Goal: Information Seeking & Learning: Learn about a topic

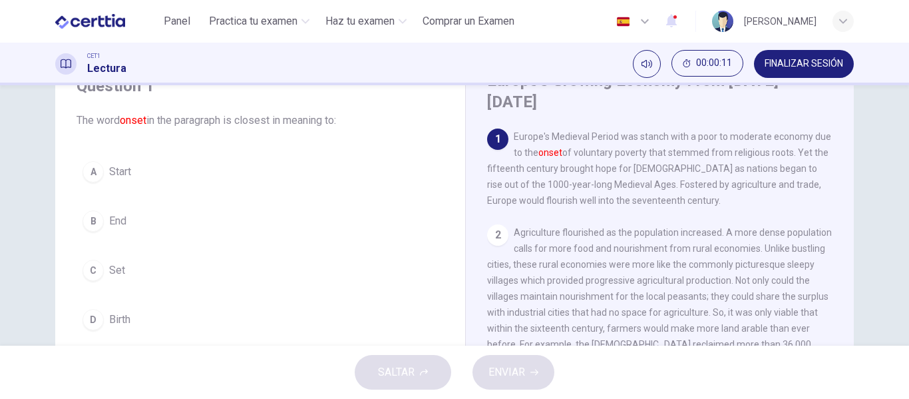
scroll to position [64, 0]
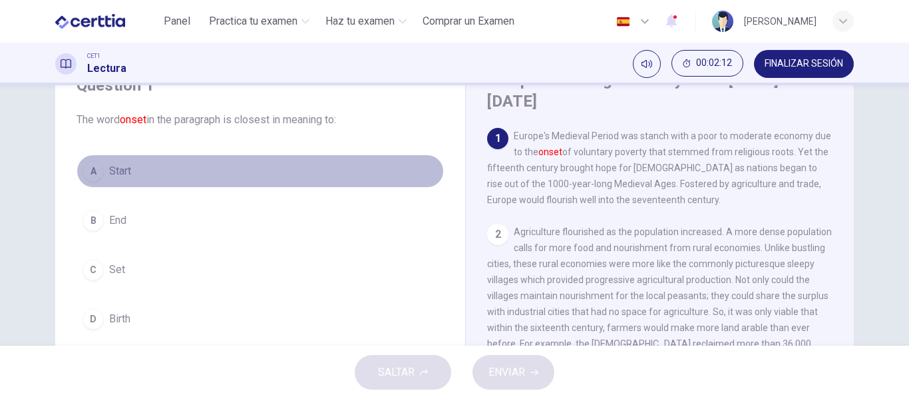
click at [227, 160] on button "A Start" at bounding box center [260, 170] width 367 height 33
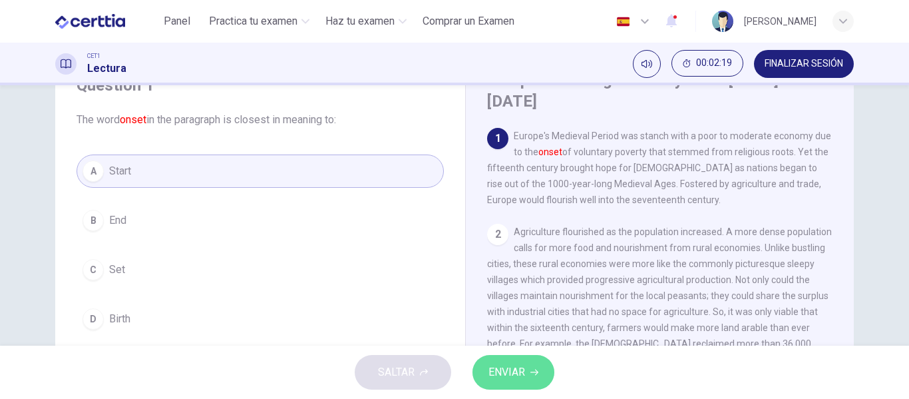
click at [509, 386] on button "ENVIAR" at bounding box center [513, 372] width 82 height 35
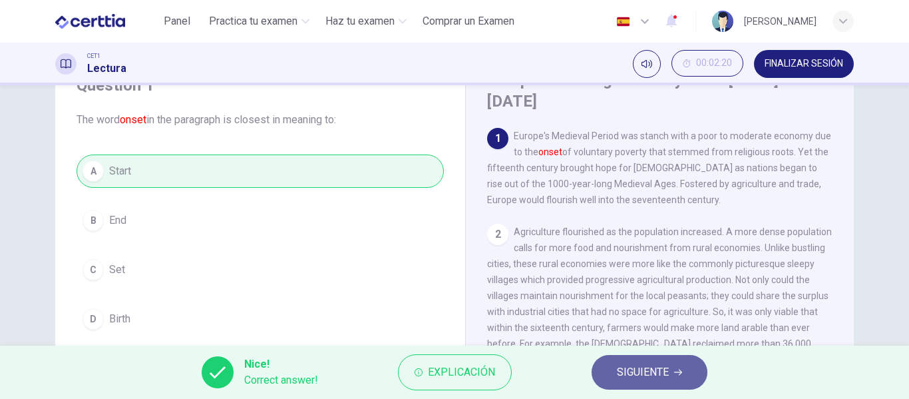
click at [649, 375] on span "SIGUIENTE" at bounding box center [643, 372] width 52 height 19
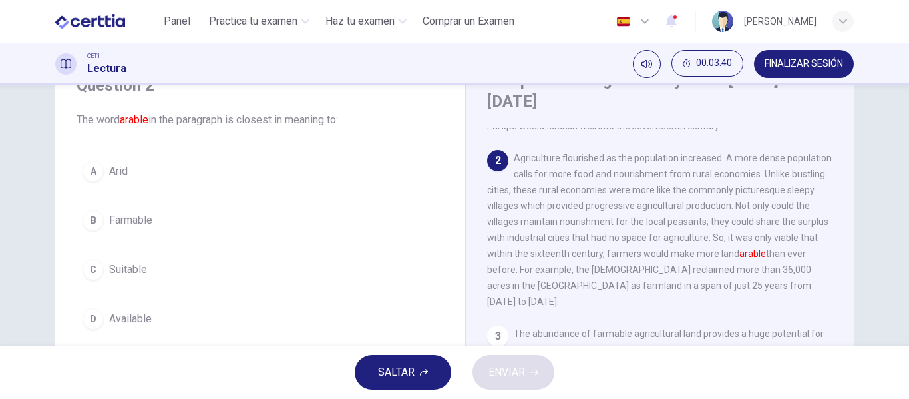
scroll to position [73, 0]
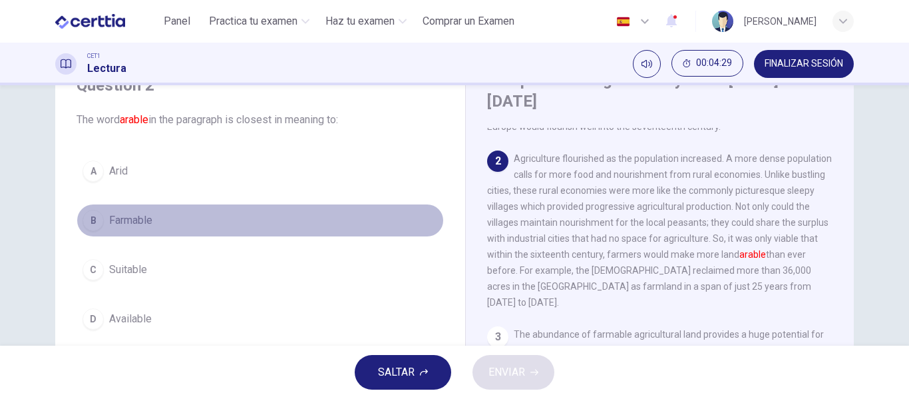
click at [124, 214] on span "Farmable" at bounding box center [130, 220] width 43 height 16
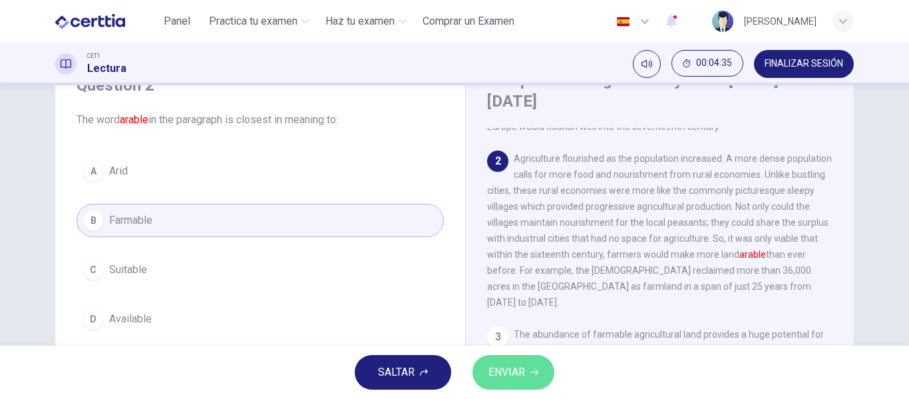
click at [528, 372] on button "ENVIAR" at bounding box center [513, 372] width 82 height 35
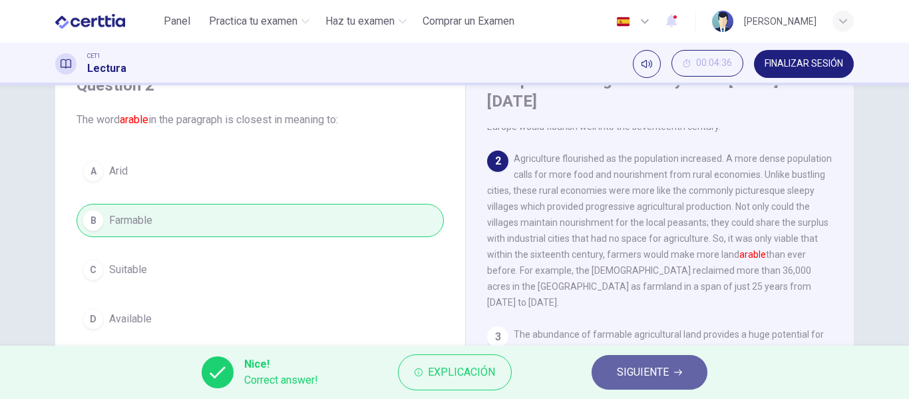
click at [608, 372] on button "SIGUIENTE" at bounding box center [650, 372] width 116 height 35
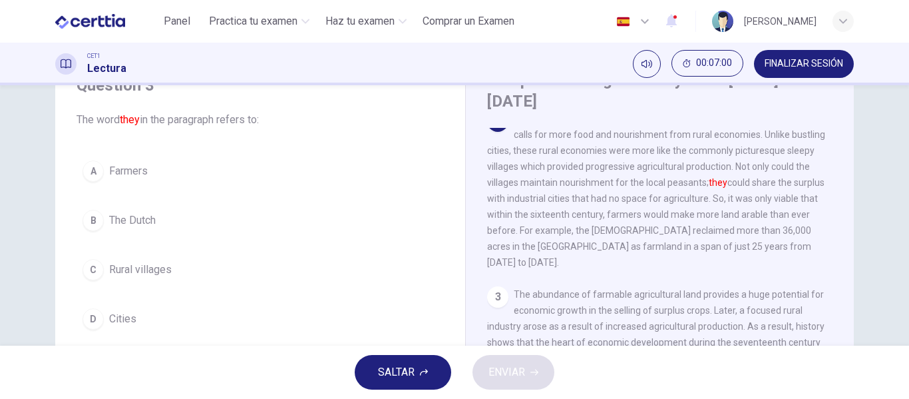
scroll to position [116, 0]
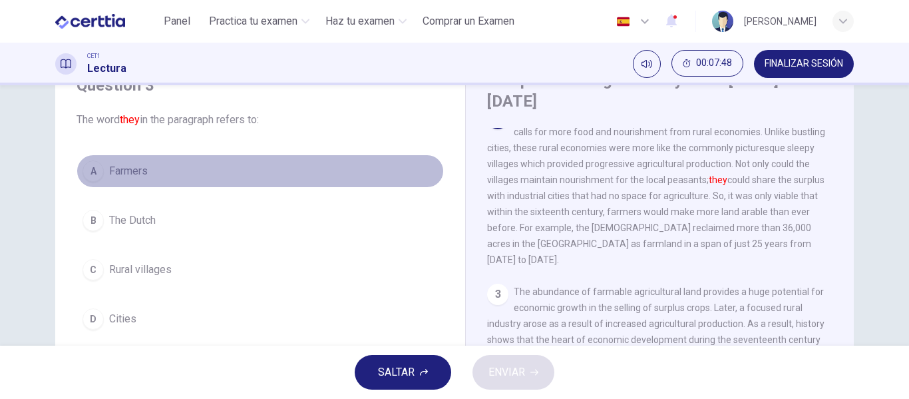
click at [166, 168] on button "A Farmers" at bounding box center [260, 170] width 367 height 33
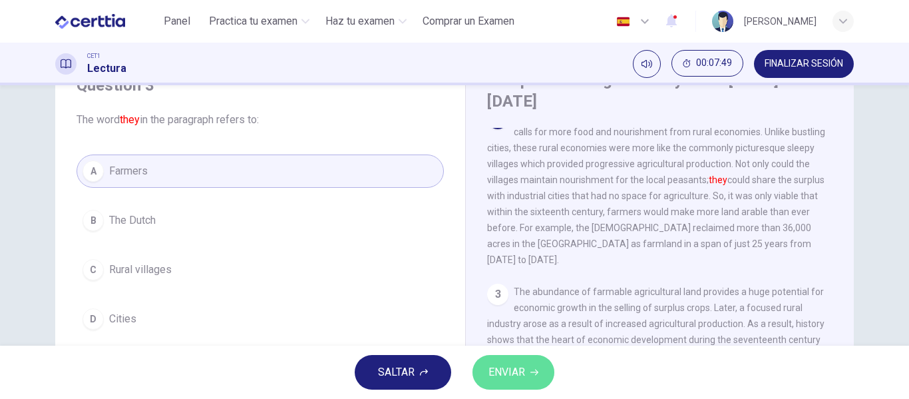
click at [499, 373] on span "ENVIAR" at bounding box center [506, 372] width 37 height 19
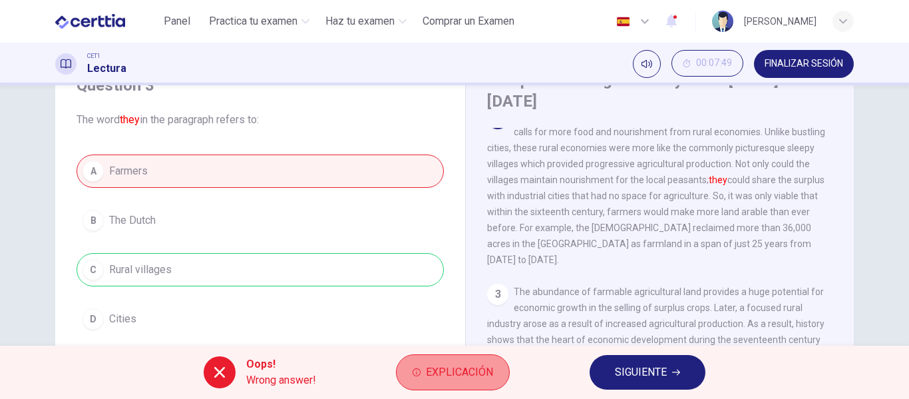
click at [450, 361] on button "Explicación" at bounding box center [453, 372] width 114 height 36
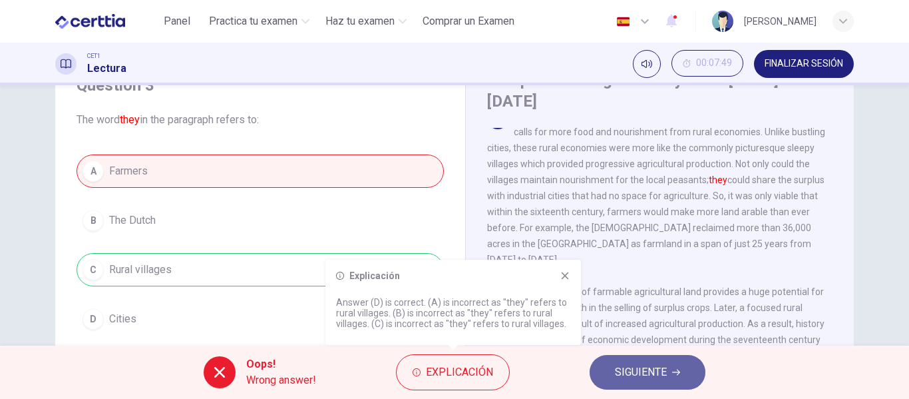
click at [614, 368] on button "SIGUIENTE" at bounding box center [648, 372] width 116 height 35
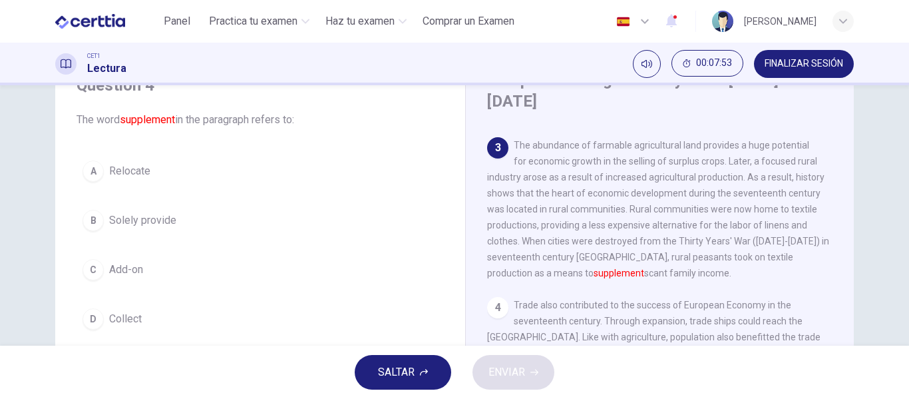
scroll to position [263, 0]
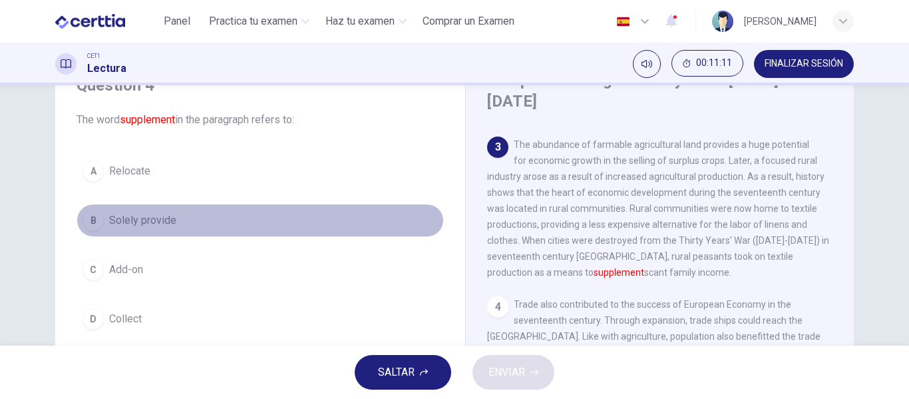
click at [152, 224] on span "Solely provide" at bounding box center [142, 220] width 67 height 16
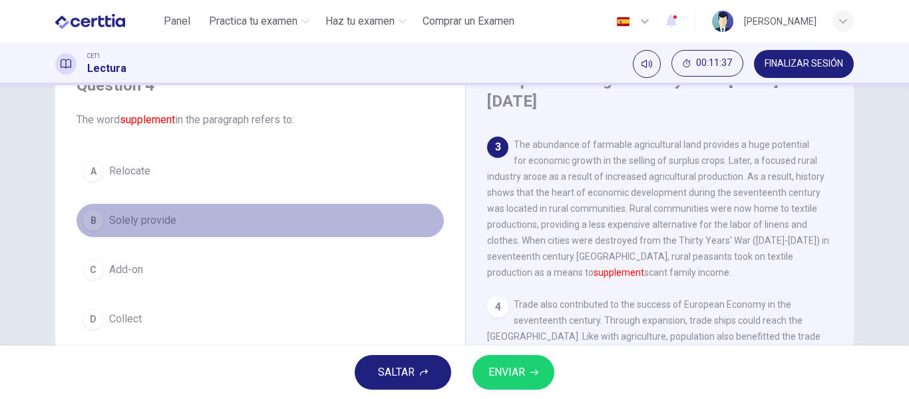
click at [281, 224] on button "B Solely provide" at bounding box center [260, 220] width 367 height 33
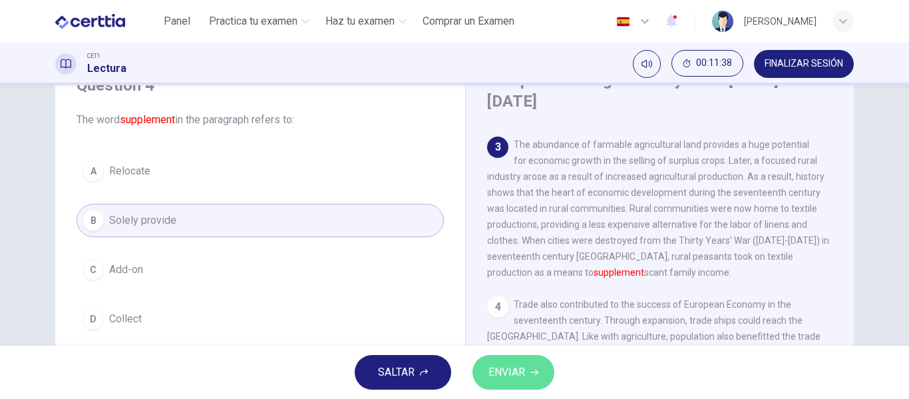
click at [492, 362] on button "ENVIAR" at bounding box center [513, 372] width 82 height 35
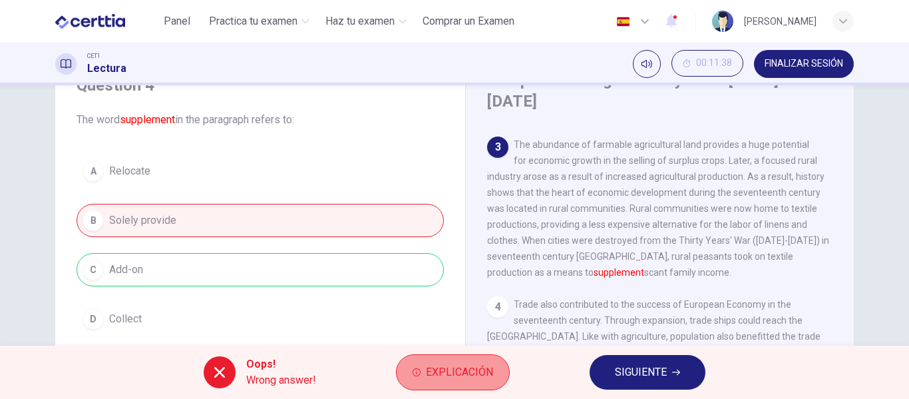
click at [471, 365] on span "Explicación" at bounding box center [459, 372] width 67 height 19
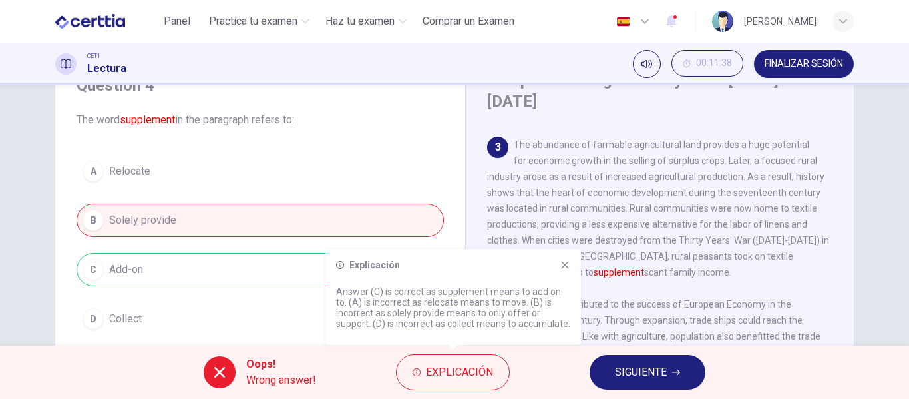
click at [564, 260] on icon at bounding box center [565, 265] width 11 height 11
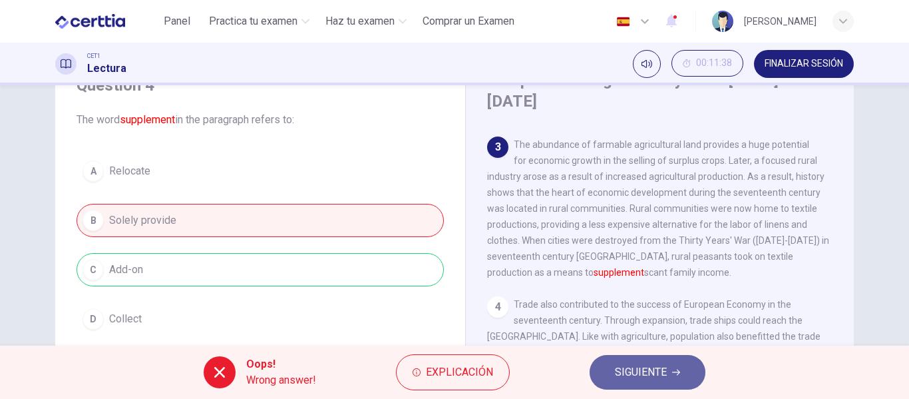
click at [599, 361] on button "SIGUIENTE" at bounding box center [648, 372] width 116 height 35
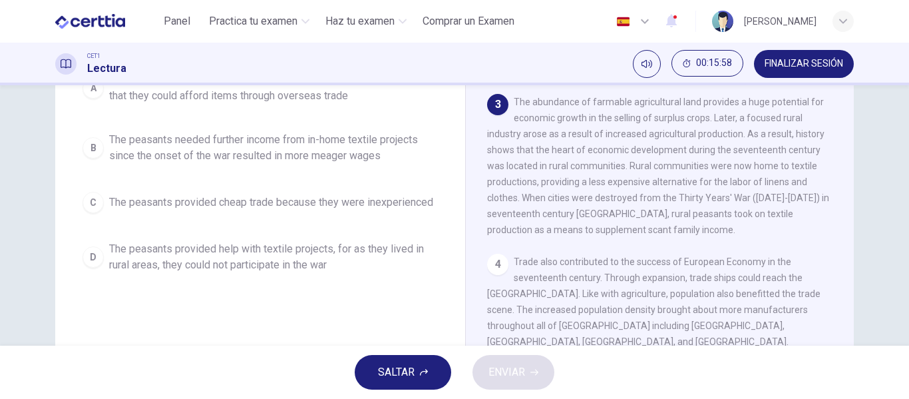
scroll to position [153, 0]
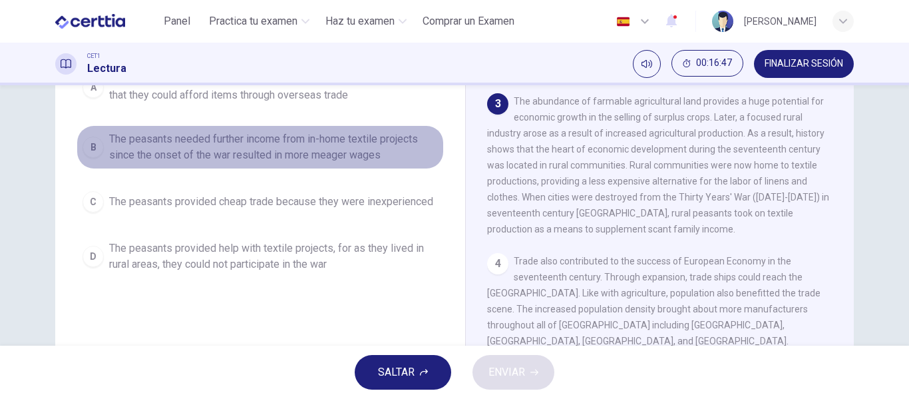
click at [309, 133] on span "The peasants needed further income from in-home textile projects since the onse…" at bounding box center [273, 147] width 329 height 32
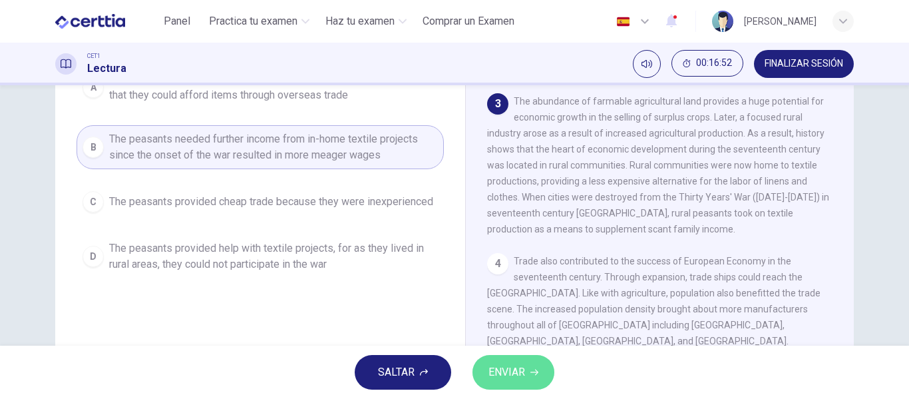
click at [510, 369] on span "ENVIAR" at bounding box center [506, 372] width 37 height 19
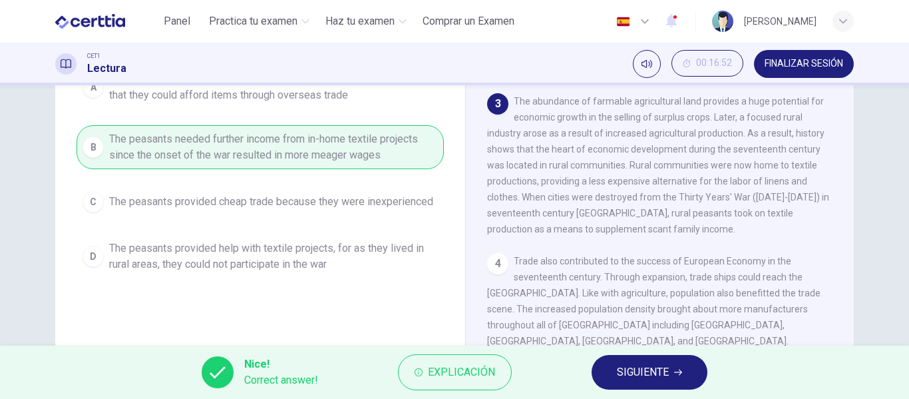
click at [626, 364] on span "SIGUIENTE" at bounding box center [643, 372] width 52 height 19
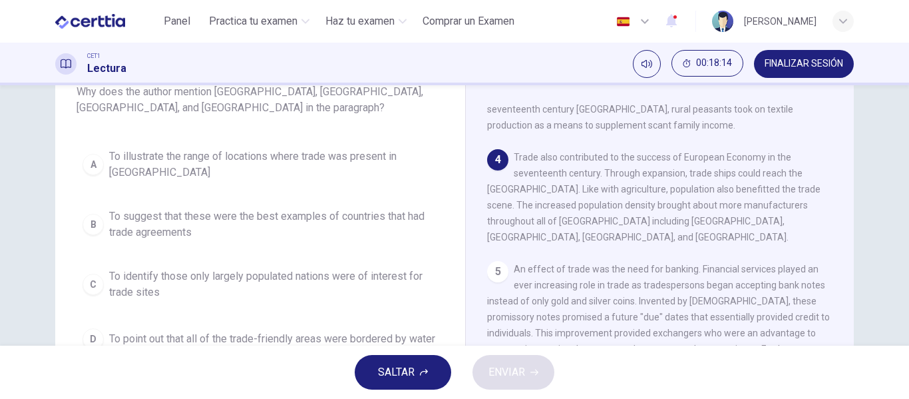
scroll to position [92, 0]
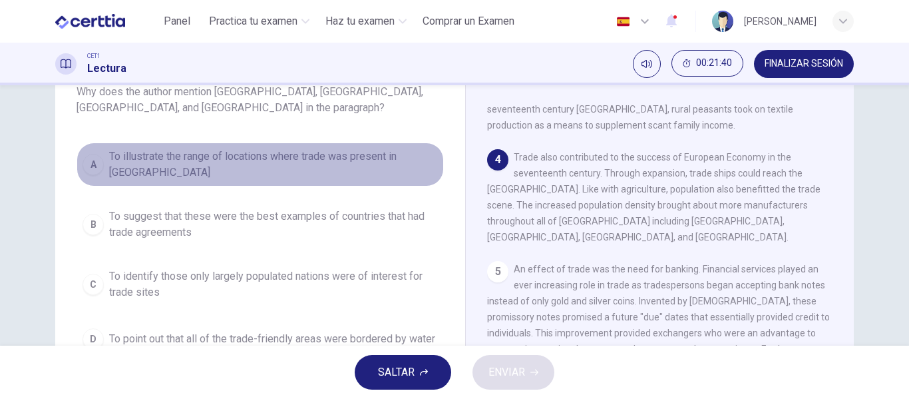
click at [322, 152] on span "To illustrate the range of locations where trade was present in [GEOGRAPHIC_DAT…" at bounding box center [273, 164] width 329 height 32
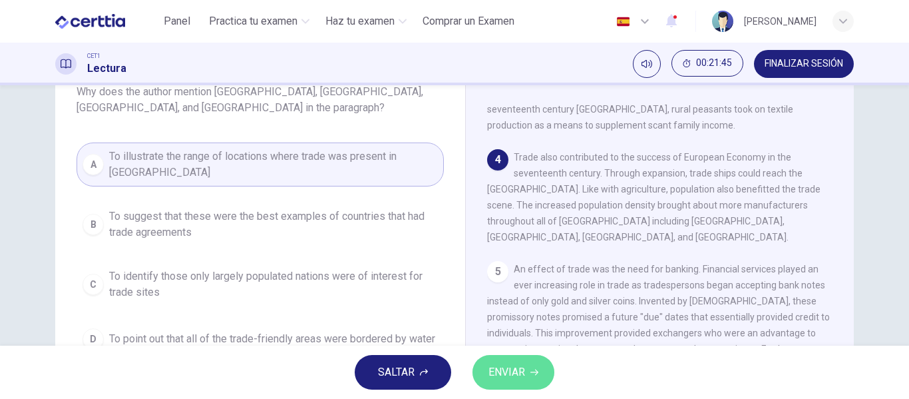
click at [508, 378] on span "ENVIAR" at bounding box center [506, 372] width 37 height 19
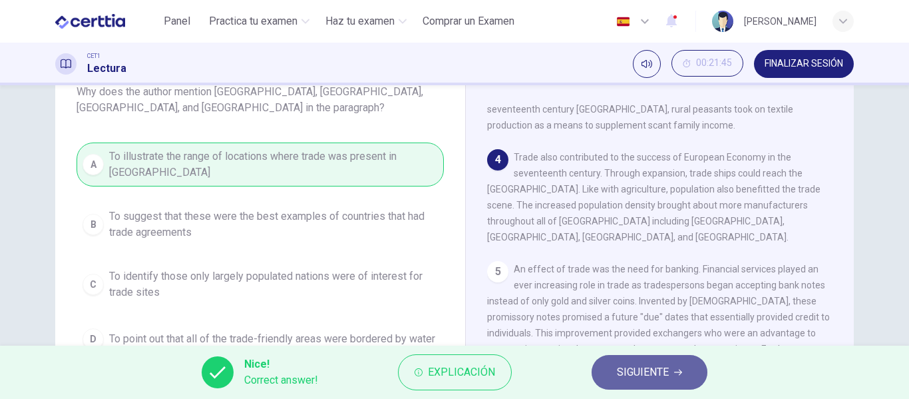
click at [596, 373] on button "SIGUIENTE" at bounding box center [650, 372] width 116 height 35
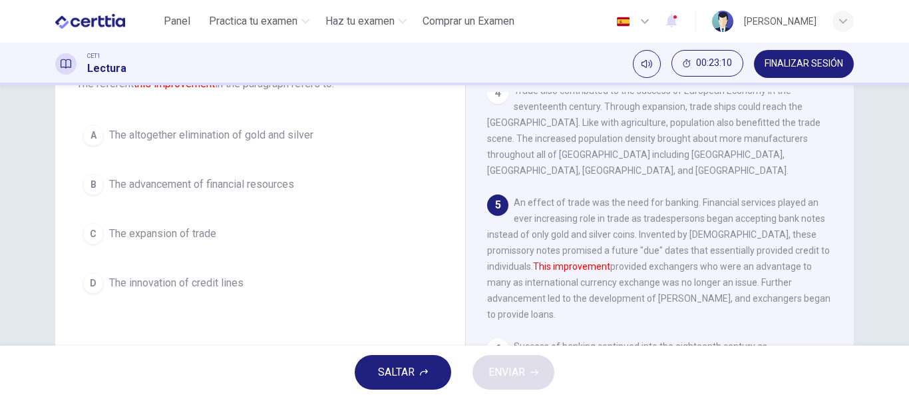
scroll to position [78, 0]
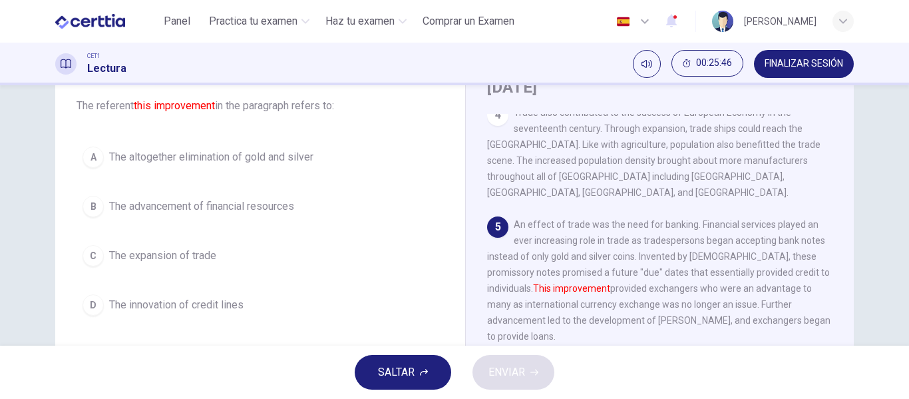
click at [240, 289] on button "D The innovation of credit lines" at bounding box center [260, 304] width 367 height 33
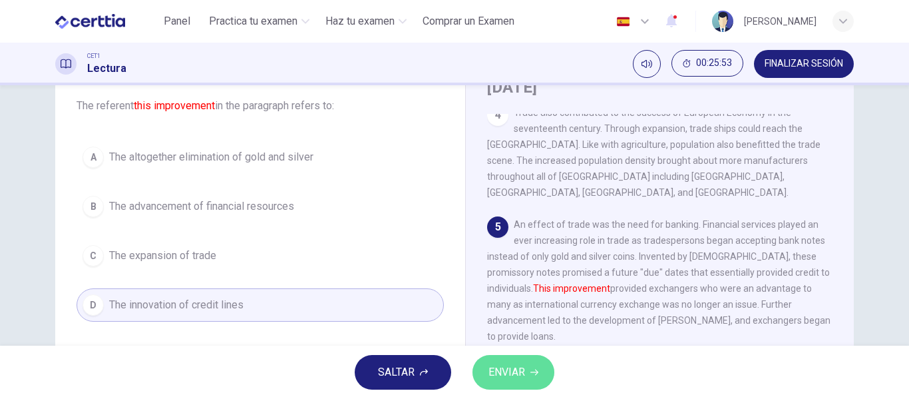
click at [514, 371] on span "ENVIAR" at bounding box center [506, 372] width 37 height 19
click at [522, 377] on span "ENVIAR" at bounding box center [506, 372] width 37 height 19
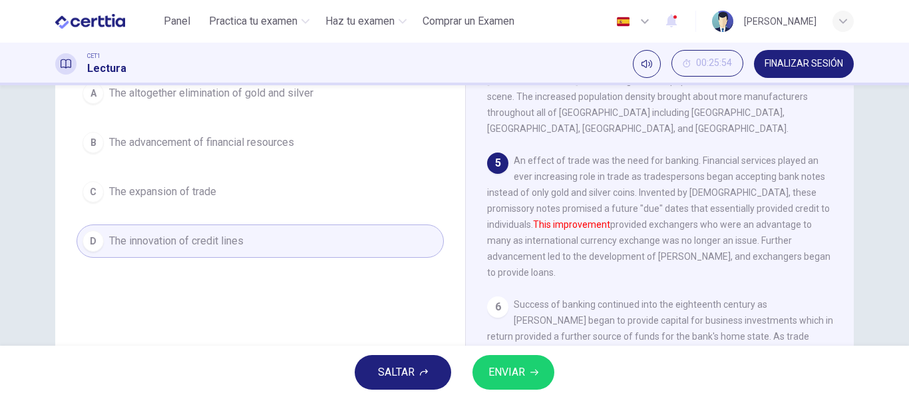
scroll to position [204, 0]
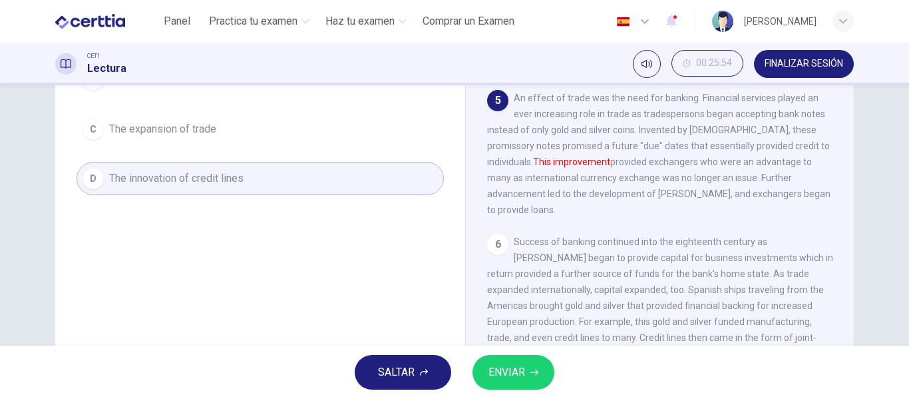
click at [521, 366] on span "ENVIAR" at bounding box center [506, 372] width 37 height 19
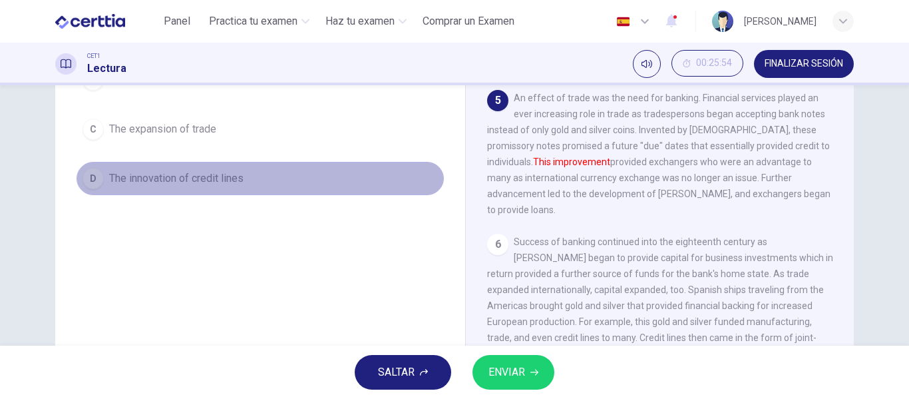
click at [261, 174] on button "D The innovation of credit lines" at bounding box center [260, 178] width 367 height 33
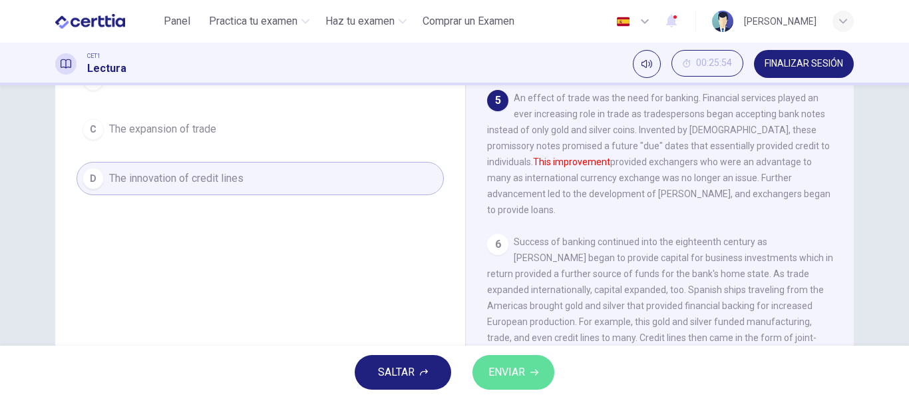
click at [528, 367] on button "ENVIAR" at bounding box center [513, 372] width 82 height 35
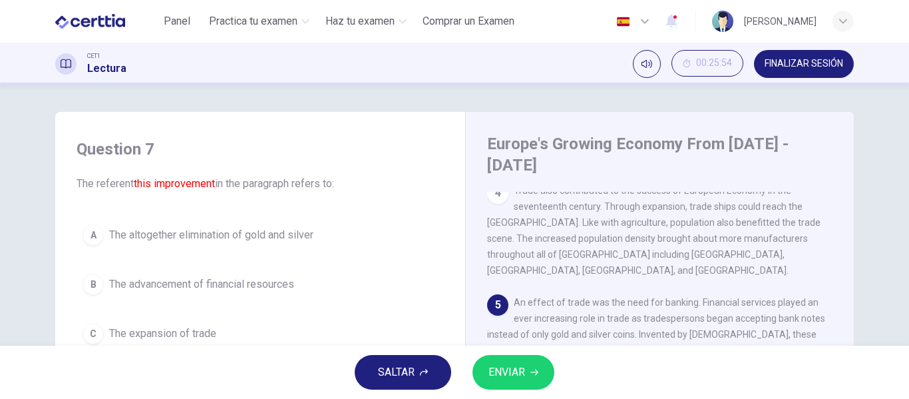
click at [449, 204] on div "Question 7 The referent this improvement in the paragraph refers to: A The alto…" at bounding box center [260, 268] width 389 height 287
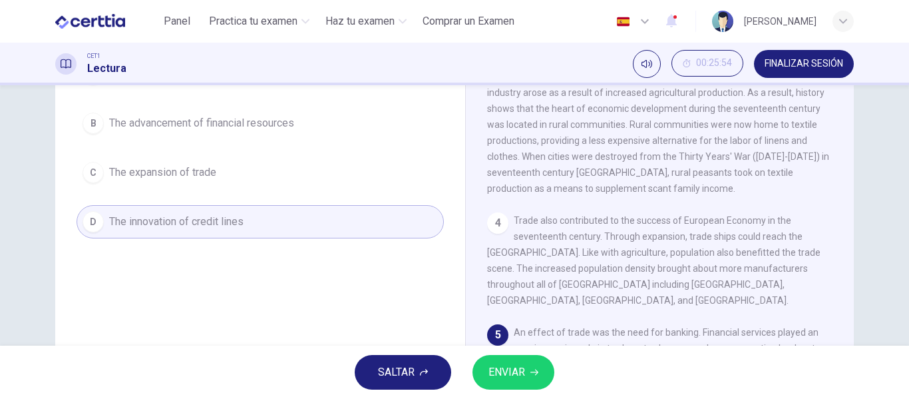
scroll to position [159, 0]
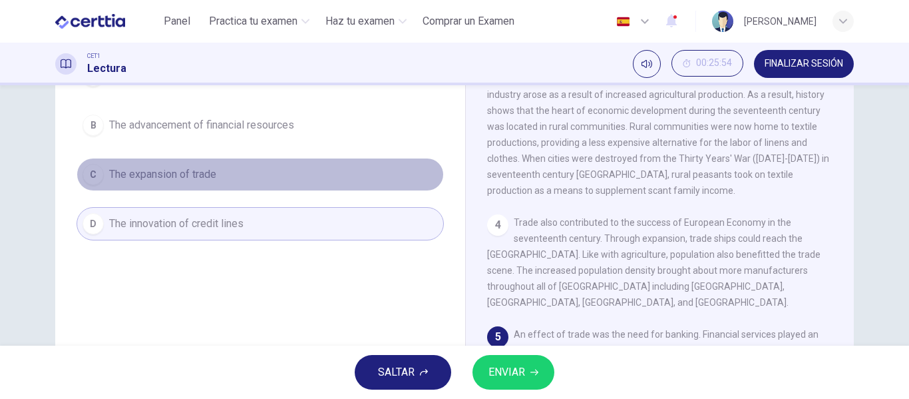
click at [333, 164] on button "C The expansion of trade" at bounding box center [260, 174] width 367 height 33
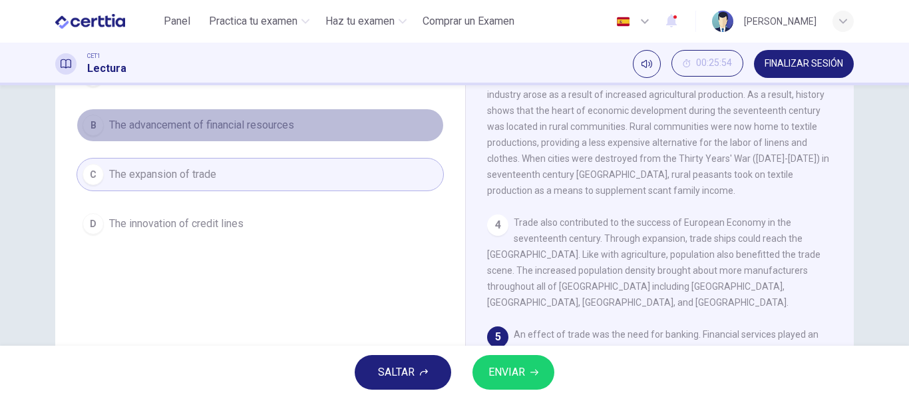
click at [291, 132] on span "The advancement of financial resources" at bounding box center [201, 125] width 185 height 16
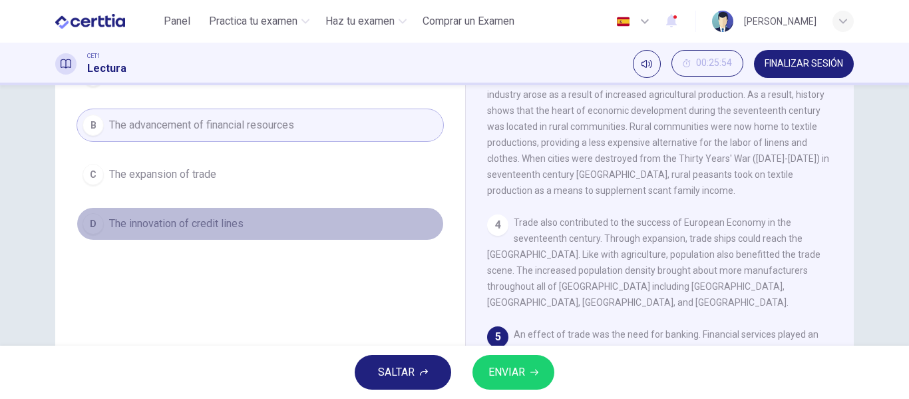
click at [272, 224] on button "D The innovation of credit lines" at bounding box center [260, 223] width 367 height 33
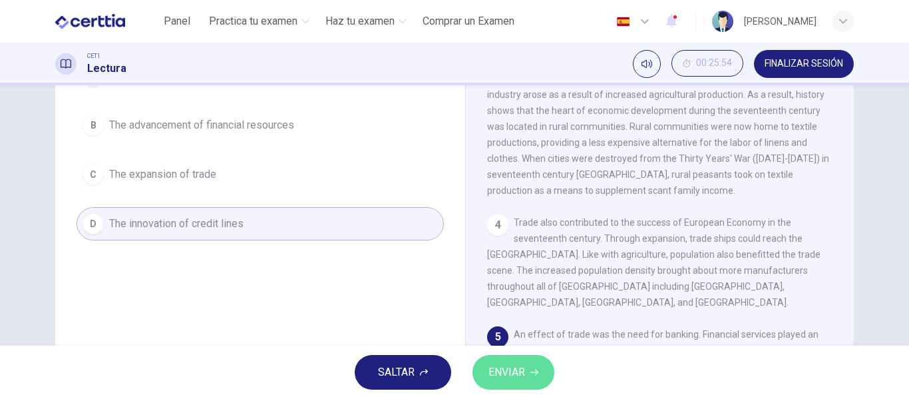
click at [506, 355] on button "ENVIAR" at bounding box center [513, 372] width 82 height 35
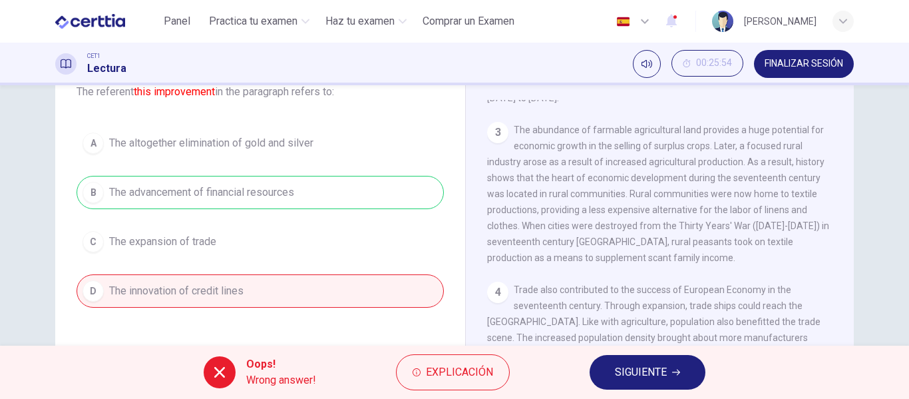
scroll to position [91, 0]
click at [590, 374] on button "SIGUIENTE" at bounding box center [648, 372] width 116 height 35
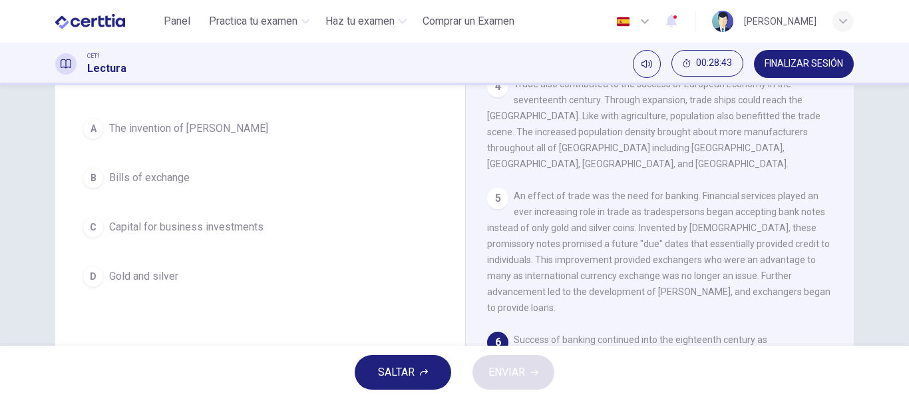
scroll to position [96, 0]
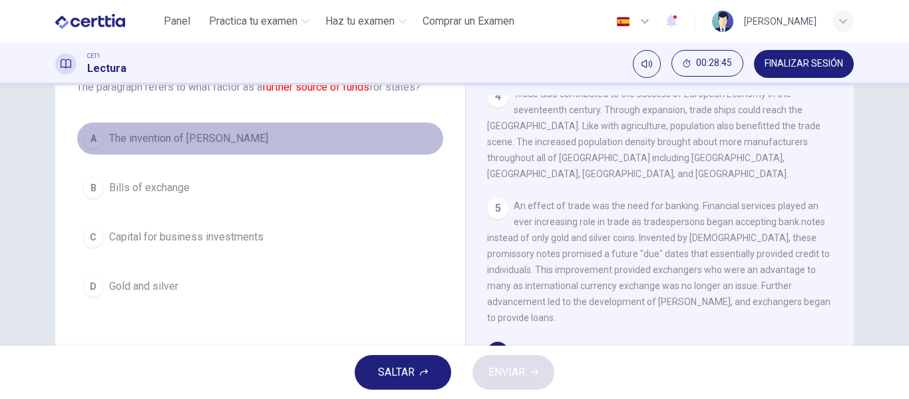
click at [190, 139] on span "The invention of banks" at bounding box center [188, 138] width 159 height 16
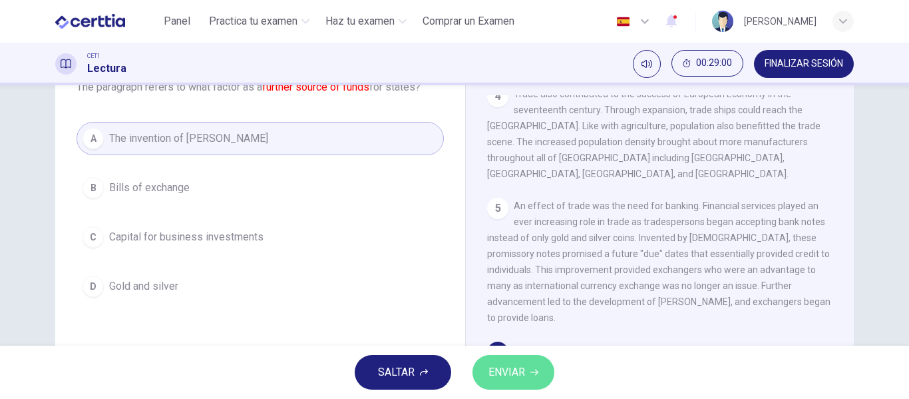
click at [476, 369] on button "ENVIAR" at bounding box center [513, 372] width 82 height 35
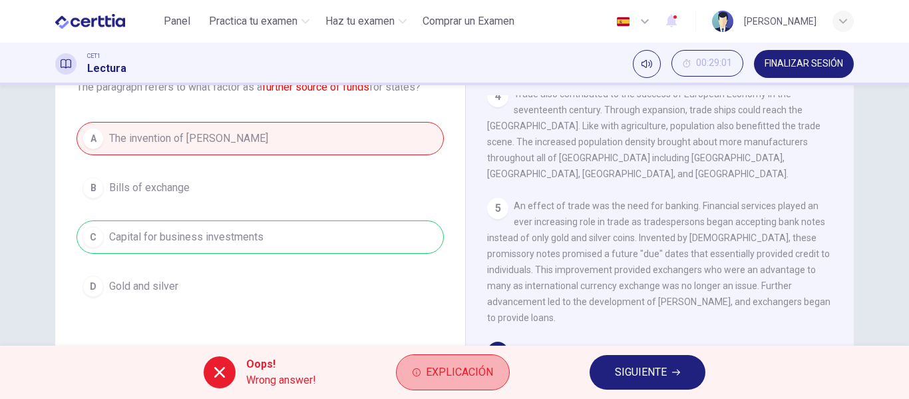
click at [476, 369] on span "Explicación" at bounding box center [459, 372] width 67 height 19
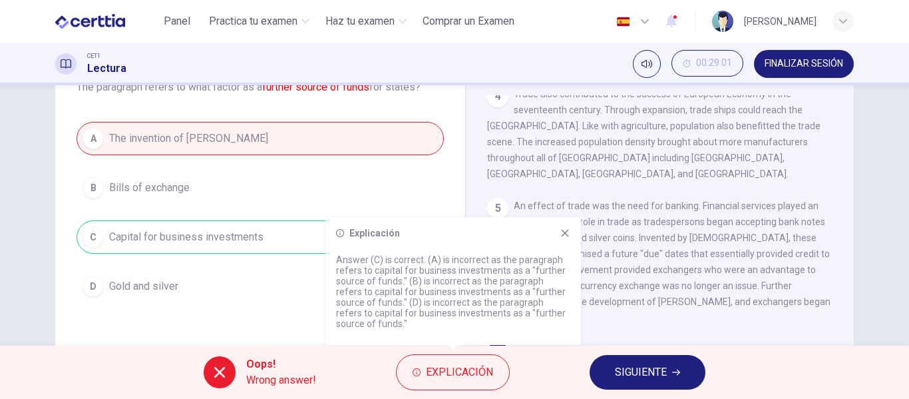
click at [592, 360] on div "Oops! Wrong answer! Explicación SIGUIENTE" at bounding box center [454, 371] width 909 height 53
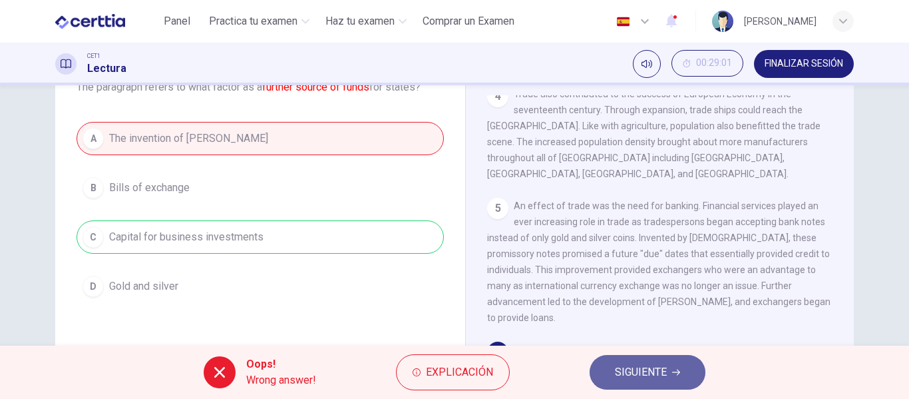
click at [591, 365] on button "SIGUIENTE" at bounding box center [648, 372] width 116 height 35
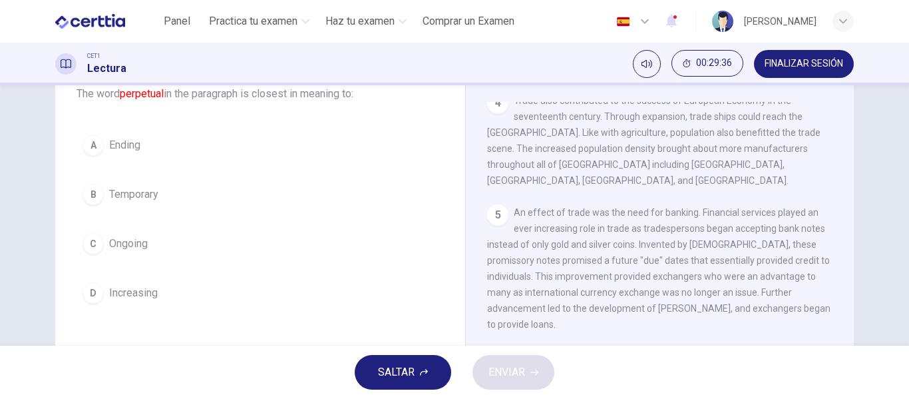
scroll to position [89, 0]
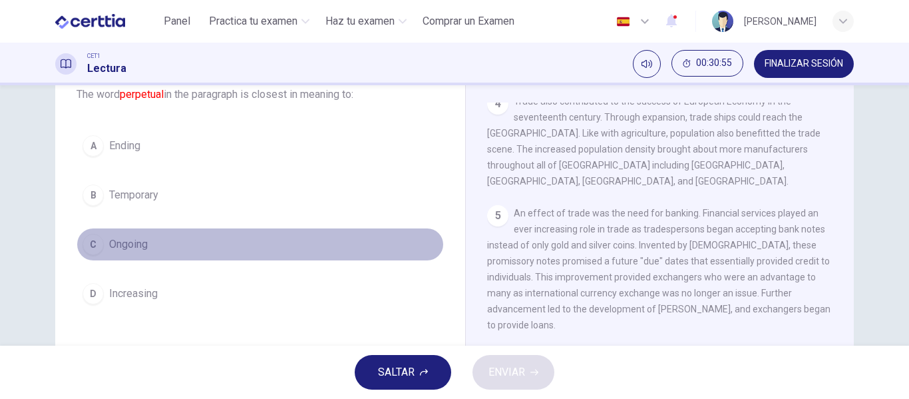
click at [127, 244] on span "Ongoing" at bounding box center [128, 244] width 39 height 16
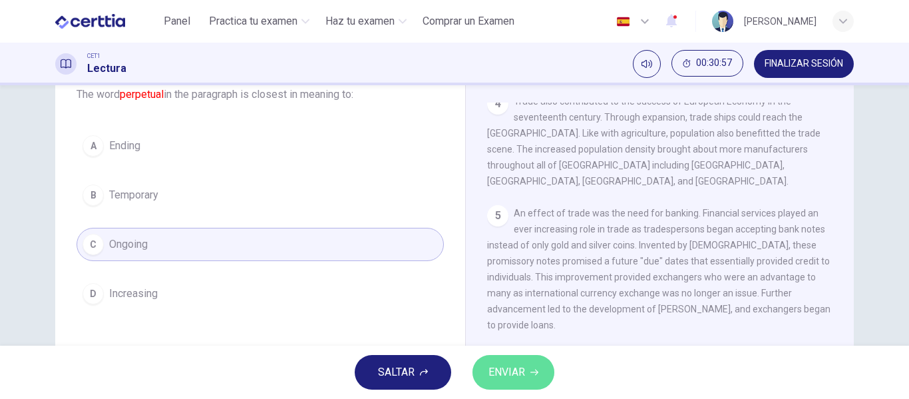
click at [524, 385] on button "ENVIAR" at bounding box center [513, 372] width 82 height 35
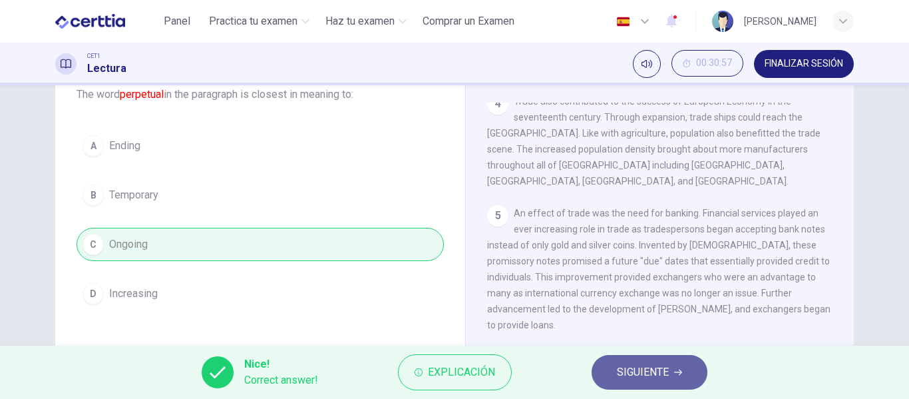
click at [628, 369] on span "SIGUIENTE" at bounding box center [643, 372] width 52 height 19
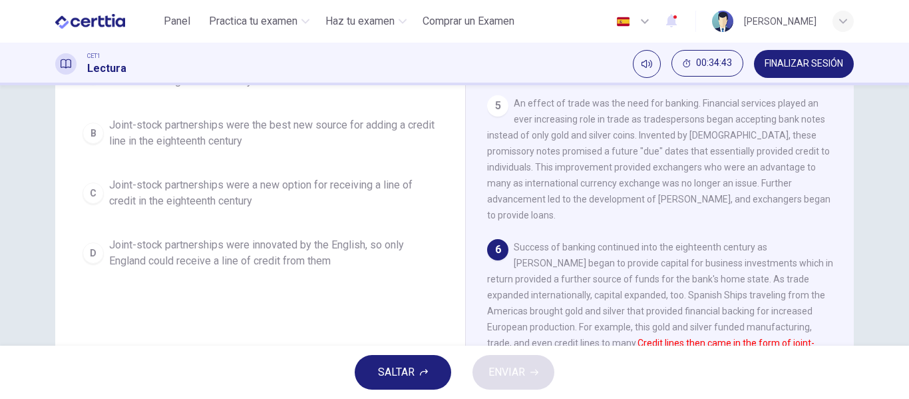
scroll to position [196, 0]
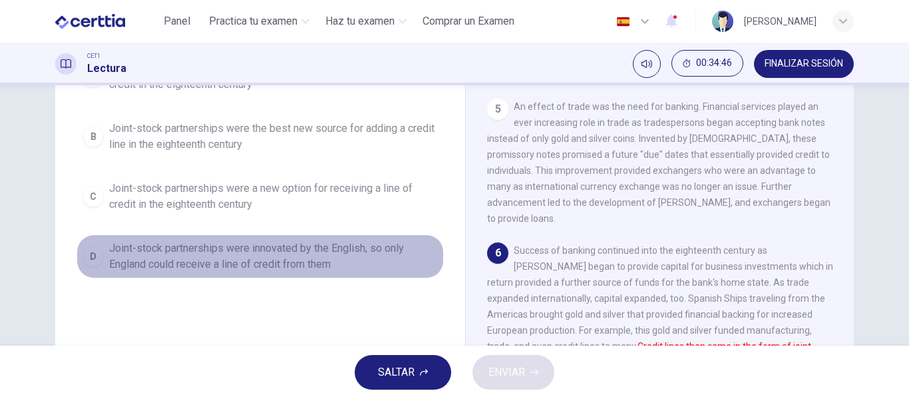
click at [324, 272] on span "Joint-stock partnerships were innovated by the English, so only England could r…" at bounding box center [273, 256] width 329 height 32
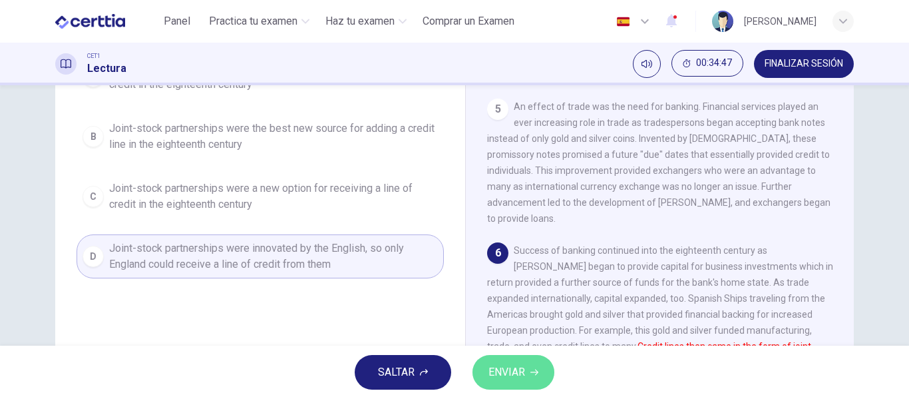
click at [484, 365] on button "ENVIAR" at bounding box center [513, 372] width 82 height 35
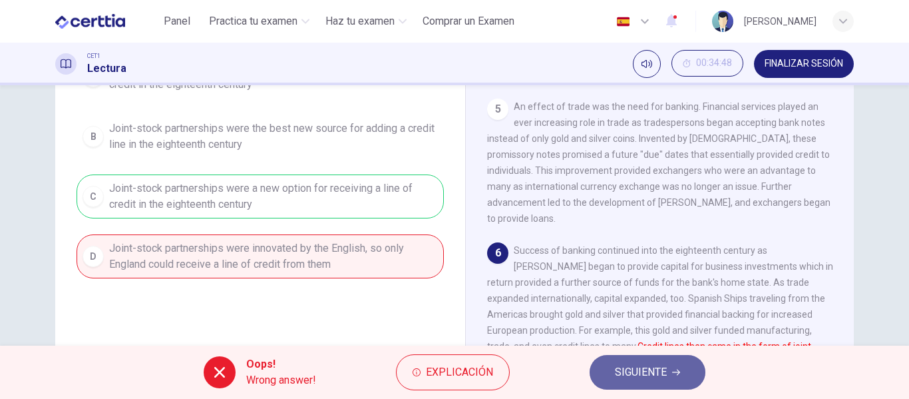
click at [628, 387] on button "SIGUIENTE" at bounding box center [648, 372] width 116 height 35
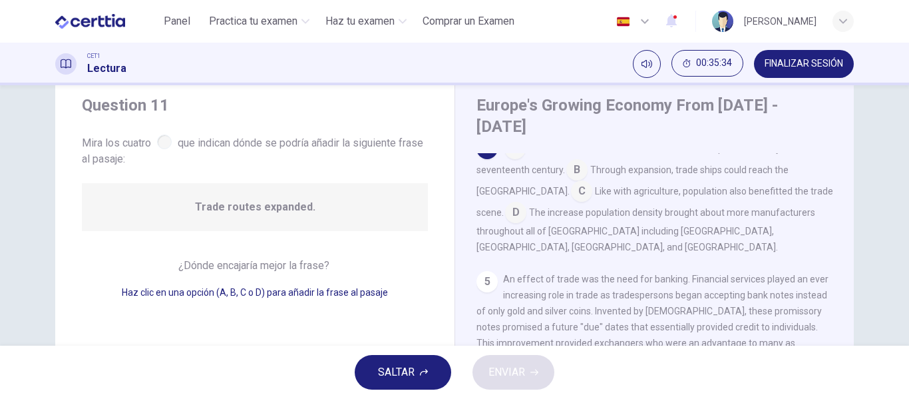
scroll to position [430, 0]
click at [577, 162] on input at bounding box center [576, 171] width 21 height 21
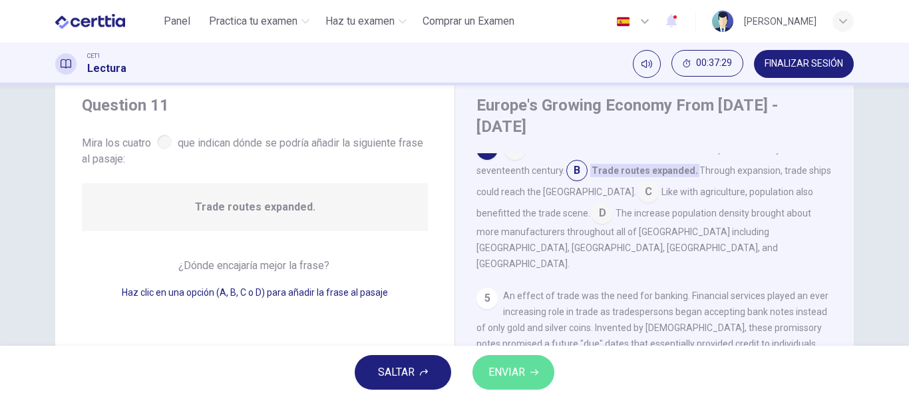
click at [497, 358] on button "ENVIAR" at bounding box center [513, 372] width 82 height 35
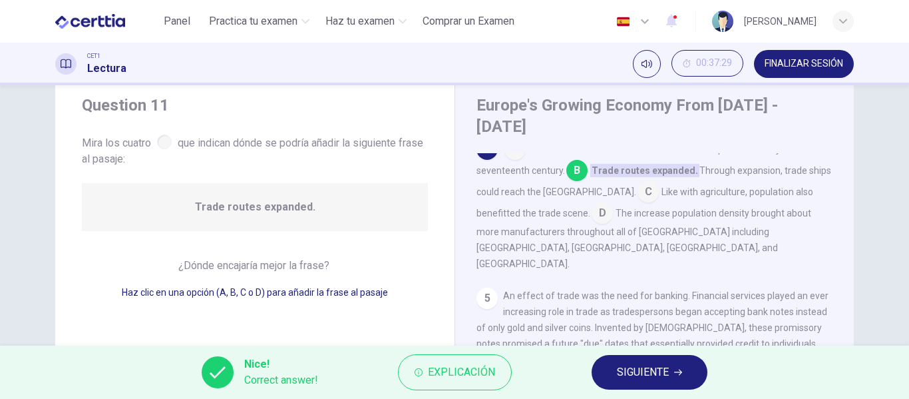
click at [603, 377] on button "SIGUIENTE" at bounding box center [650, 372] width 116 height 35
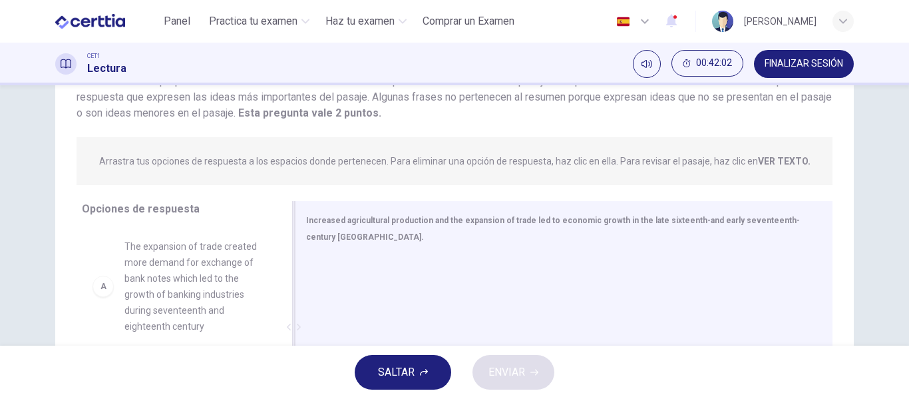
scroll to position [113, 0]
click at [788, 162] on strong "VER TEXTO." at bounding box center [784, 161] width 53 height 11
click at [773, 156] on strong "VER TEXTO." at bounding box center [784, 161] width 53 height 11
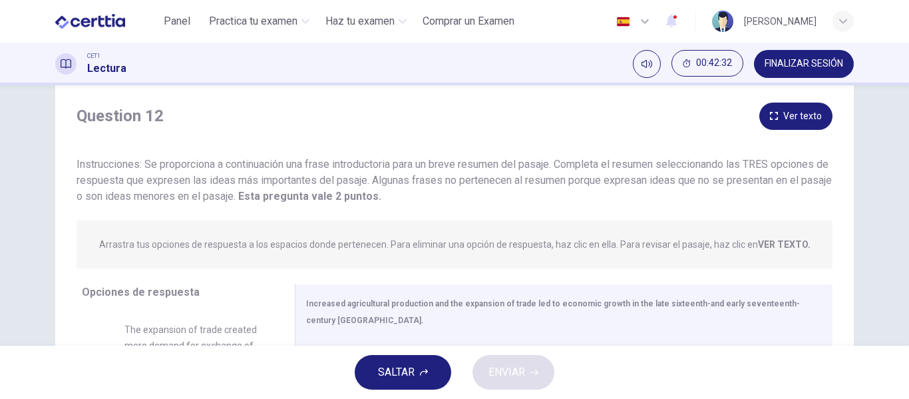
scroll to position [27, 0]
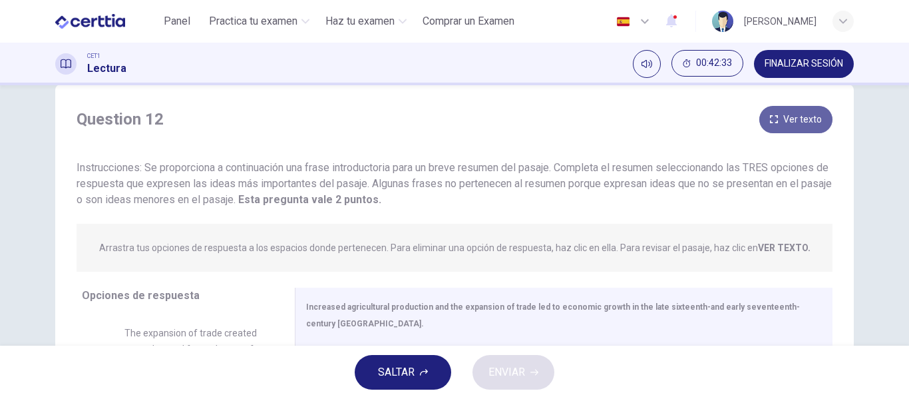
click at [793, 120] on button "Ver texto" at bounding box center [795, 119] width 73 height 27
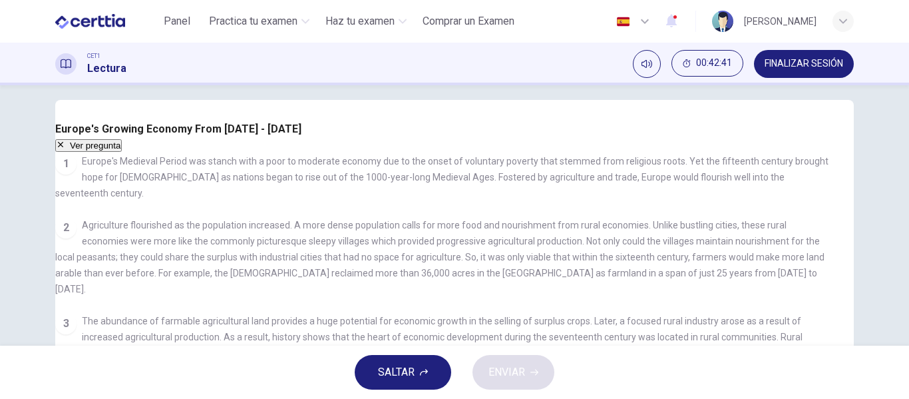
scroll to position [11, 0]
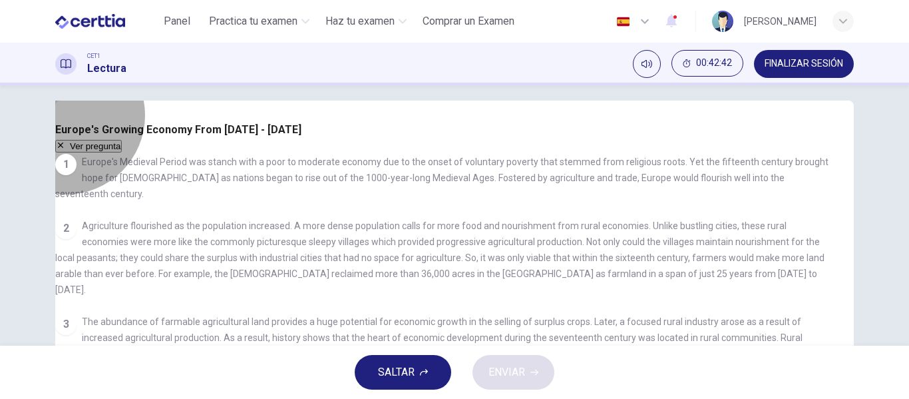
click at [65, 141] on icon "button" at bounding box center [61, 145] width 8 height 8
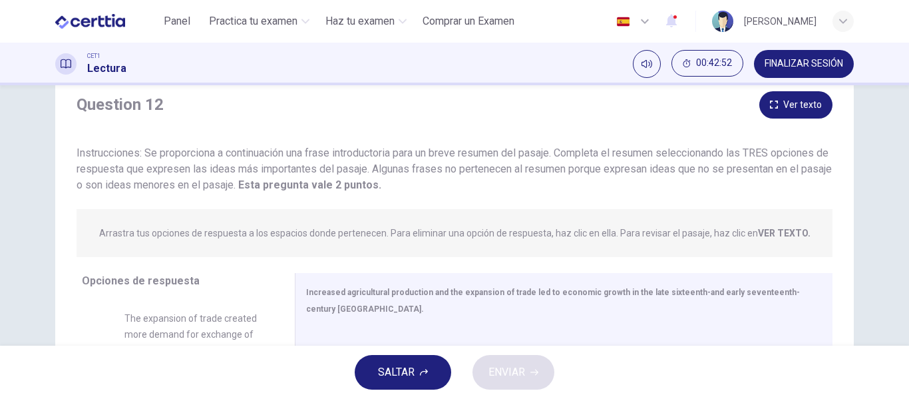
scroll to position [39, 0]
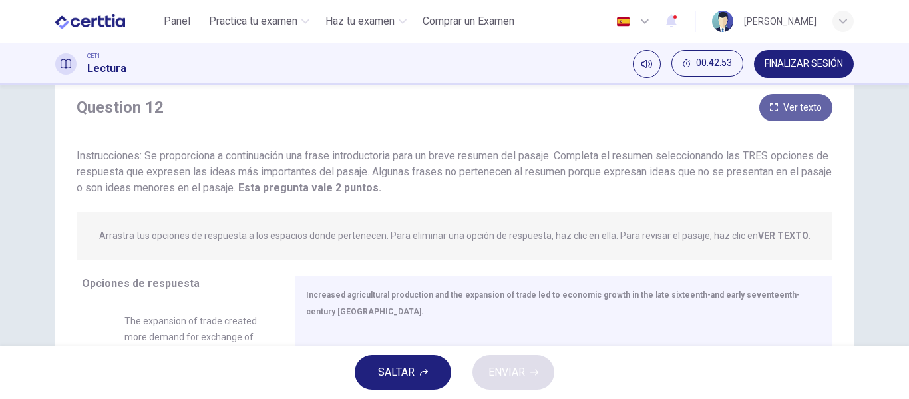
click at [772, 110] on icon "button" at bounding box center [774, 107] width 8 height 8
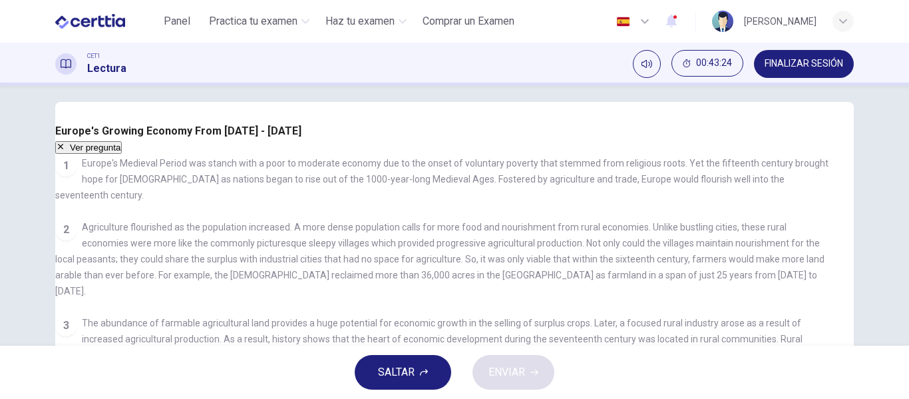
scroll to position [0, 0]
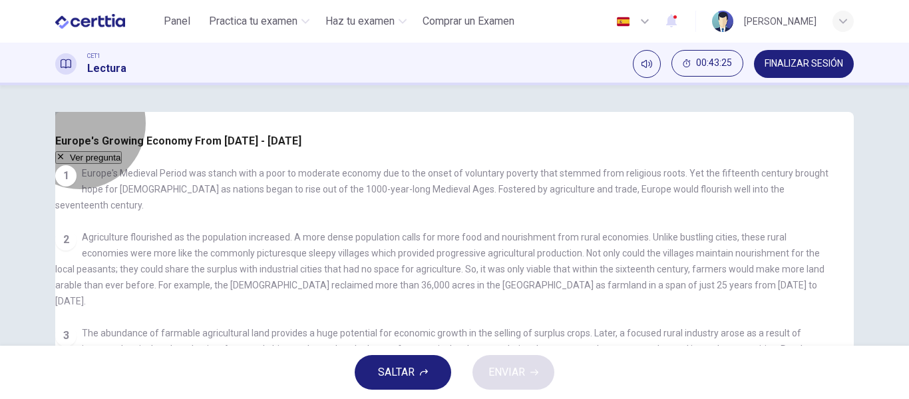
click at [122, 151] on button "Ver pregunta" at bounding box center [88, 157] width 67 height 13
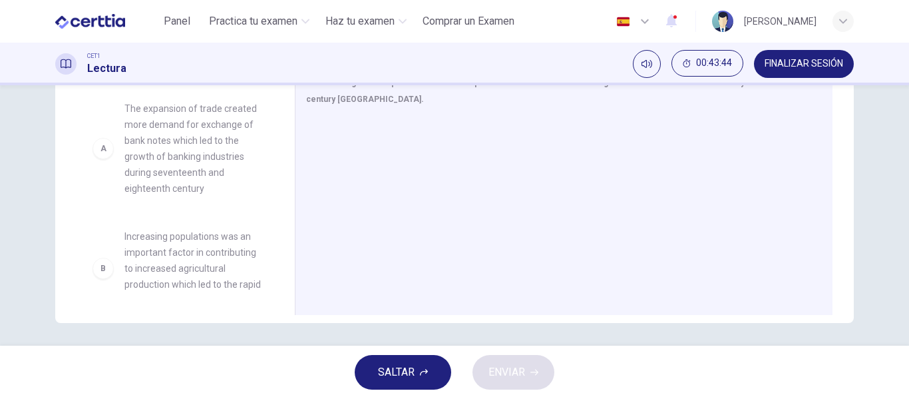
scroll to position [252, 0]
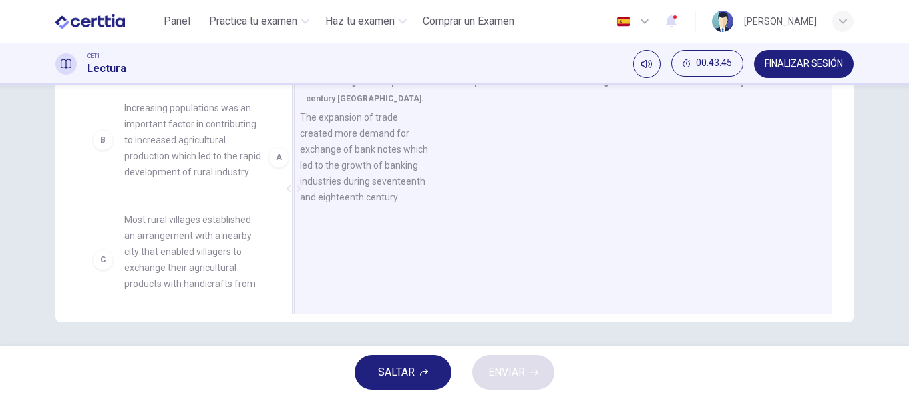
drag, startPoint x: 173, startPoint y: 127, endPoint x: 423, endPoint y: 144, distance: 250.8
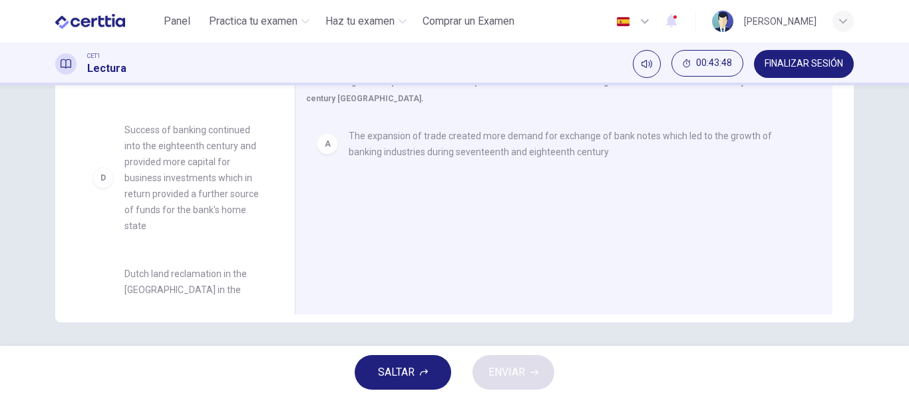
scroll to position [218, 0]
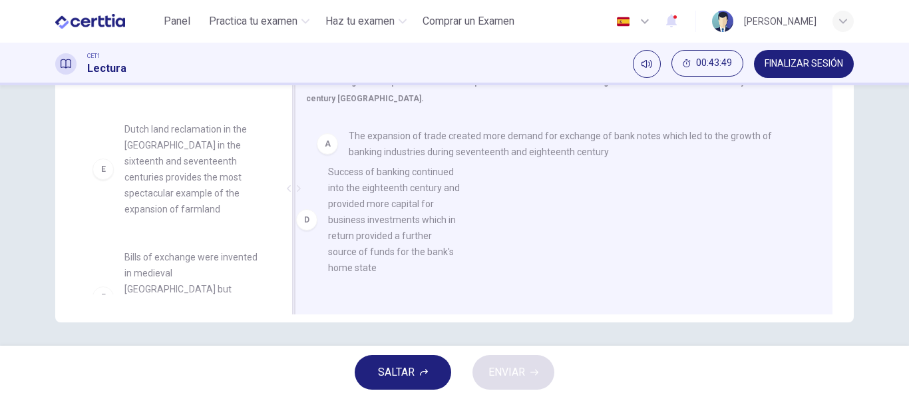
drag, startPoint x: 188, startPoint y: 180, endPoint x: 429, endPoint y: 207, distance: 243.1
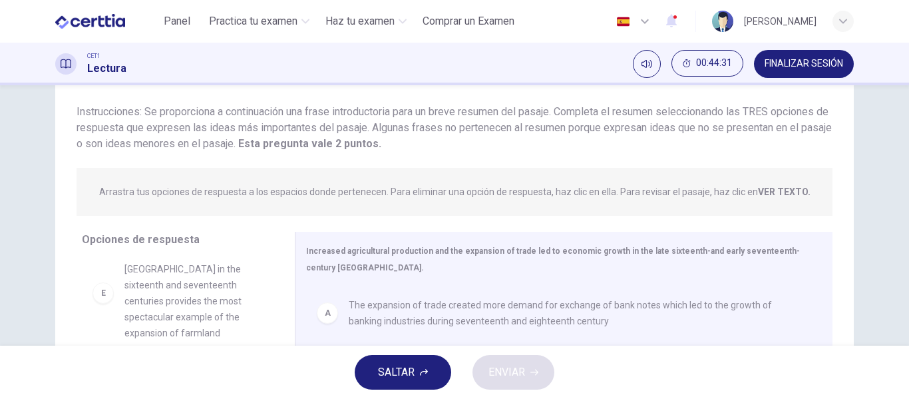
scroll to position [0, 0]
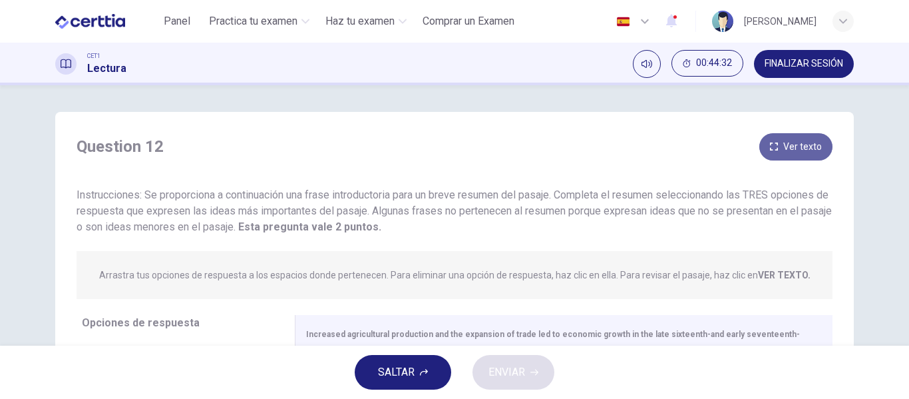
click at [766, 154] on button "Ver texto" at bounding box center [795, 146] width 73 height 27
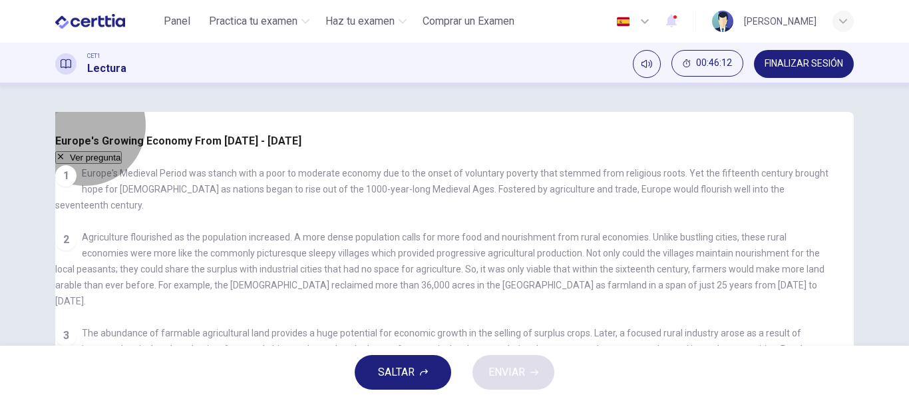
click at [122, 151] on button "Ver pregunta" at bounding box center [88, 157] width 67 height 13
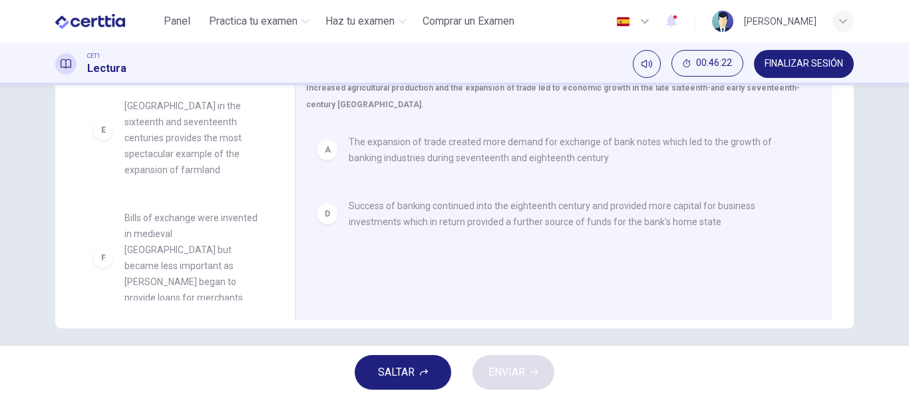
scroll to position [249, 0]
click at [168, 170] on span "Dutch land reclamation in the [GEOGRAPHIC_DATA] in the sixteenth and seventeent…" at bounding box center [193, 127] width 138 height 96
click at [192, 141] on span "Dutch land reclamation in the [GEOGRAPHIC_DATA] in the sixteenth and seventeent…" at bounding box center [193, 127] width 138 height 96
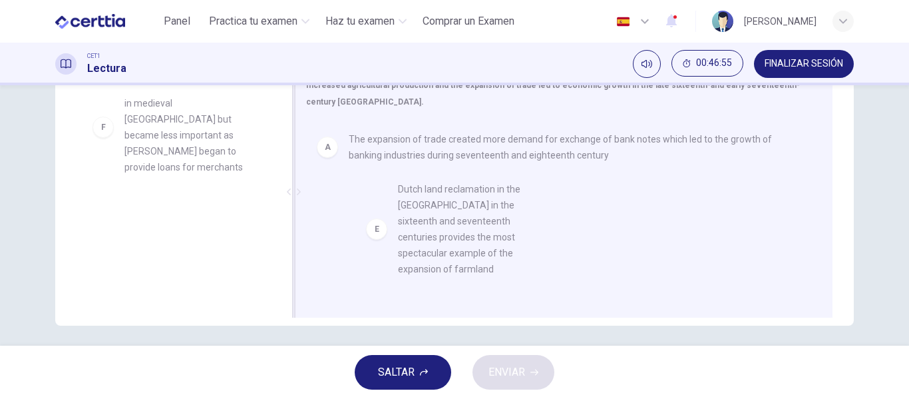
drag, startPoint x: 102, startPoint y: 145, endPoint x: 391, endPoint y: 234, distance: 302.3
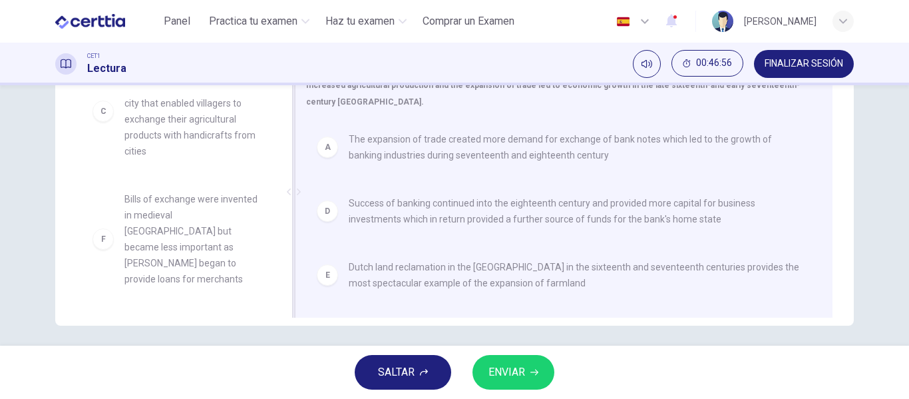
scroll to position [136, 0]
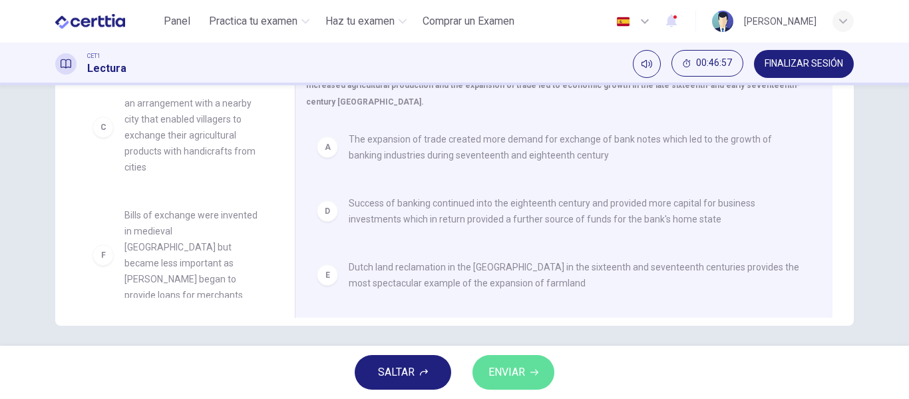
click at [500, 389] on button "ENVIAR" at bounding box center [513, 372] width 82 height 35
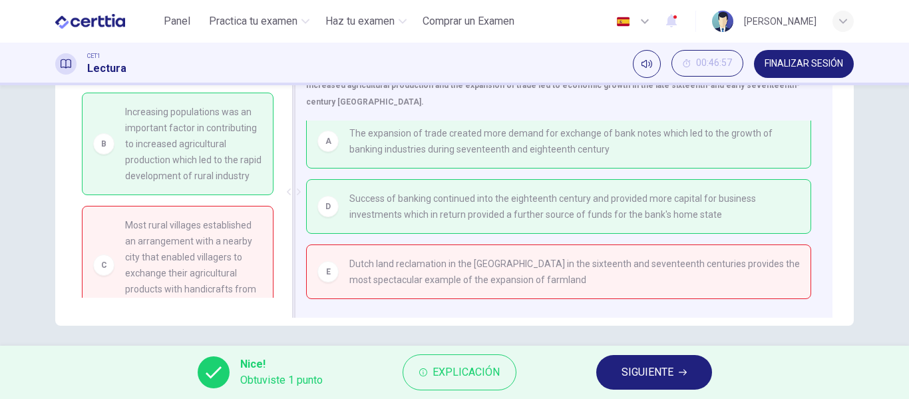
scroll to position [256, 0]
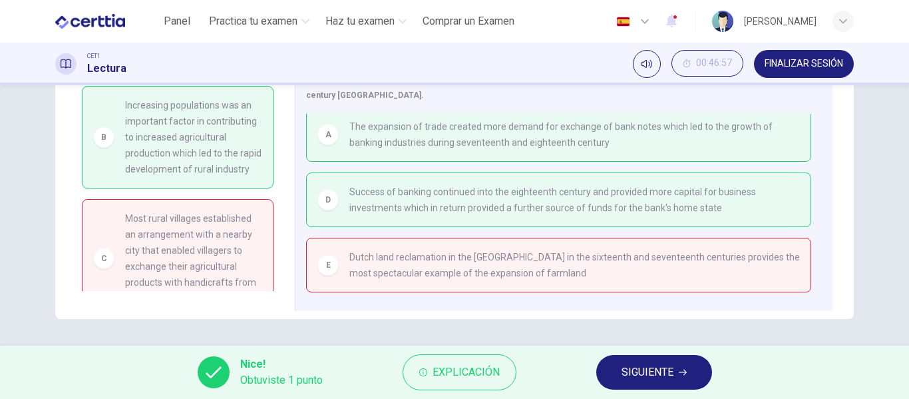
click at [595, 363] on div "Nice! Obtuviste 1 punto Explicación SIGUIENTE" at bounding box center [454, 371] width 909 height 53
click at [610, 370] on button "SIGUIENTE" at bounding box center [654, 372] width 116 height 35
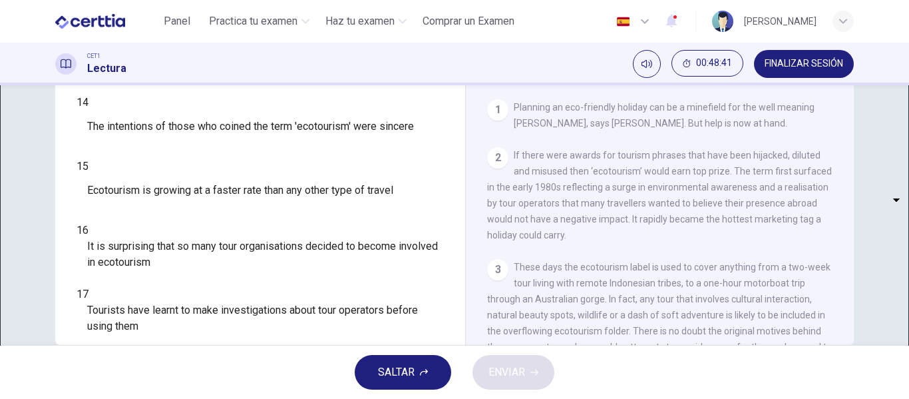
scroll to position [126, 0]
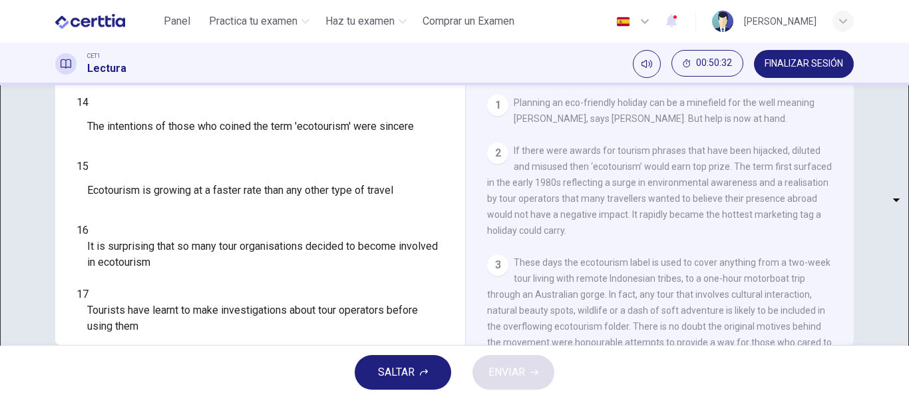
click at [168, 120] on body "Este sitio utiliza cookies, como se explica en nuestra Política de Privacidad .…" at bounding box center [454, 199] width 909 height 399
type input "***"
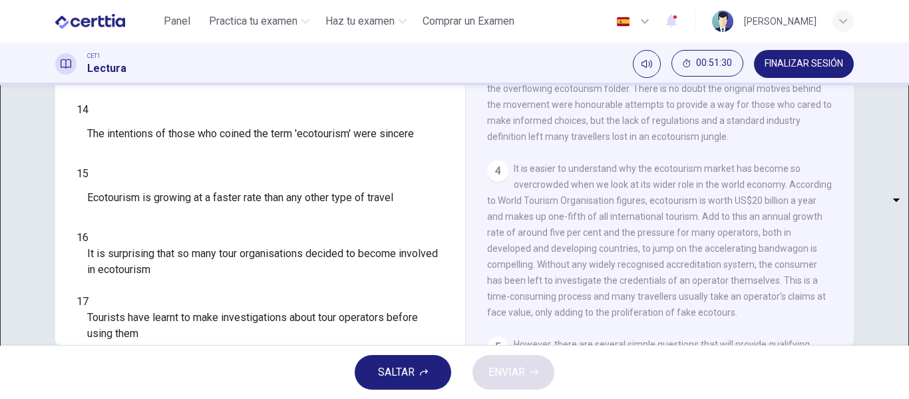
scroll to position [359, 0]
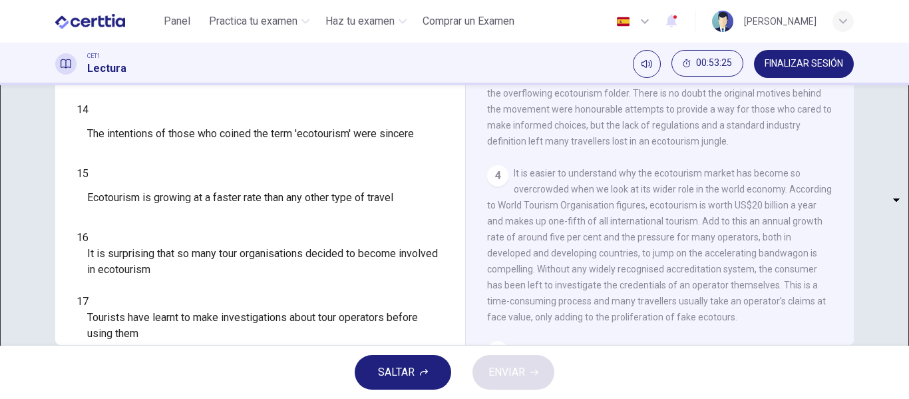
click at [149, 192] on body "Este sitio utiliza cookies, como se explica en nuestra Política de Privacidad .…" at bounding box center [454, 199] width 909 height 399
type input "***"
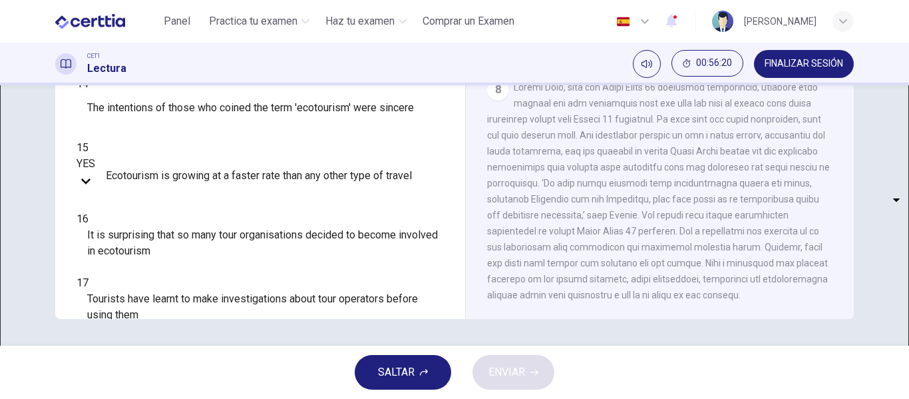
scroll to position [0, 0]
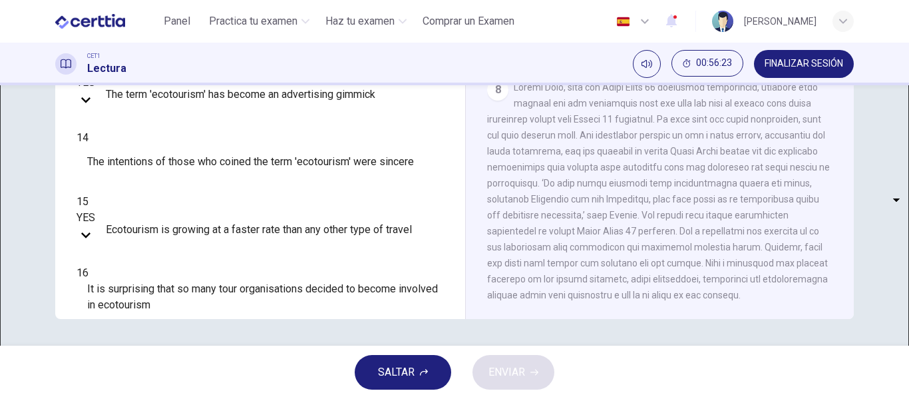
click at [163, 186] on body "Este sitio utiliza cookies, como se explica en nuestra Política de Privacidad .…" at bounding box center [454, 199] width 909 height 399
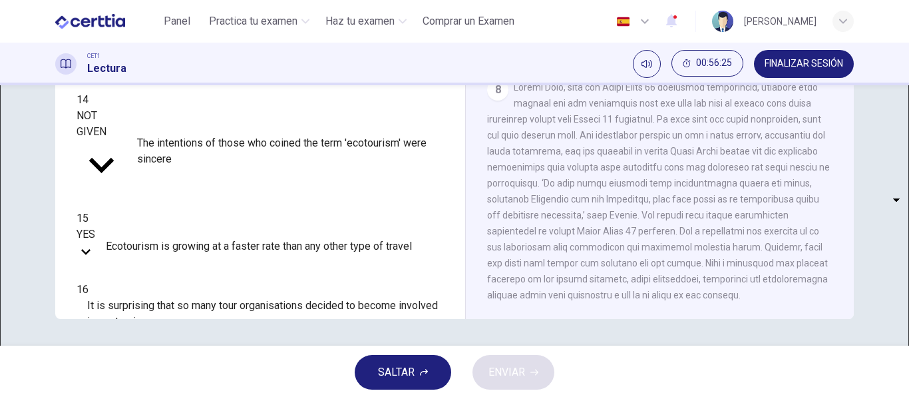
scroll to position [39, 0]
click at [163, 154] on body "Este sitio utiliza cookies, como se explica en nuestra Política de Privacidad .…" at bounding box center [454, 199] width 909 height 399
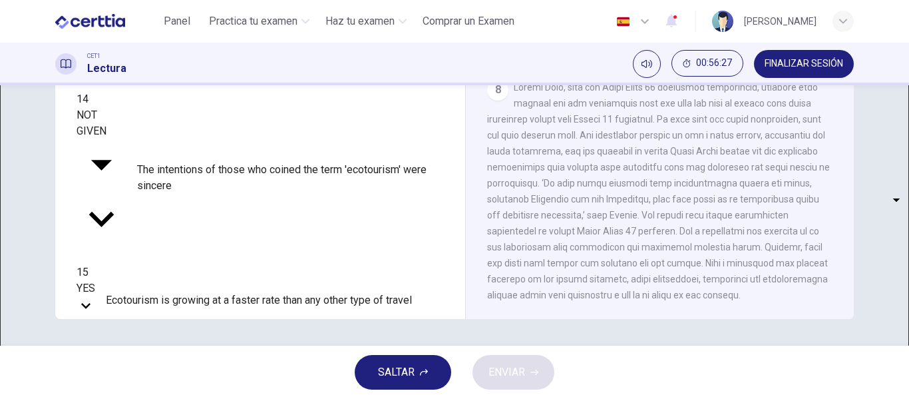
type input "***"
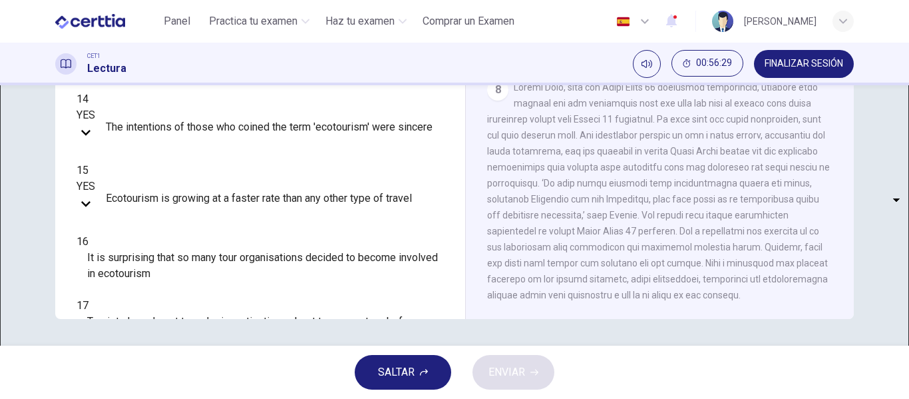
scroll to position [54, 0]
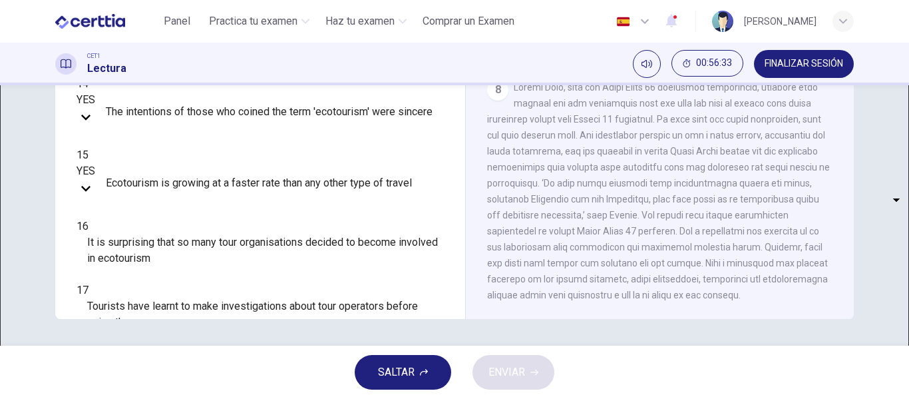
click at [154, 205] on body "Este sitio utiliza cookies, como se explica en nuestra Política de Privacidad .…" at bounding box center [454, 199] width 909 height 399
type input "**"
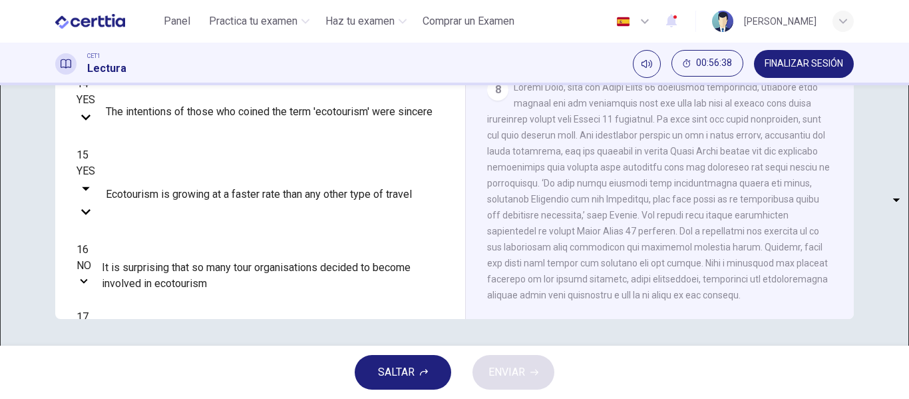
click at [167, 168] on body "Este sitio utiliza cookies, como se explica en nuestra Política de Privacidad .…" at bounding box center [454, 199] width 909 height 399
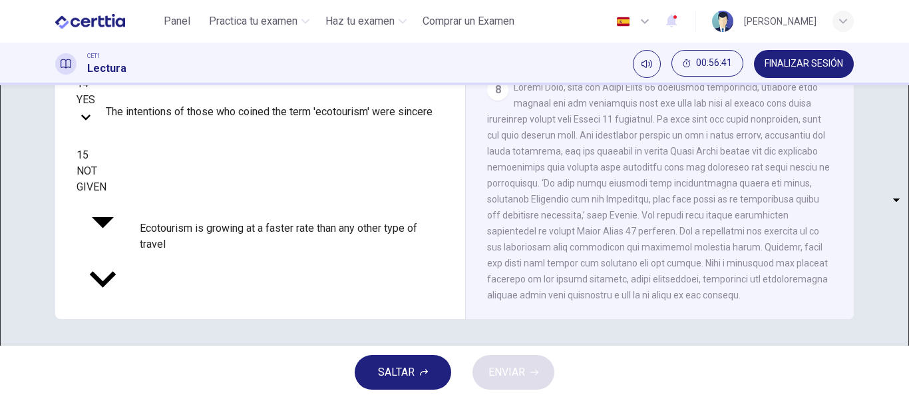
click at [166, 167] on body "Este sitio utiliza cookies, como se explica en nuestra Política de Privacidad .…" at bounding box center [454, 199] width 909 height 399
type input "***"
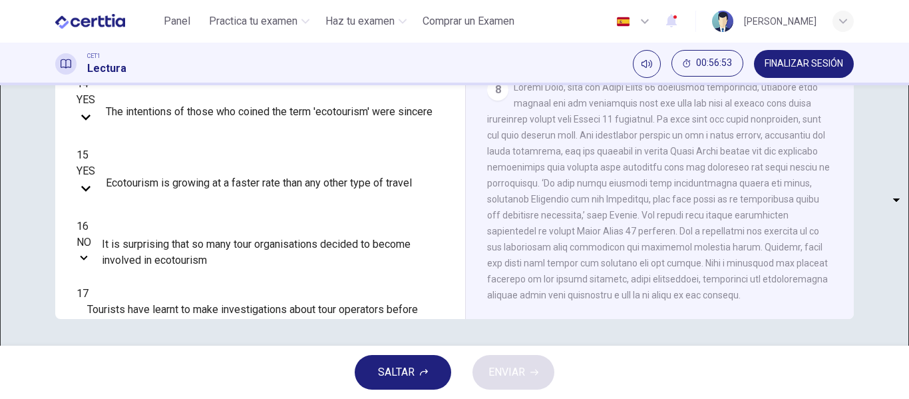
click at [310, 184] on div "13 YES *** ​ The term 'ecotourism' has become an advertising gimmick 14 YES ***…" at bounding box center [260, 201] width 367 height 393
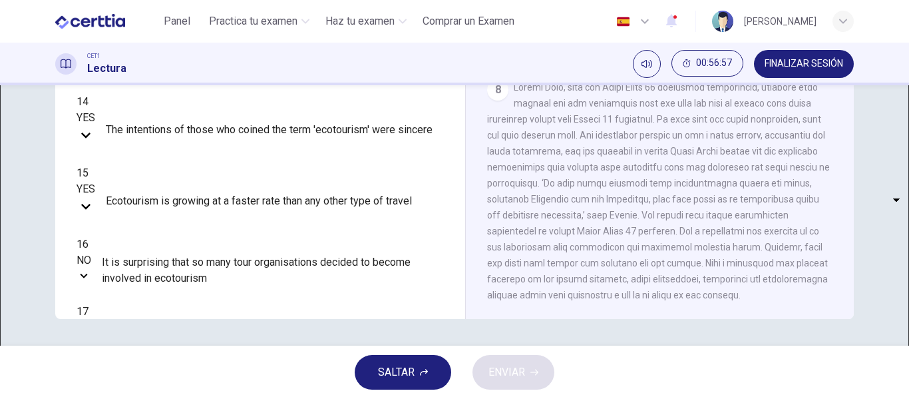
scroll to position [35, 0]
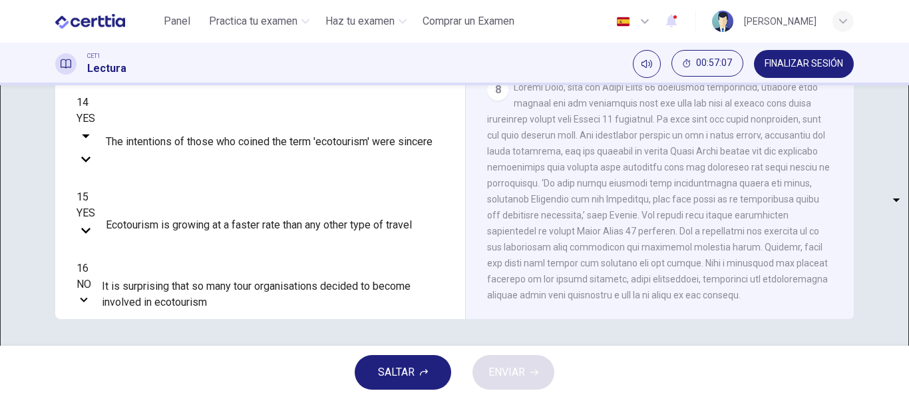
click at [164, 142] on body "Este sitio utiliza cookies, como se explica en nuestra Política de Privacidad .…" at bounding box center [454, 199] width 909 height 399
type input "**"
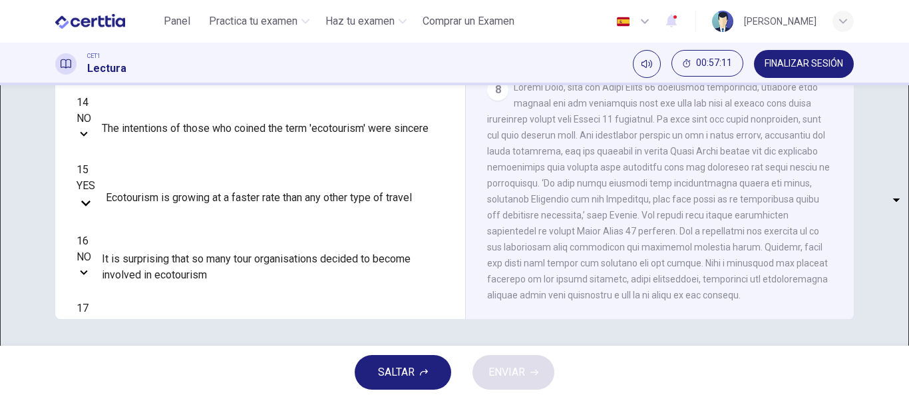
scroll to position [54, 0]
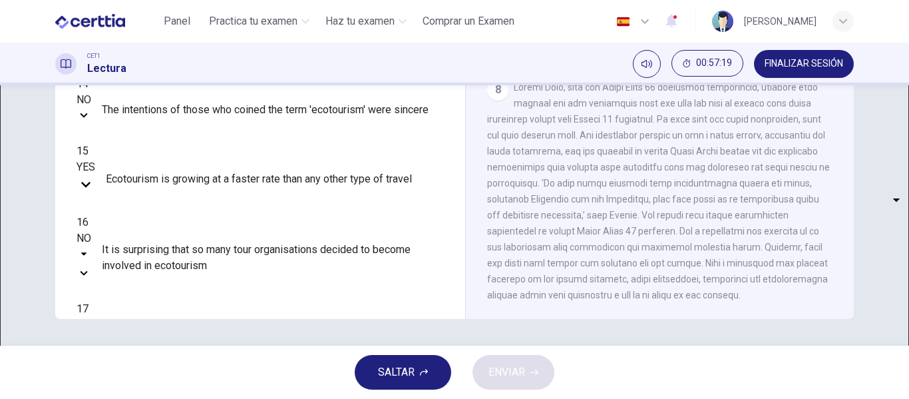
click at [152, 216] on body "Este sitio utiliza cookies, como se explica en nuestra Política de Privacidad .…" at bounding box center [454, 199] width 909 height 399
type input "***"
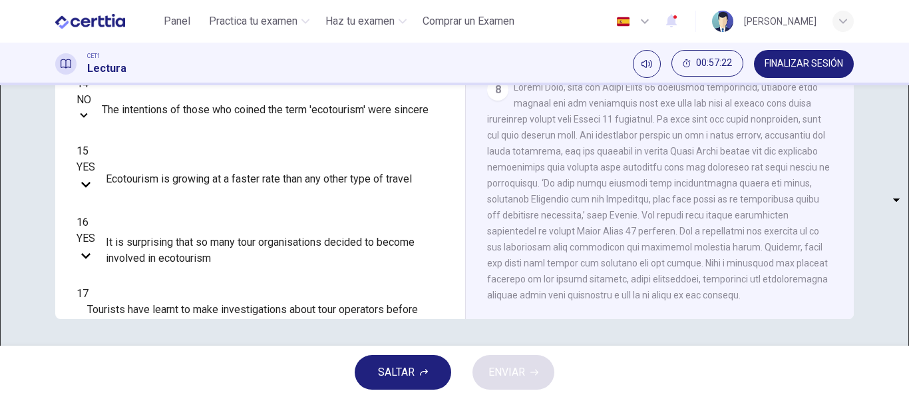
click at [160, 246] on body "Este sitio utiliza cookies, como se explica en nuestra Política de Privacidad .…" at bounding box center [454, 199] width 909 height 399
type input "**"
click at [151, 290] on body "Este sitio utiliza cookies, como se explica en nuestra Política de Privacidad .…" at bounding box center [454, 199] width 909 height 399
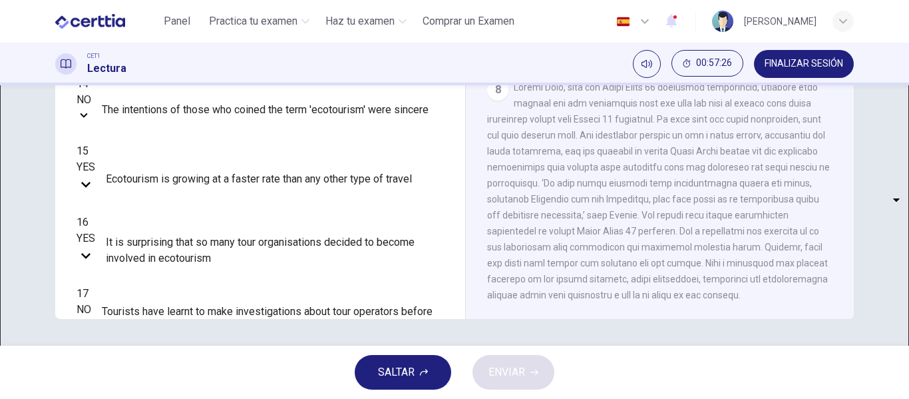
type input "*********"
click at [514, 363] on span "ENVIAR" at bounding box center [506, 372] width 37 height 19
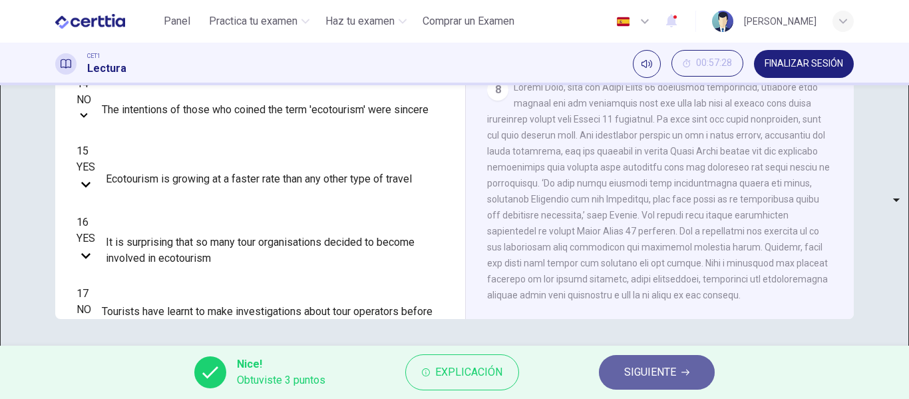
click at [669, 377] on span "SIGUIENTE" at bounding box center [650, 372] width 52 height 19
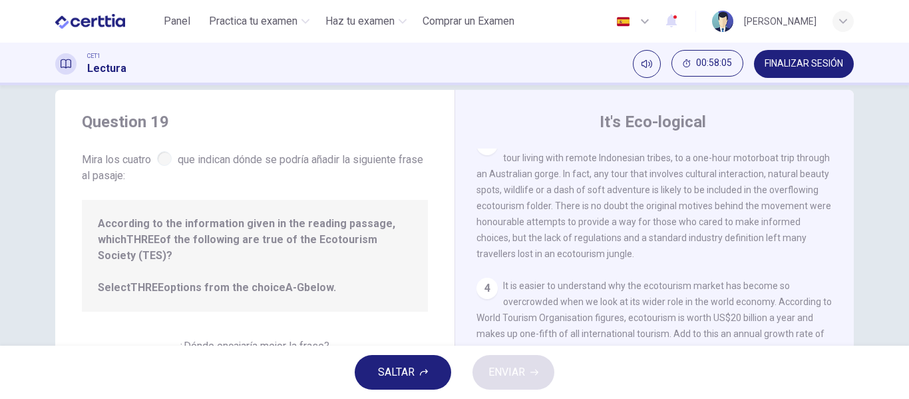
scroll to position [0, 0]
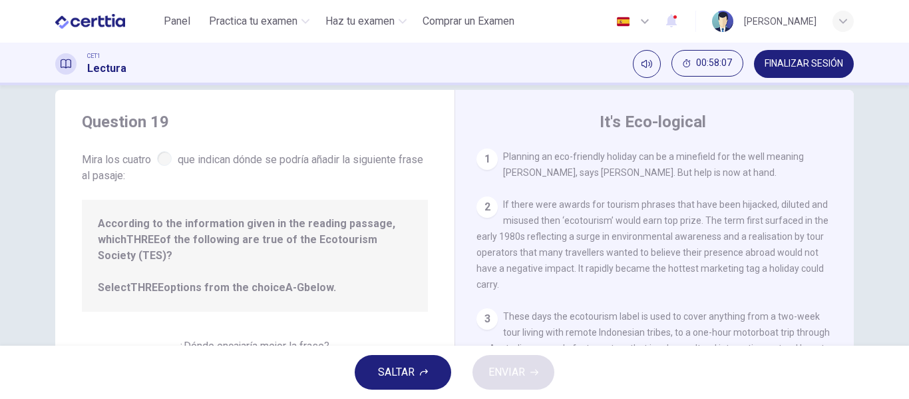
click at [483, 162] on div "1" at bounding box center [486, 158] width 21 height 21
click at [492, 206] on div "2" at bounding box center [486, 206] width 21 height 21
click at [349, 263] on span "According to the information given in the reading passage, which THREE of the f…" at bounding box center [255, 256] width 314 height 80
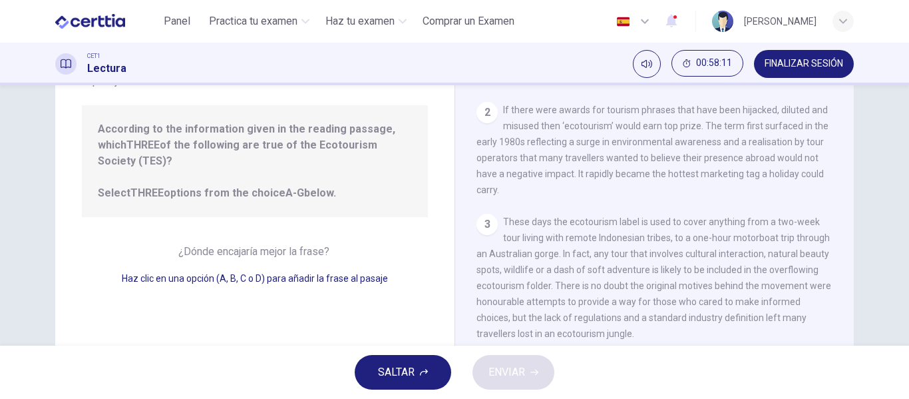
scroll to position [130, 0]
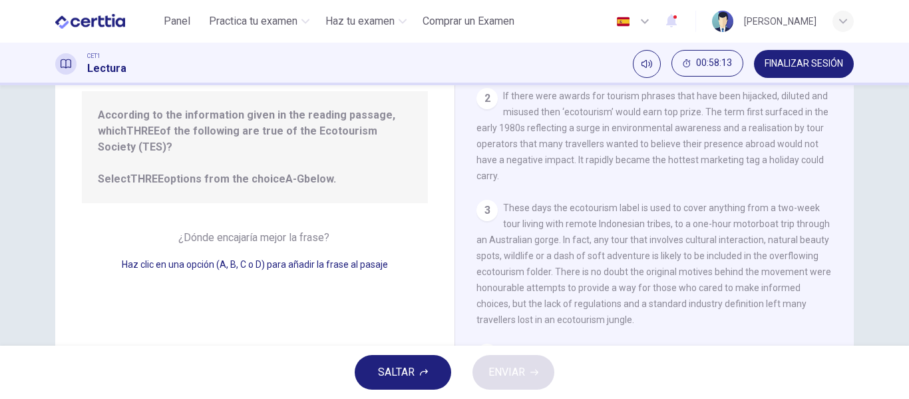
click at [314, 259] on span "Haz clic en una opción (A, B, C o D) para añadir [PERSON_NAME] al pasaje" at bounding box center [255, 264] width 266 height 11
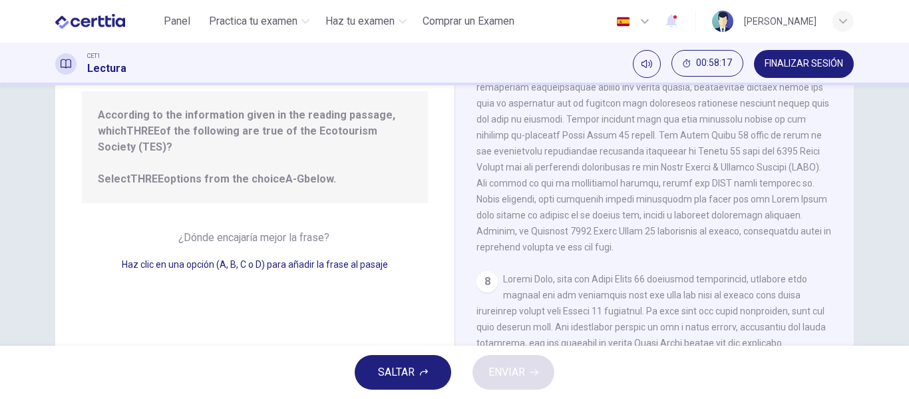
click at [610, 242] on span at bounding box center [653, 135] width 355 height 234
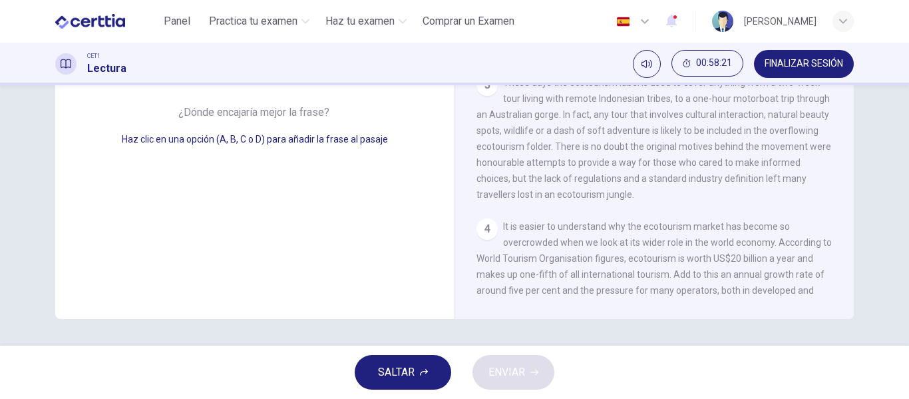
scroll to position [0, 0]
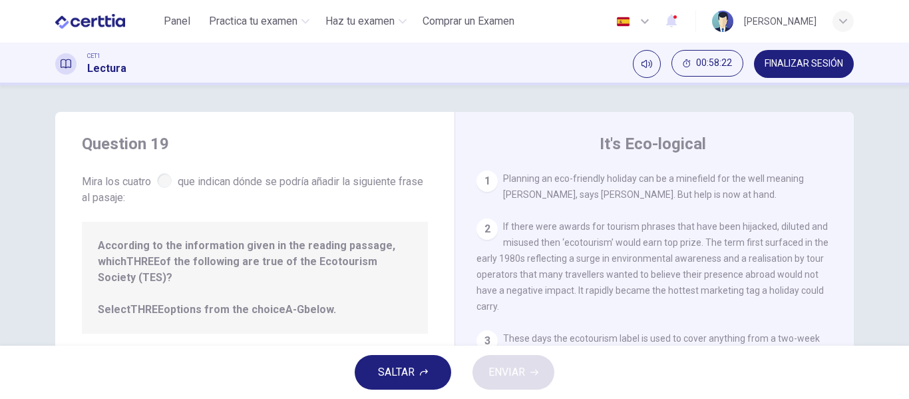
click at [660, 235] on div "2 If there were awards for tourism phrases that have been hijacked, diluted and…" at bounding box center [654, 266] width 357 height 96
click at [589, 240] on span "If there were awards for tourism phrases that have been hijacked, diluted and m…" at bounding box center [652, 266] width 352 height 91
click at [159, 176] on div at bounding box center [164, 180] width 15 height 15
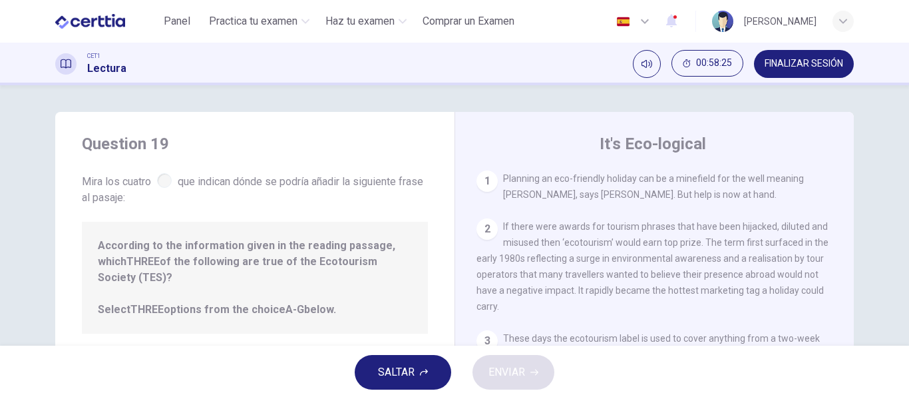
click at [349, 177] on span "Mira los cuatro que indican dónde se podría añadir la siguiente frase al pasaje:" at bounding box center [255, 187] width 346 height 35
click at [351, 246] on span "According to the information given in the reading passage, which THREE of the f…" at bounding box center [255, 278] width 314 height 80
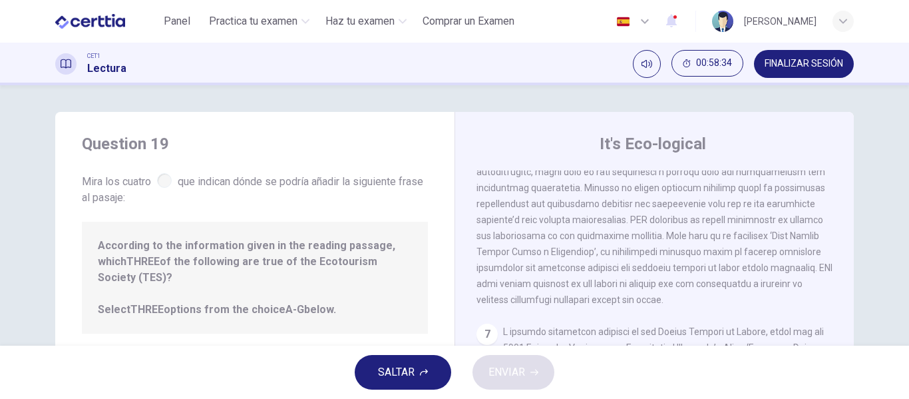
scroll to position [741, 0]
click at [627, 219] on span at bounding box center [654, 196] width 356 height 218
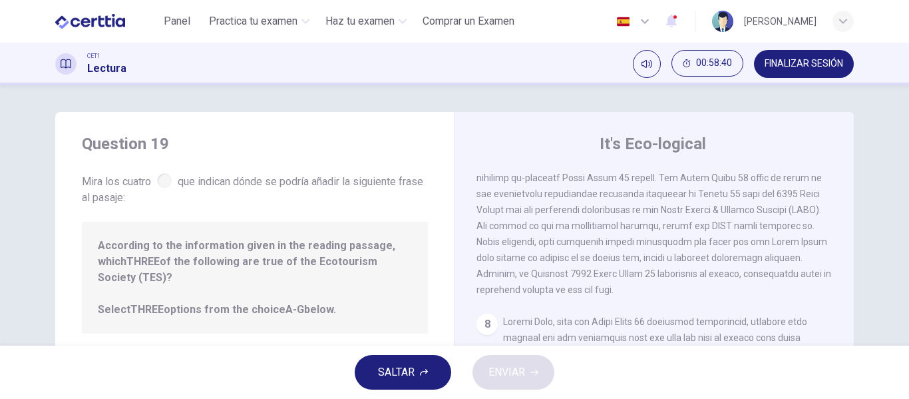
scroll to position [256, 0]
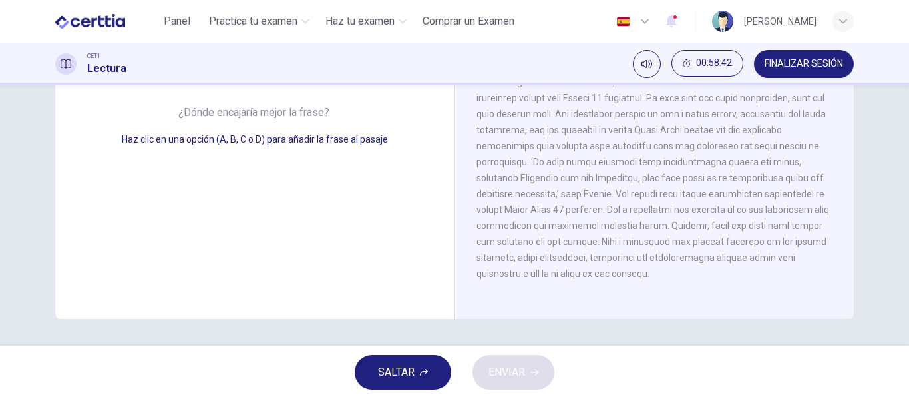
click at [286, 184] on div "Question 19 Mira los cuatro que indican dónde se podría añadir la siguiente fra…" at bounding box center [254, 87] width 399 height 463
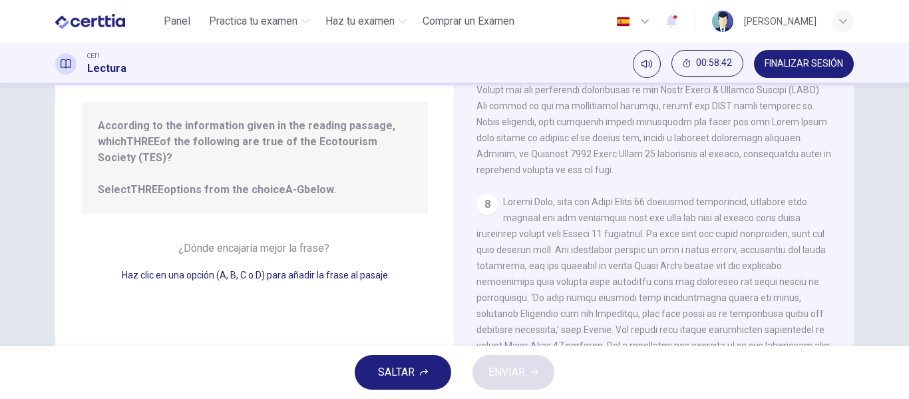
scroll to position [119, 0]
drag, startPoint x: 270, startPoint y: 228, endPoint x: 192, endPoint y: 170, distance: 97.4
click at [192, 170] on div "Question 19 Mira los cuatro que indican dónde se podría añadir la siguiente fra…" at bounding box center [254, 224] width 399 height 463
click at [192, 170] on span "According to the information given in the reading passage, which THREE of the f…" at bounding box center [255, 158] width 314 height 80
click at [271, 138] on span "According to the information given in the reading passage, which THREE of the f…" at bounding box center [255, 158] width 314 height 80
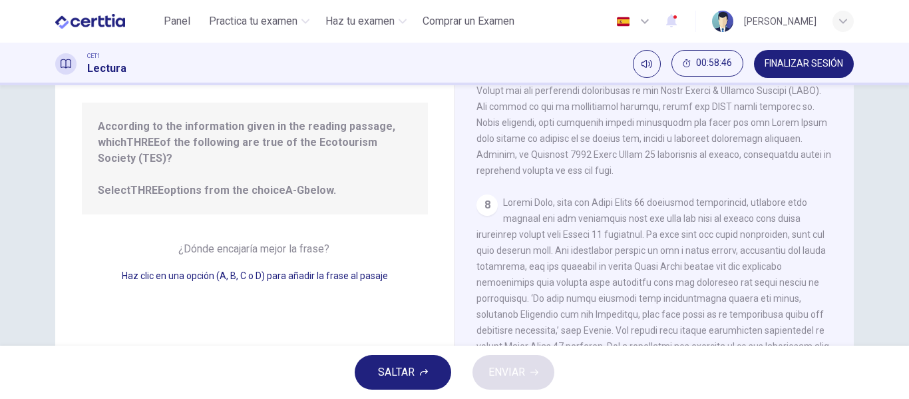
click at [365, 154] on span "According to the information given in the reading passage, which THREE of the f…" at bounding box center [255, 158] width 314 height 80
drag, startPoint x: 365, startPoint y: 154, endPoint x: 404, endPoint y: 164, distance: 40.0
click at [404, 164] on span "According to the information given in the reading passage, which THREE of the f…" at bounding box center [255, 158] width 314 height 80
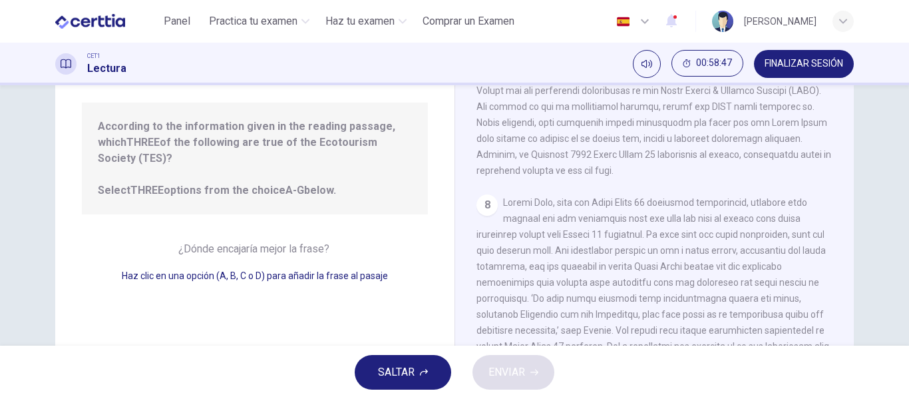
click at [298, 138] on span "According to the information given in the reading passage, which THREE of the f…" at bounding box center [255, 158] width 314 height 80
click at [382, 128] on span "According to the information given in the reading passage, which THREE of the f…" at bounding box center [255, 158] width 314 height 80
click at [262, 139] on span "According to the information given in the reading passage, which THREE of the f…" at bounding box center [255, 158] width 314 height 80
click at [365, 142] on span "According to the information given in the reading passage, which THREE of the f…" at bounding box center [255, 158] width 314 height 80
click at [327, 220] on div "Question 19 Mira los cuatro que indican dónde se podría añadir la siguiente fra…" at bounding box center [254, 224] width 399 height 463
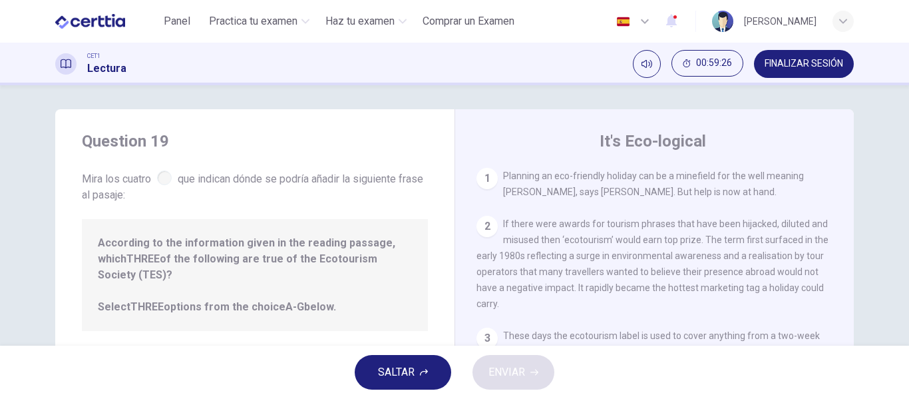
scroll to position [0, 0]
click at [667, 149] on h4 "It's Eco-logical" at bounding box center [653, 143] width 106 height 21
click at [487, 180] on div "1" at bounding box center [486, 180] width 21 height 21
click at [488, 235] on div "2" at bounding box center [486, 228] width 21 height 21
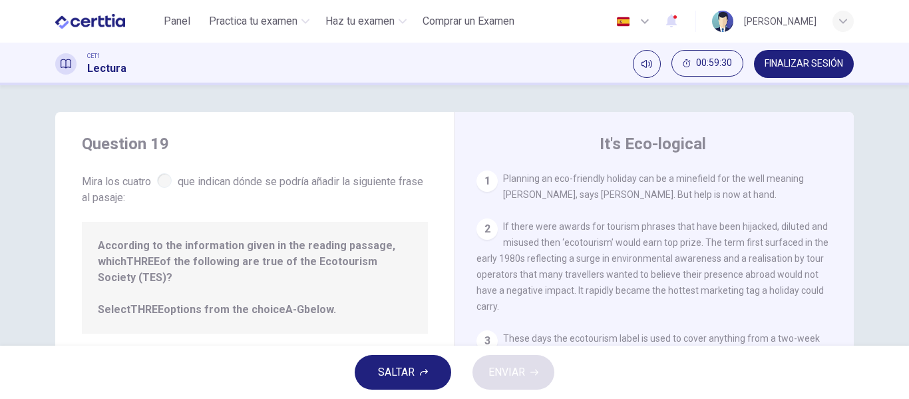
click at [488, 235] on div "2" at bounding box center [486, 228] width 21 height 21
drag, startPoint x: 488, startPoint y: 235, endPoint x: 662, endPoint y: 247, distance: 174.1
click at [662, 247] on div "2 If there were awards for tourism phrases that have been hijacked, diluted and…" at bounding box center [654, 266] width 357 height 96
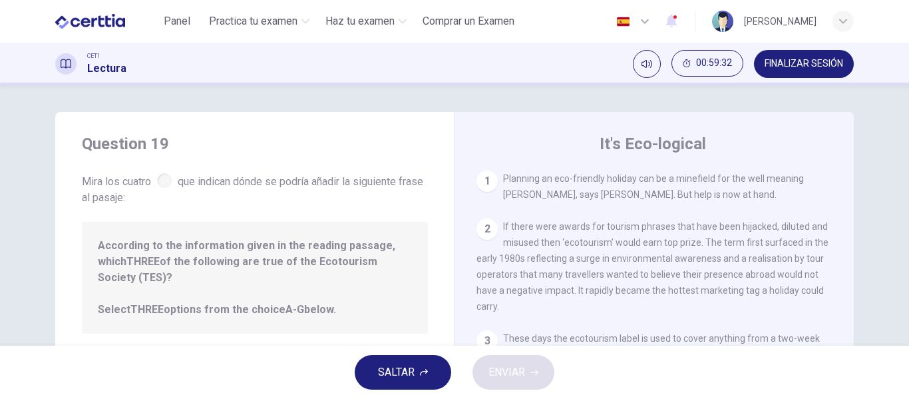
click at [662, 247] on span "If there were awards for tourism phrases that have been hijacked, diluted and m…" at bounding box center [652, 266] width 352 height 91
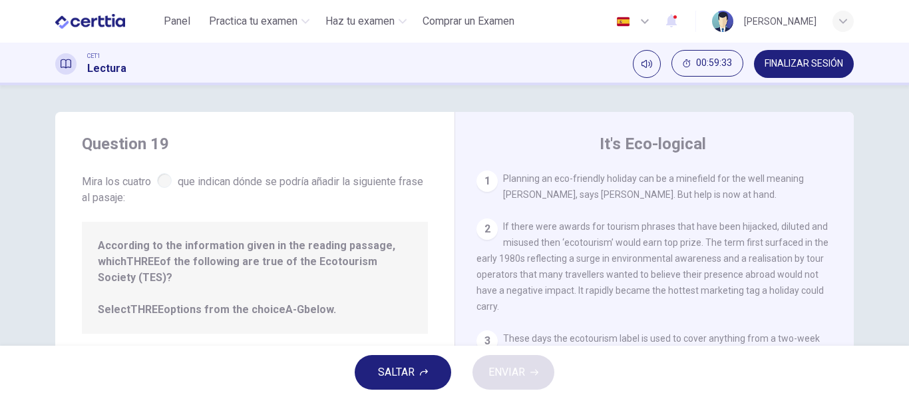
click at [662, 247] on span "If there were awards for tourism phrases that have been hijacked, diluted and m…" at bounding box center [652, 266] width 352 height 91
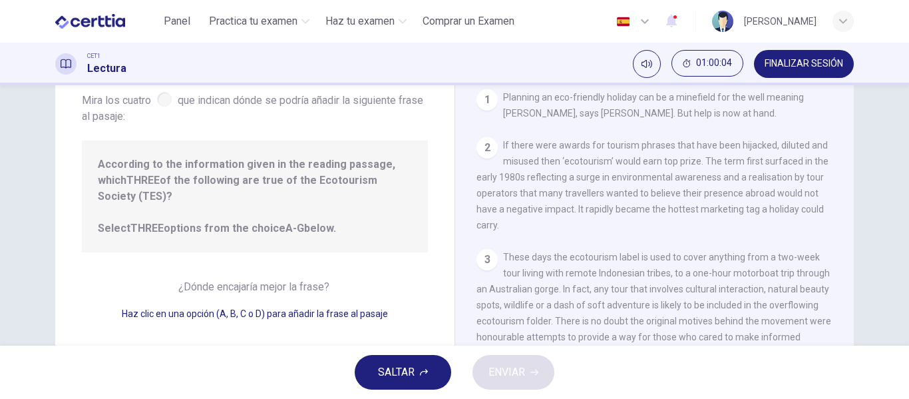
scroll to position [99, 0]
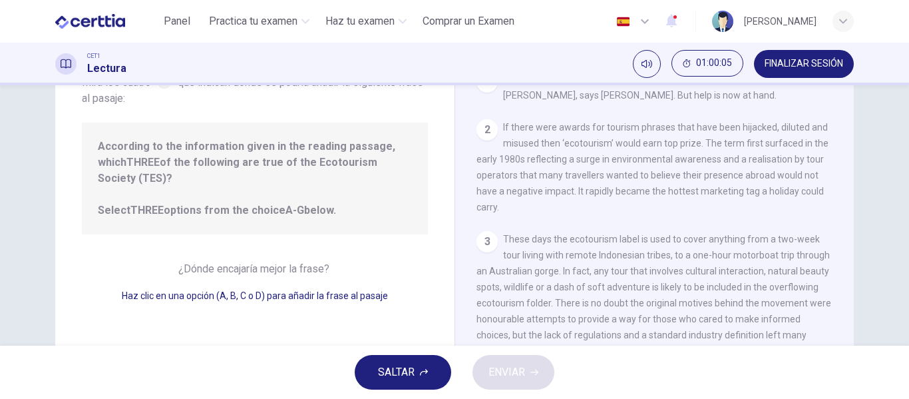
click at [285, 204] on b "A-G" at bounding box center [294, 210] width 19 height 13
drag, startPoint x: 178, startPoint y: 214, endPoint x: 380, endPoint y: 229, distance: 202.8
click at [380, 229] on div "Question 19 Mira los cuatro que indican dónde se podría añadir la siguiente fra…" at bounding box center [254, 244] width 399 height 463
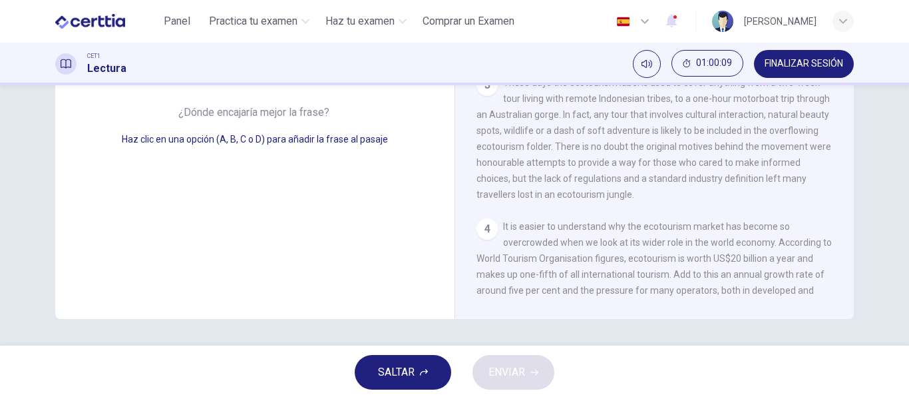
click at [323, 134] on span "Haz clic en una opción (A, B, C o D) para añadir [PERSON_NAME] al pasaje" at bounding box center [255, 139] width 266 height 11
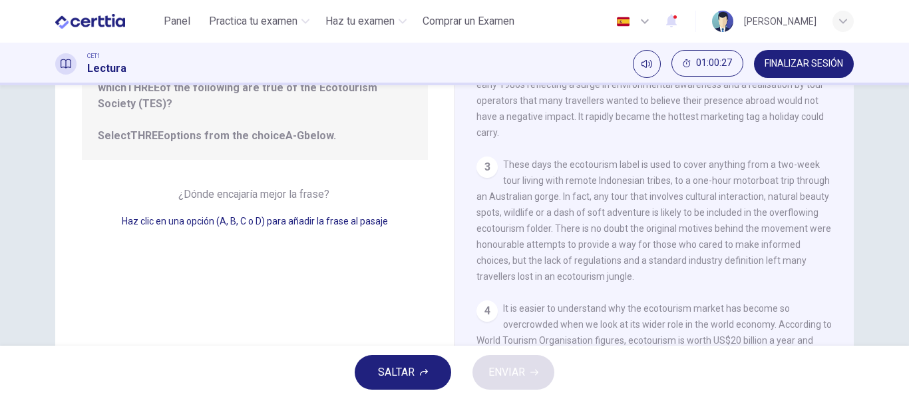
scroll to position [176, 0]
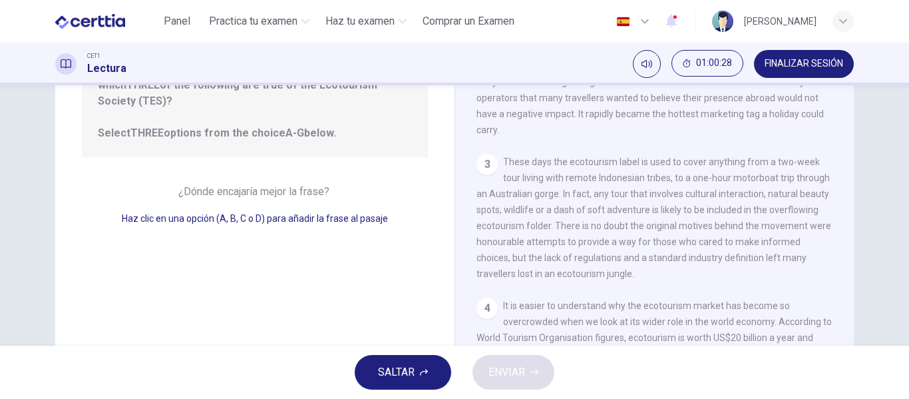
click at [417, 142] on div "Question 19 Mira los cuatro que indican dónde se podría añadir la siguiente fra…" at bounding box center [254, 166] width 399 height 463
click at [311, 130] on div "According to the information given in the reading passage, which THREE of the f…" at bounding box center [255, 101] width 346 height 112
drag, startPoint x: 311, startPoint y: 130, endPoint x: 287, endPoint y: 114, distance: 29.3
click at [287, 114] on div "According to the information given in the reading passage, which THREE of the f…" at bounding box center [255, 101] width 346 height 112
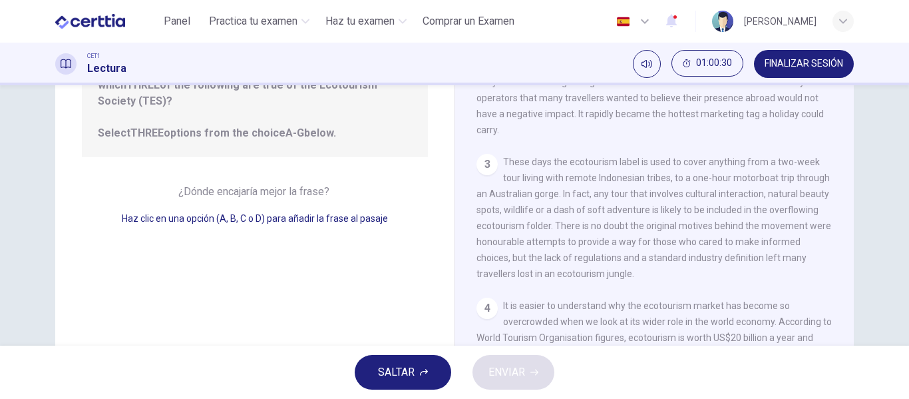
click at [287, 126] on b "A-G" at bounding box center [294, 132] width 19 height 13
drag, startPoint x: 287, startPoint y: 114, endPoint x: 302, endPoint y: 175, distance: 63.1
click at [302, 175] on div "Question 19 Mira los cuatro que indican dónde se podría añadir la siguiente fra…" at bounding box center [254, 166] width 399 height 463
click at [302, 185] on span "¿Dónde encajaría mejor [PERSON_NAME]?" at bounding box center [255, 191] width 154 height 13
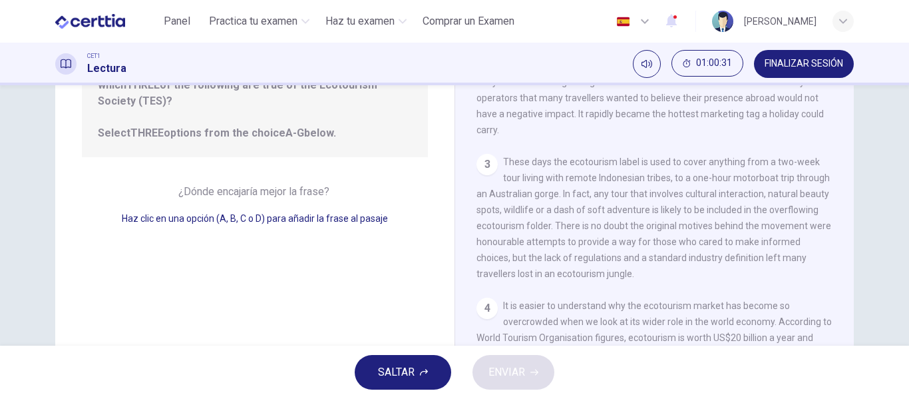
drag, startPoint x: 302, startPoint y: 175, endPoint x: 588, endPoint y: 223, distance: 289.5
click at [588, 223] on div "Question 19 Mira los cuatro que indican dónde se podría añadir la siguiente fra…" at bounding box center [454, 166] width 799 height 463
drag, startPoint x: 588, startPoint y: 223, endPoint x: 683, endPoint y: 236, distance: 96.1
click at [683, 236] on div "3 These days the ecotourism label is used to cover anything from a two-week tou…" at bounding box center [654, 218] width 357 height 128
drag, startPoint x: 545, startPoint y: 252, endPoint x: 642, endPoint y: 260, distance: 97.5
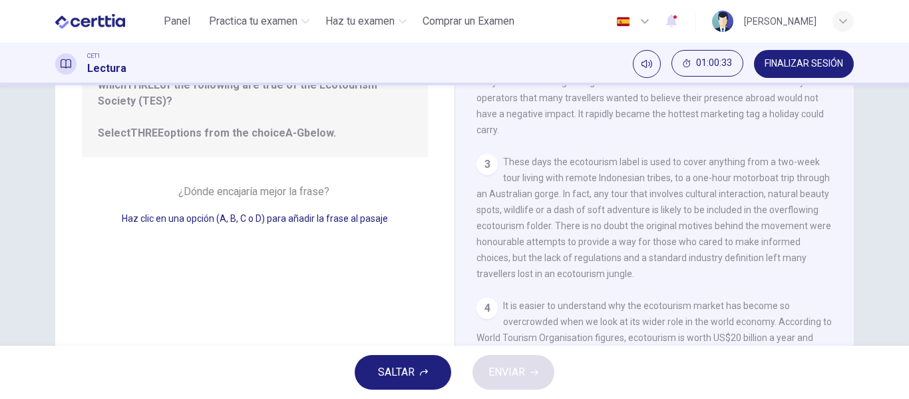
click at [642, 260] on div "3 These days the ecotourism label is used to cover anything from a two-week tou…" at bounding box center [654, 218] width 357 height 128
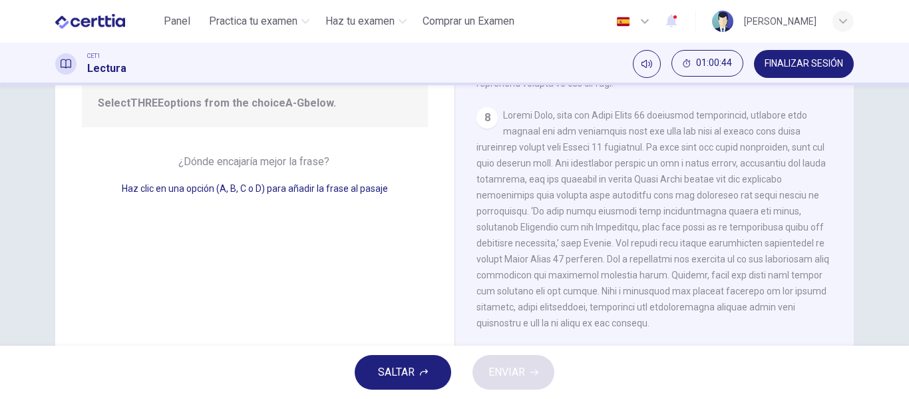
scroll to position [256, 0]
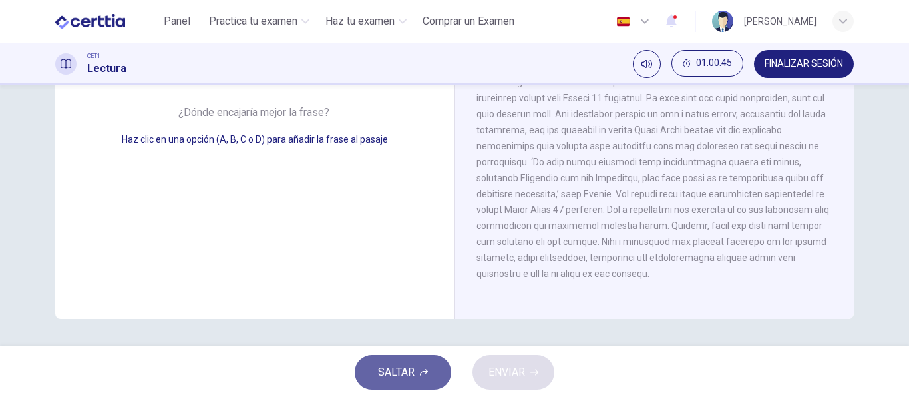
click at [399, 363] on span "SALTAR" at bounding box center [396, 372] width 37 height 19
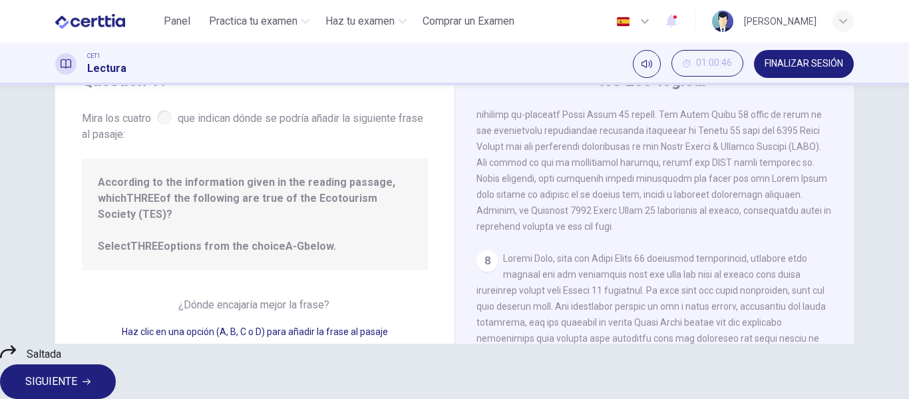
scroll to position [64, 0]
click at [116, 364] on button "SIGUIENTE" at bounding box center [58, 381] width 116 height 35
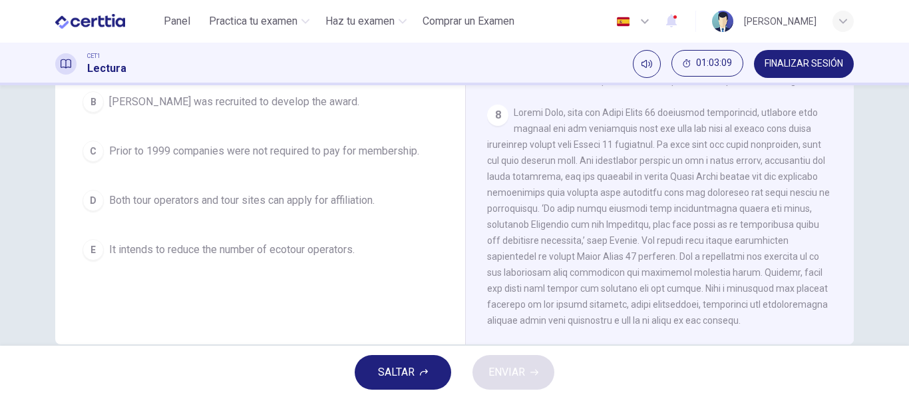
scroll to position [230, 0]
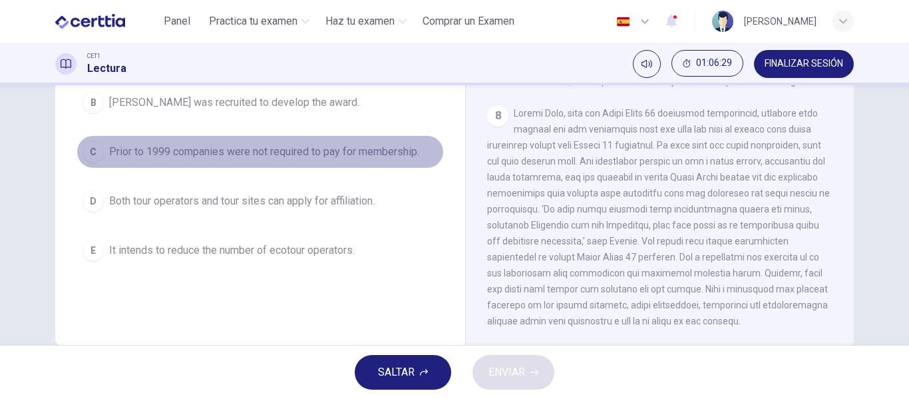
click at [393, 144] on span "Prior to 1999 companies were not required to pay for membership." at bounding box center [264, 152] width 310 height 16
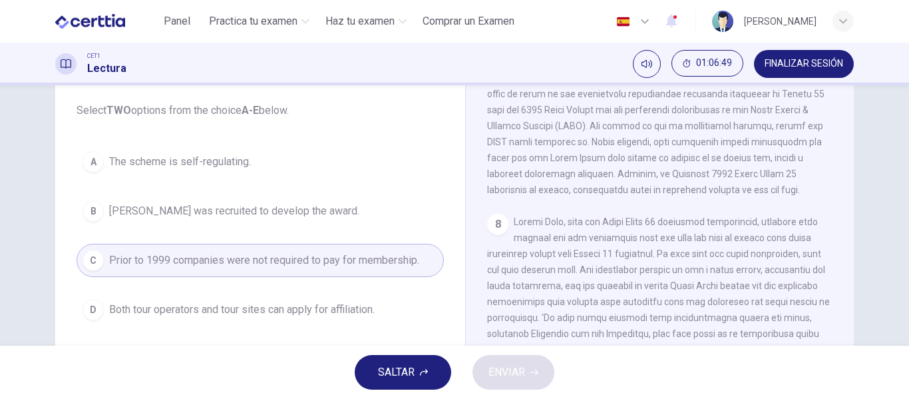
scroll to position [112, 0]
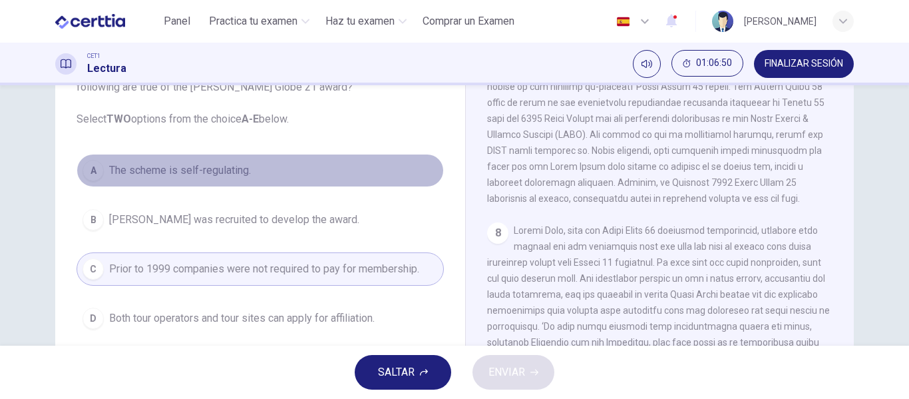
click at [223, 173] on span "The scheme is self-regulating." at bounding box center [180, 170] width 142 height 16
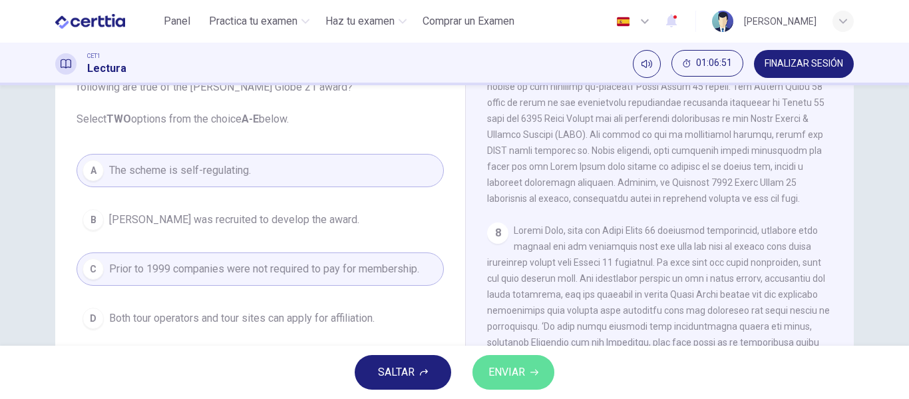
click at [502, 355] on button "ENVIAR" at bounding box center [513, 372] width 82 height 35
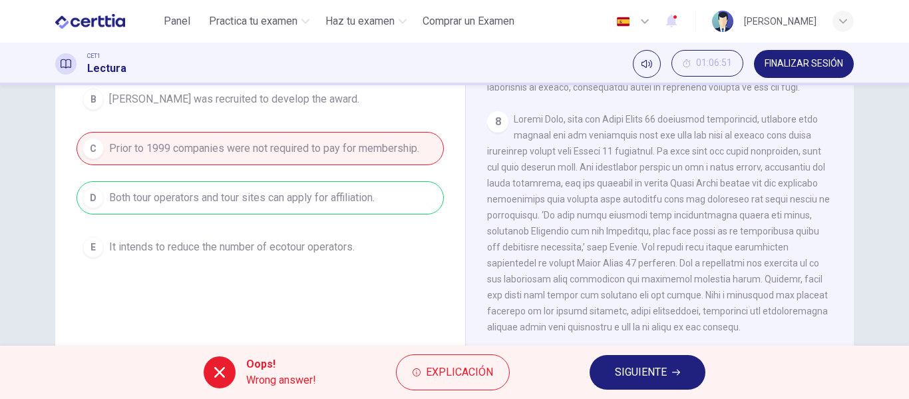
scroll to position [234, 0]
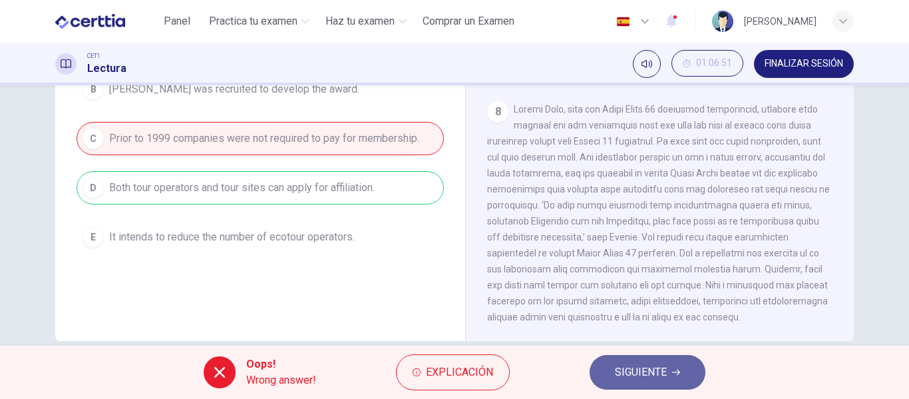
click at [629, 380] on span "SIGUIENTE" at bounding box center [641, 372] width 52 height 19
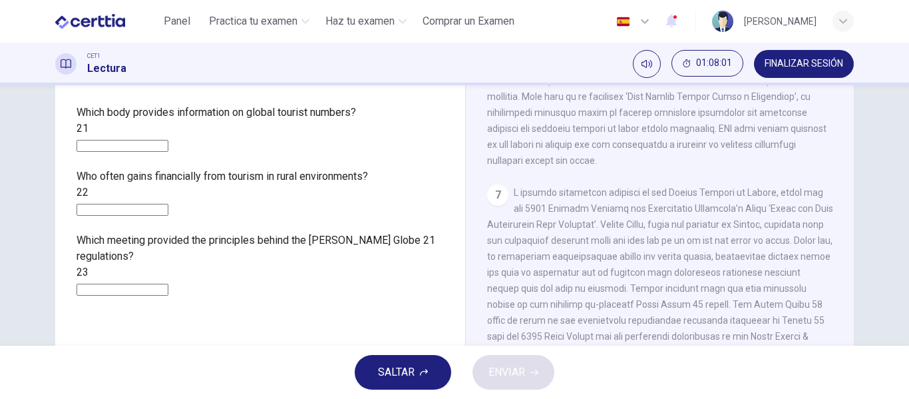
scroll to position [1044, 0]
click at [414, 371] on span "SALTAR" at bounding box center [396, 372] width 37 height 19
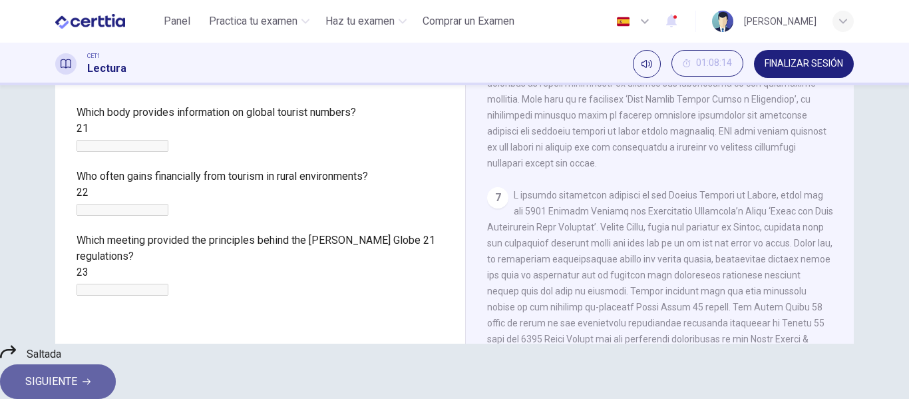
click at [77, 377] on span "SIGUIENTE" at bounding box center [51, 381] width 52 height 19
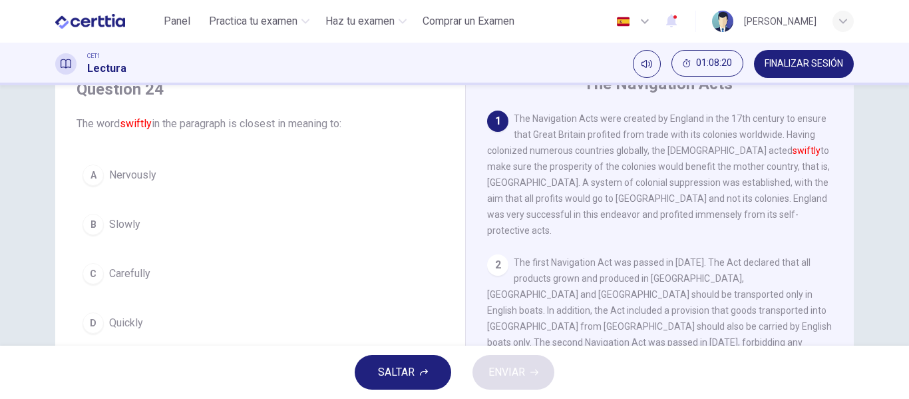
scroll to position [63, 0]
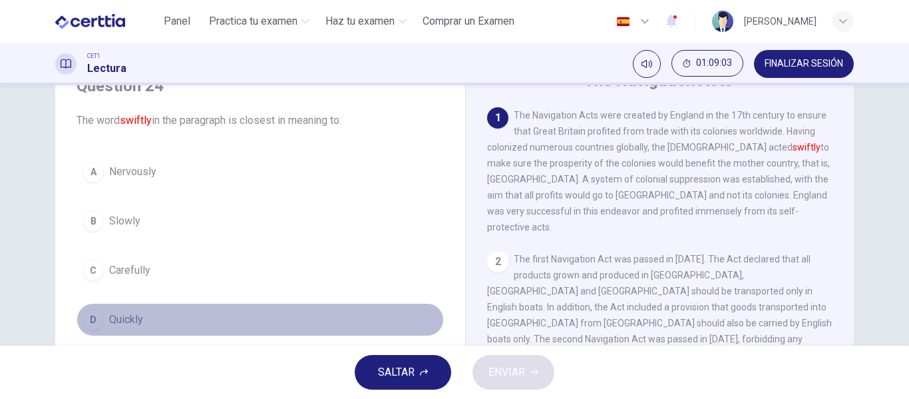
click at [138, 315] on span "Quickly" at bounding box center [126, 319] width 34 height 16
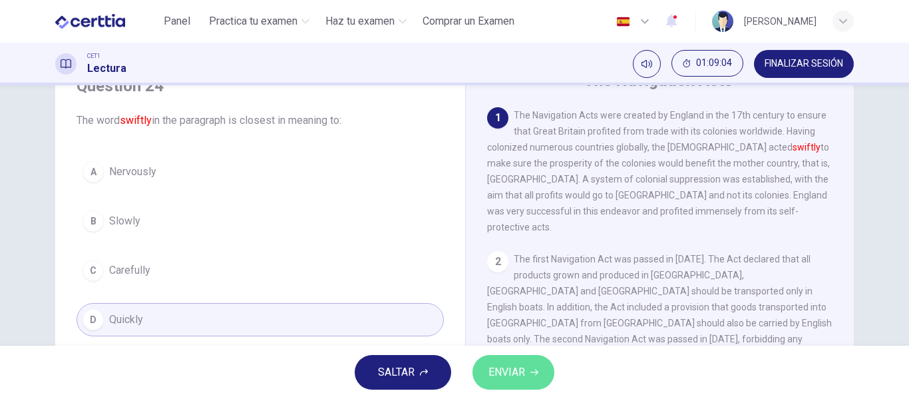
click at [512, 369] on span "ENVIAR" at bounding box center [506, 372] width 37 height 19
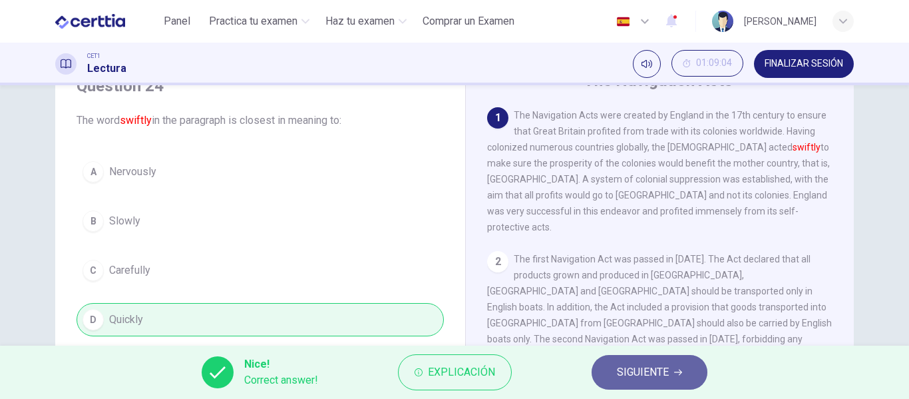
click at [616, 372] on button "SIGUIENTE" at bounding box center [650, 372] width 116 height 35
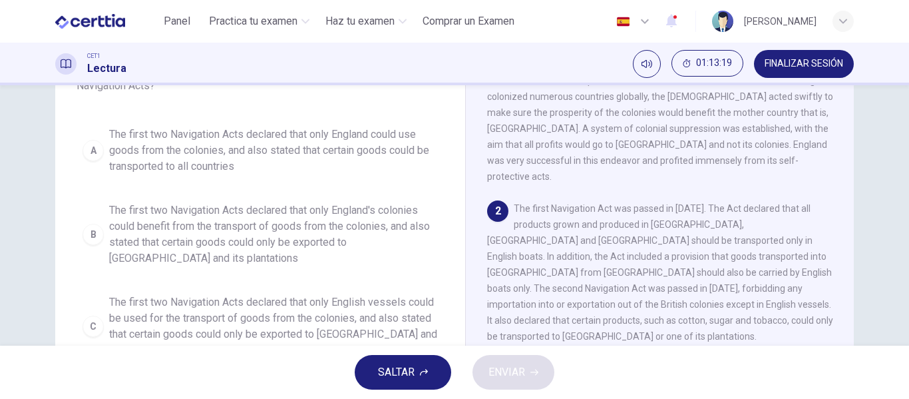
scroll to position [22, 0]
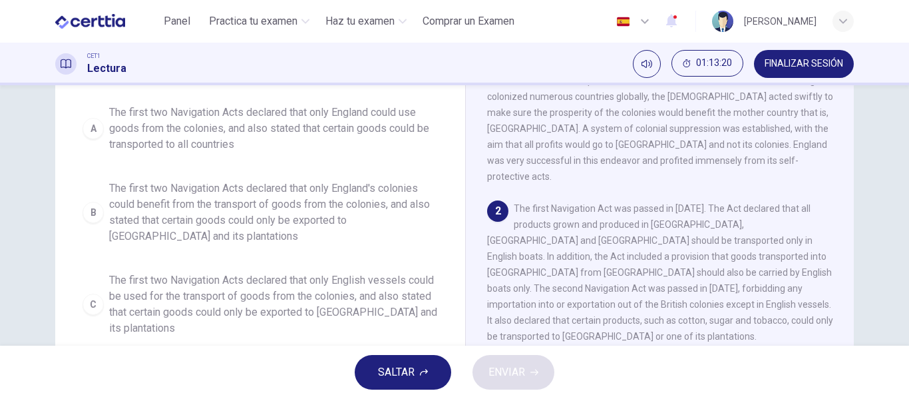
click at [274, 292] on span "The first two Navigation Acts declared that only English vessels could be used …" at bounding box center [273, 304] width 329 height 64
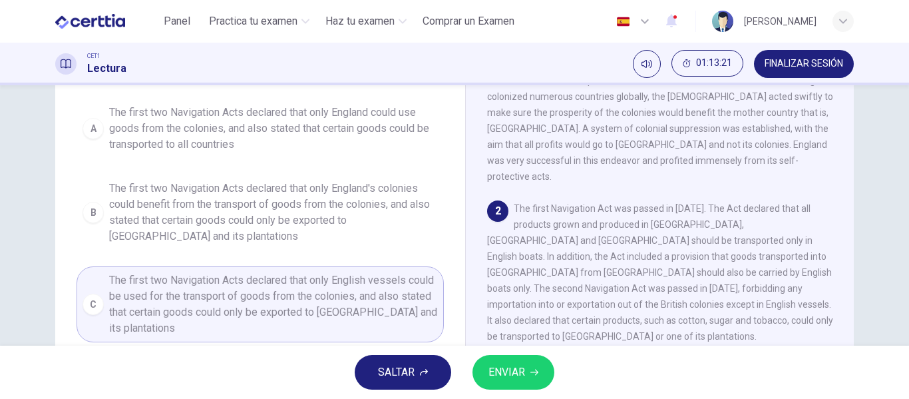
click at [502, 367] on span "ENVIAR" at bounding box center [506, 372] width 37 height 19
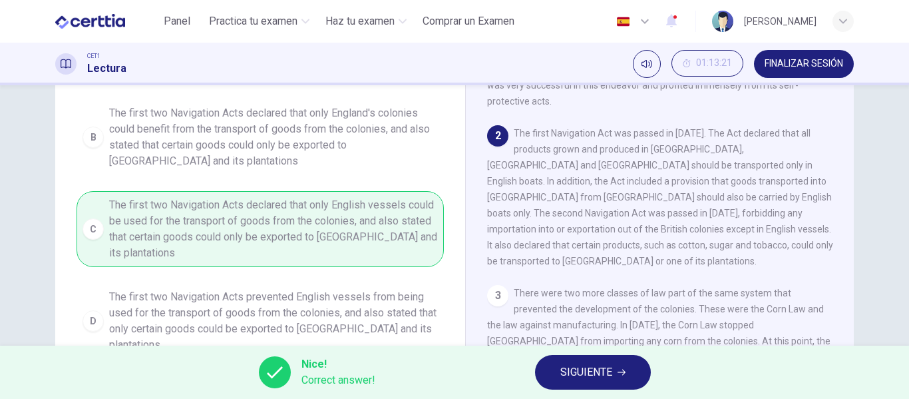
scroll to position [192, 0]
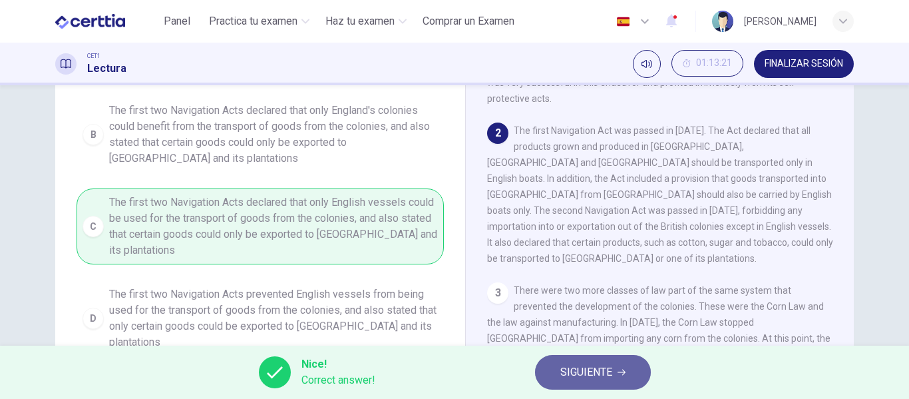
click at [612, 367] on span "SIGUIENTE" at bounding box center [586, 372] width 52 height 19
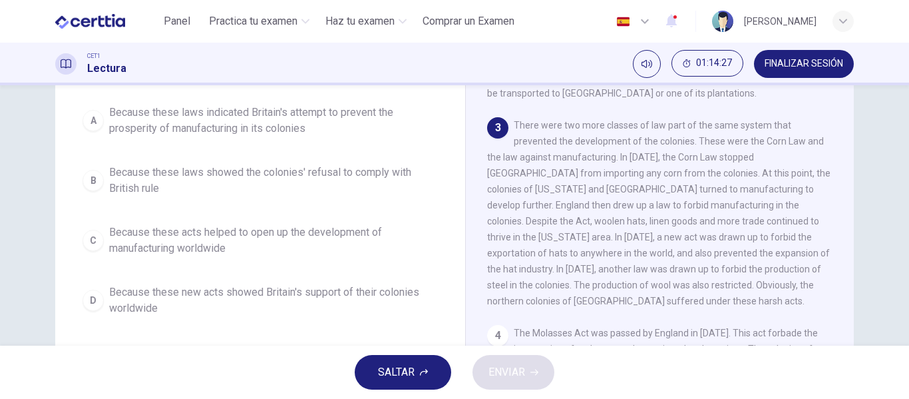
scroll to position [222, 0]
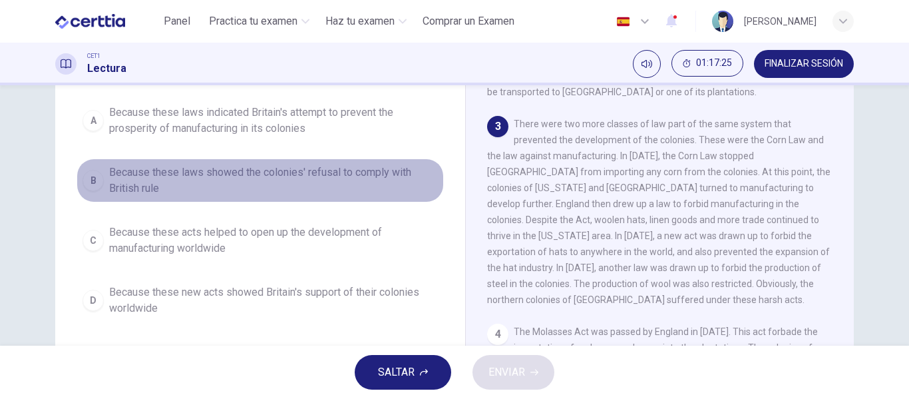
click at [343, 186] on span "Because these laws showed the colonies' refusal to comply with British rule" at bounding box center [273, 180] width 329 height 32
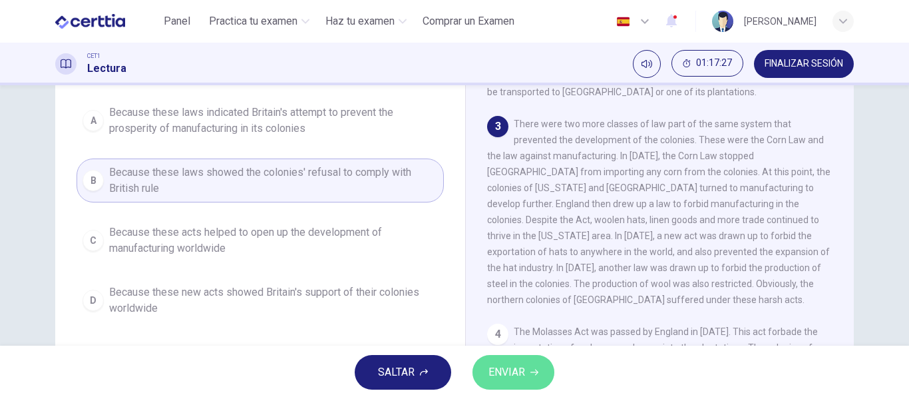
click at [513, 389] on button "ENVIAR" at bounding box center [513, 372] width 82 height 35
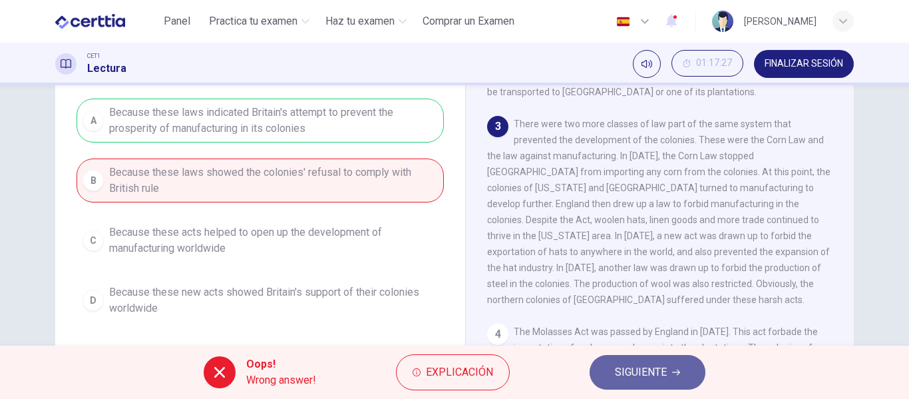
click at [647, 385] on button "SIGUIENTE" at bounding box center [648, 372] width 116 height 35
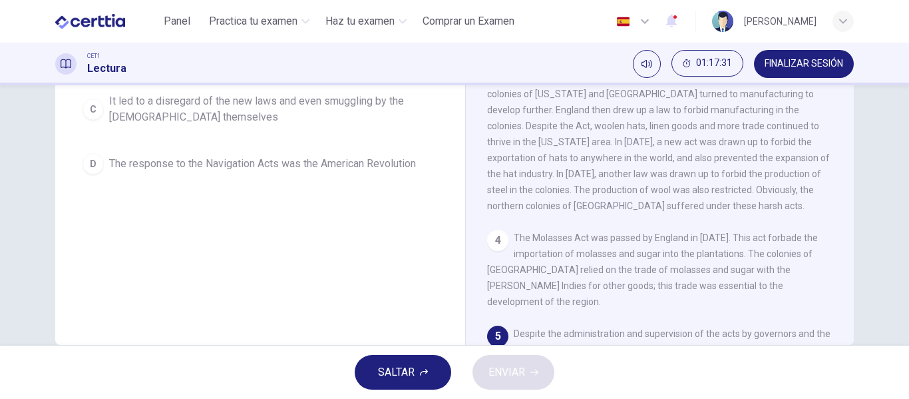
scroll to position [230, 0]
click at [786, 66] on span "FINALIZAR SESIÓN" at bounding box center [804, 64] width 79 height 11
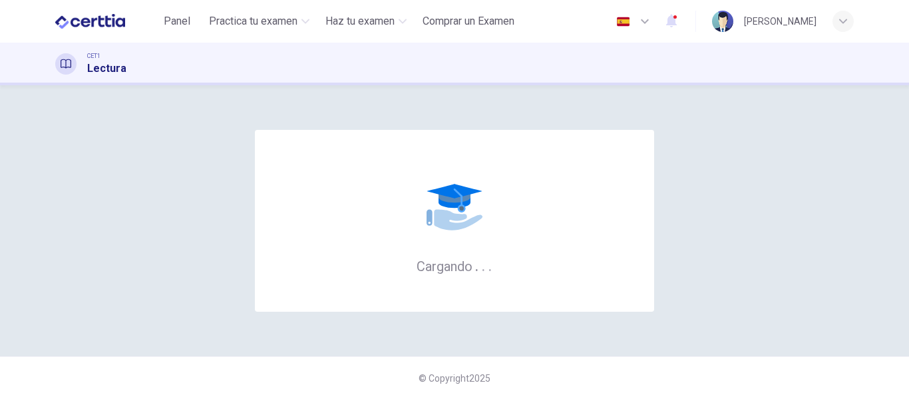
scroll to position [0, 0]
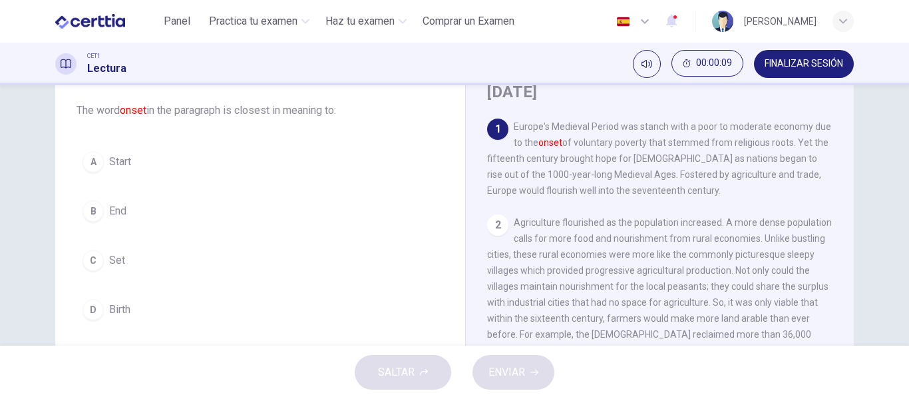
scroll to position [75, 0]
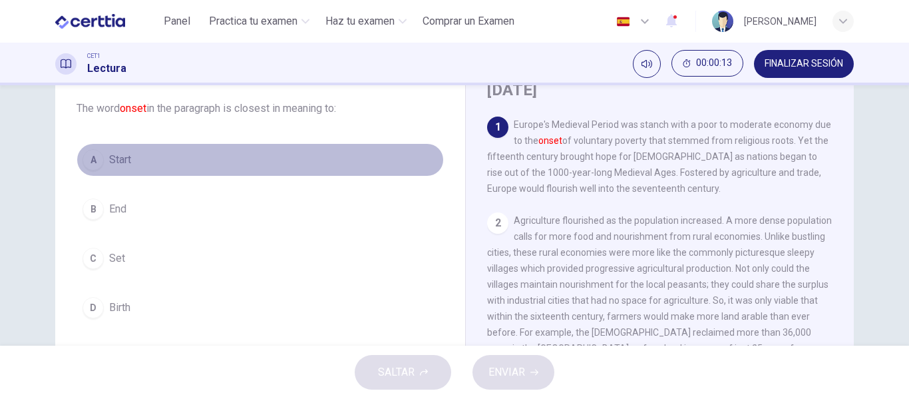
click at [138, 162] on button "A Start" at bounding box center [260, 159] width 367 height 33
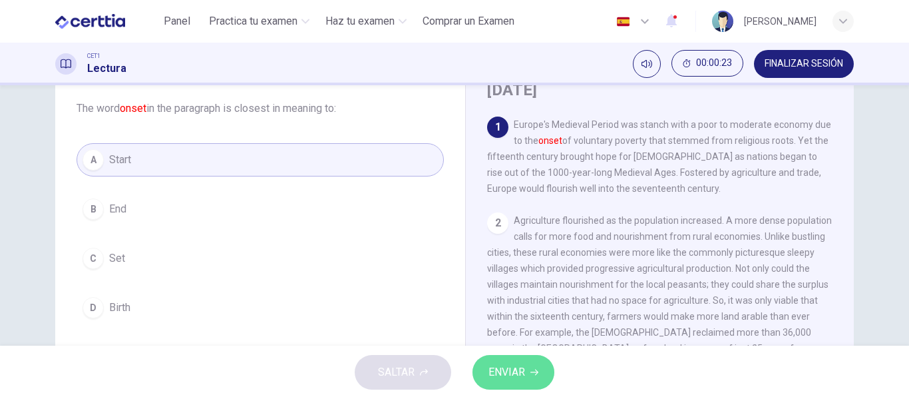
click at [495, 355] on button "ENVIAR" at bounding box center [513, 372] width 82 height 35
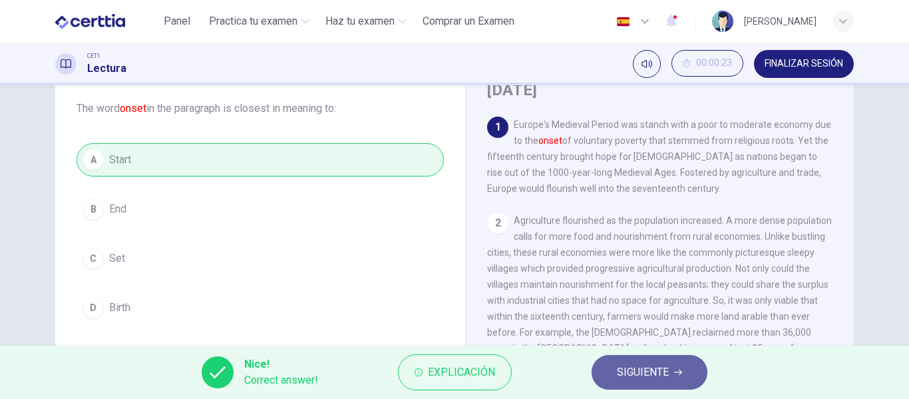
click at [655, 370] on span "SIGUIENTE" at bounding box center [643, 372] width 52 height 19
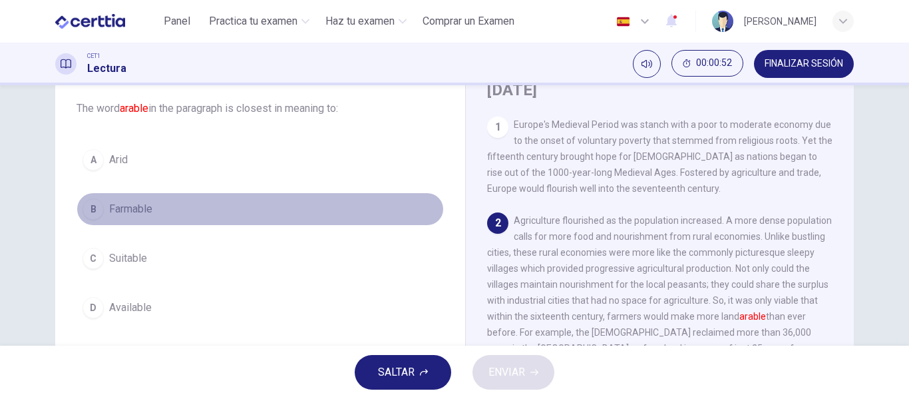
click at [136, 206] on span "Farmable" at bounding box center [130, 209] width 43 height 16
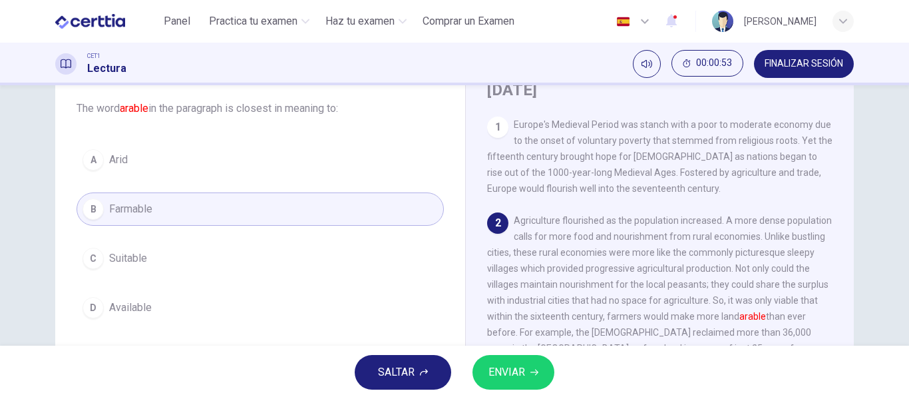
click at [528, 375] on button "ENVIAR" at bounding box center [513, 372] width 82 height 35
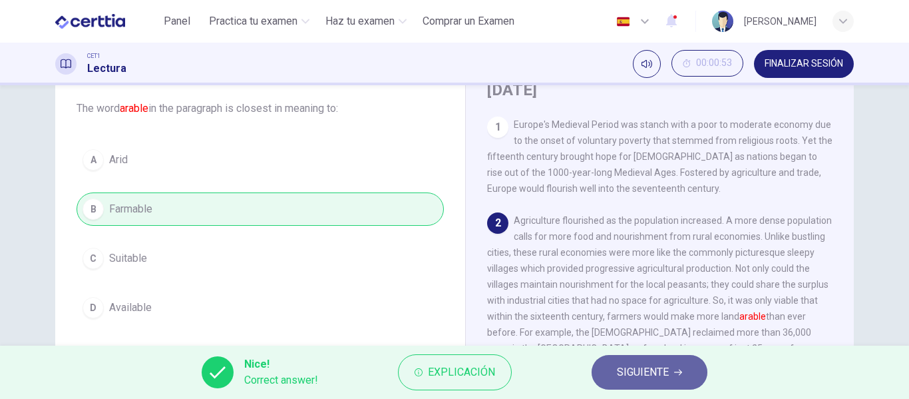
click at [683, 374] on button "SIGUIENTE" at bounding box center [650, 372] width 116 height 35
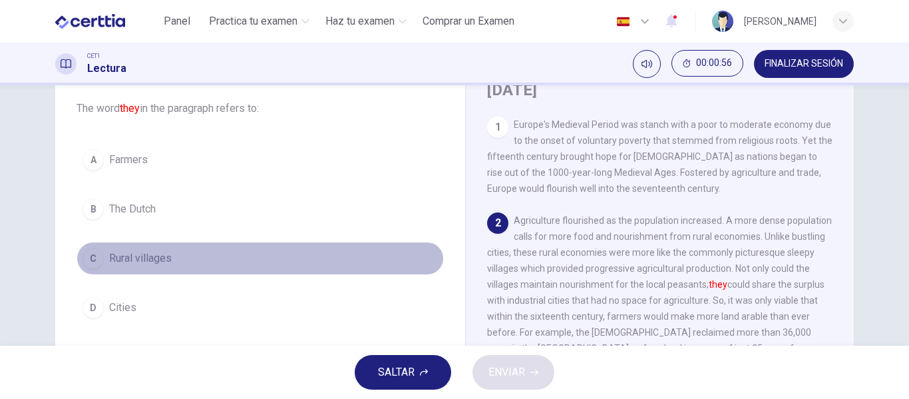
click at [146, 262] on span "Rural villages" at bounding box center [140, 258] width 63 height 16
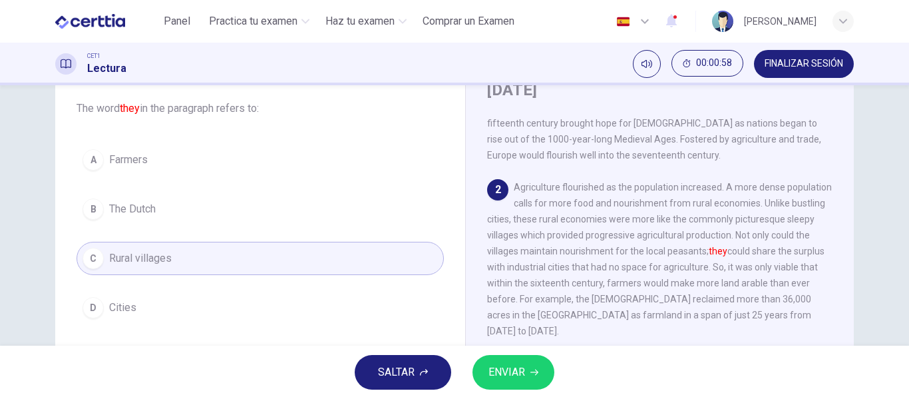
scroll to position [37, 0]
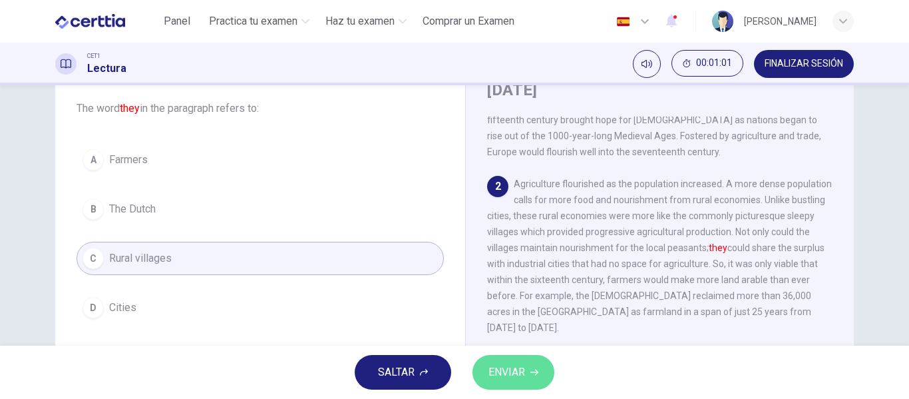
click at [529, 358] on button "ENVIAR" at bounding box center [513, 372] width 82 height 35
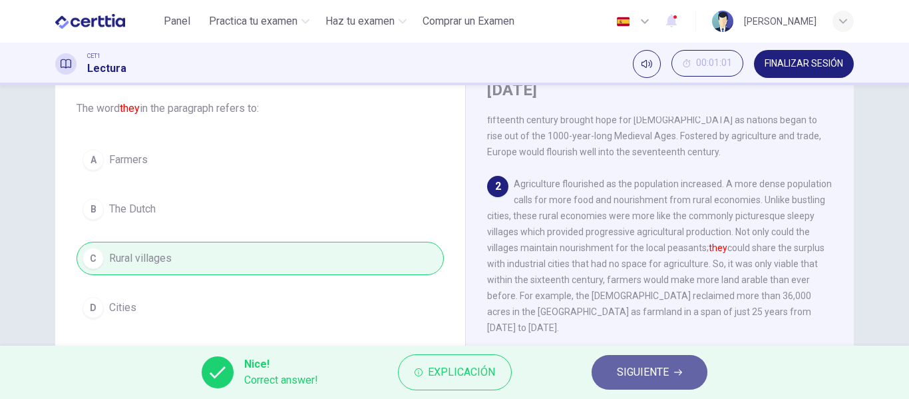
click at [648, 375] on span "SIGUIENTE" at bounding box center [643, 372] width 52 height 19
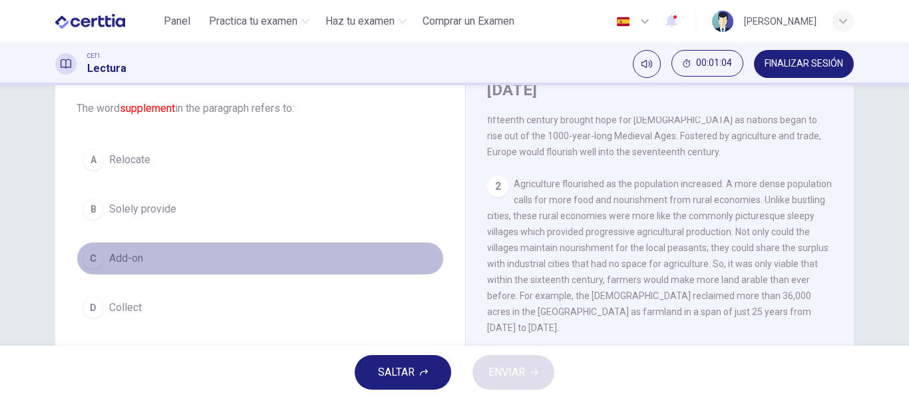
click at [105, 250] on button "C Add-on" at bounding box center [260, 258] width 367 height 33
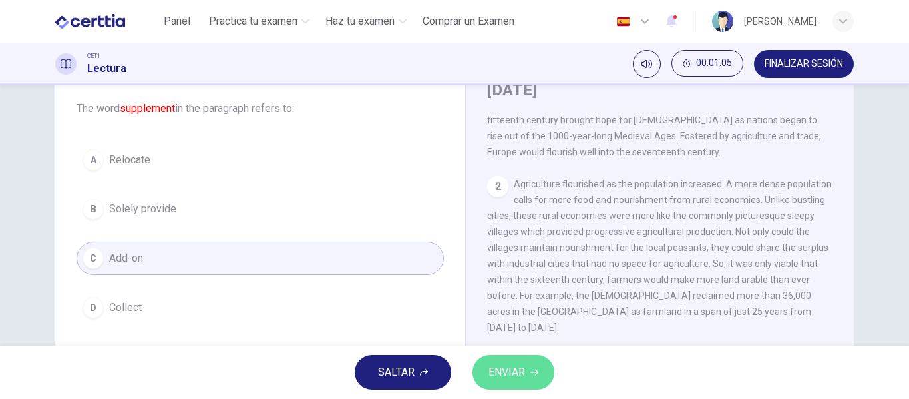
click at [525, 370] on span "ENVIAR" at bounding box center [506, 372] width 37 height 19
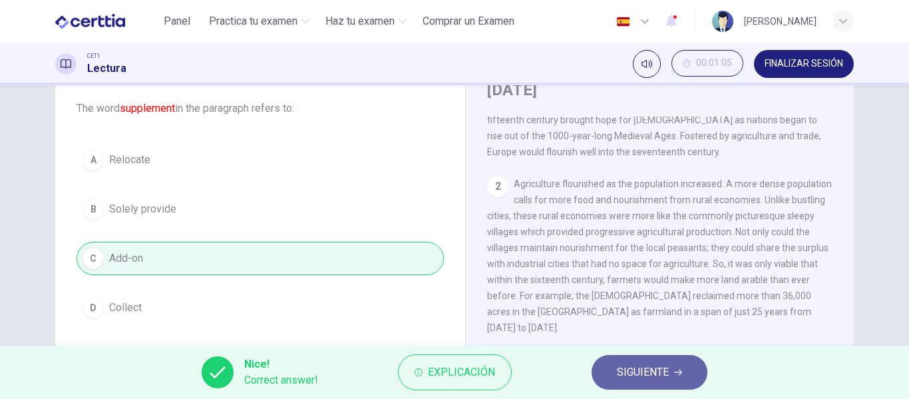
click at [683, 379] on button "SIGUIENTE" at bounding box center [650, 372] width 116 height 35
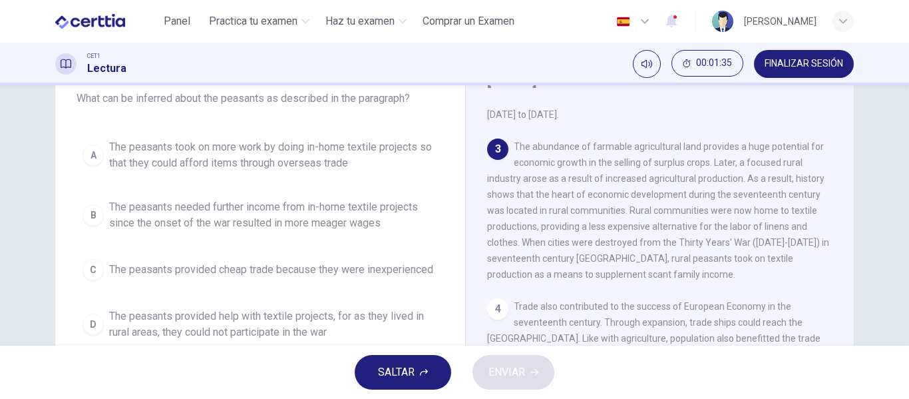
scroll to position [89, 0]
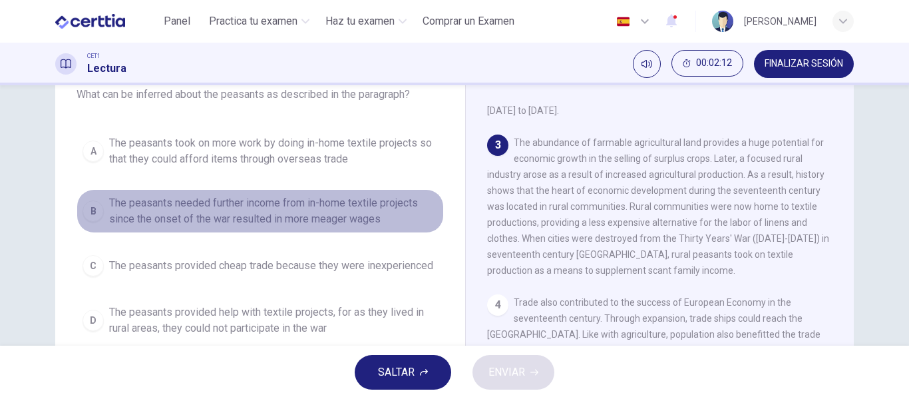
click at [253, 214] on span "The peasants needed further income from in-home textile projects since the onse…" at bounding box center [273, 211] width 329 height 32
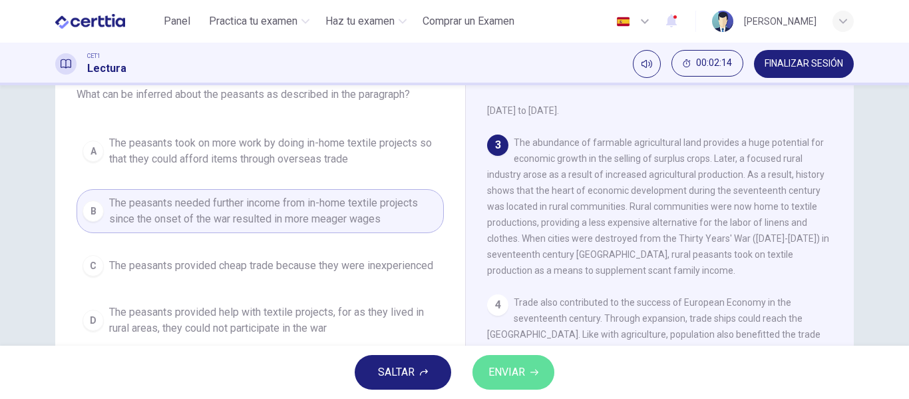
click at [500, 372] on span "ENVIAR" at bounding box center [506, 372] width 37 height 19
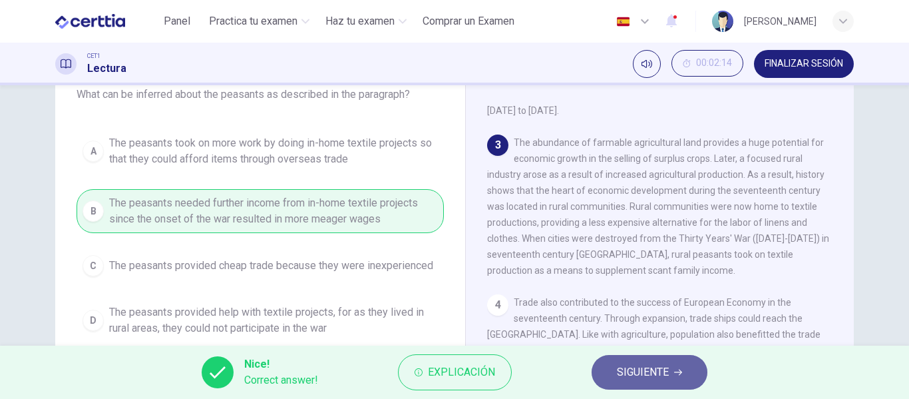
click at [654, 385] on button "SIGUIENTE" at bounding box center [650, 372] width 116 height 35
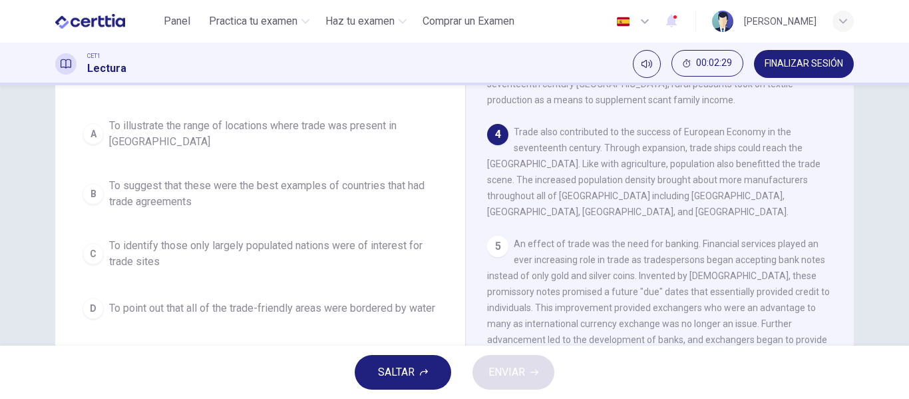
scroll to position [376, 0]
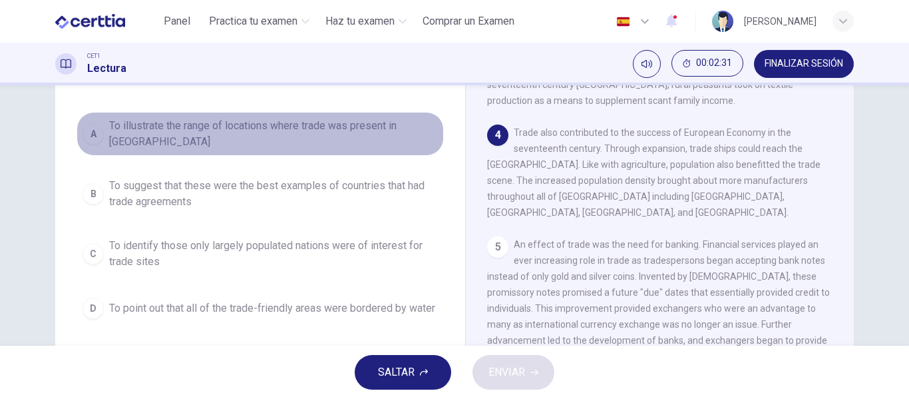
click at [248, 133] on span "To illustrate the range of locations where trade was present in [GEOGRAPHIC_DAT…" at bounding box center [273, 134] width 329 height 32
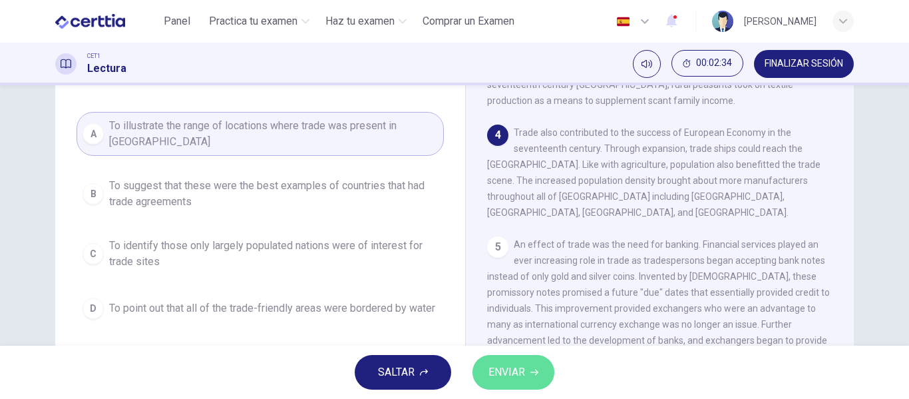
click at [511, 363] on span "ENVIAR" at bounding box center [506, 372] width 37 height 19
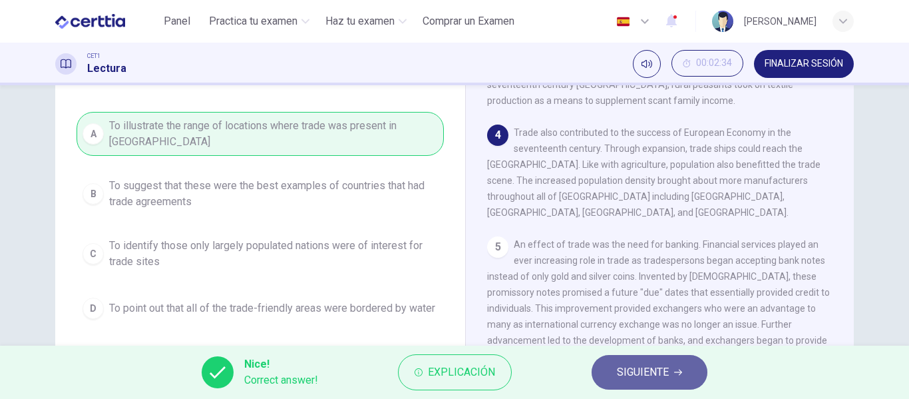
click at [634, 384] on button "SIGUIENTE" at bounding box center [650, 372] width 116 height 35
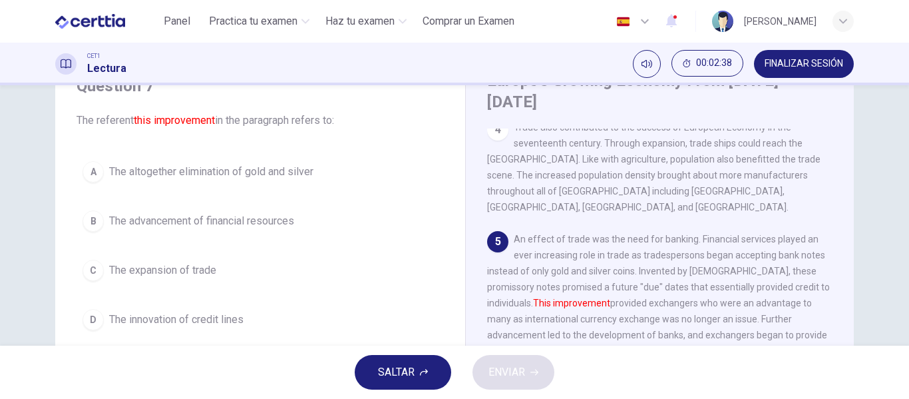
scroll to position [71, 0]
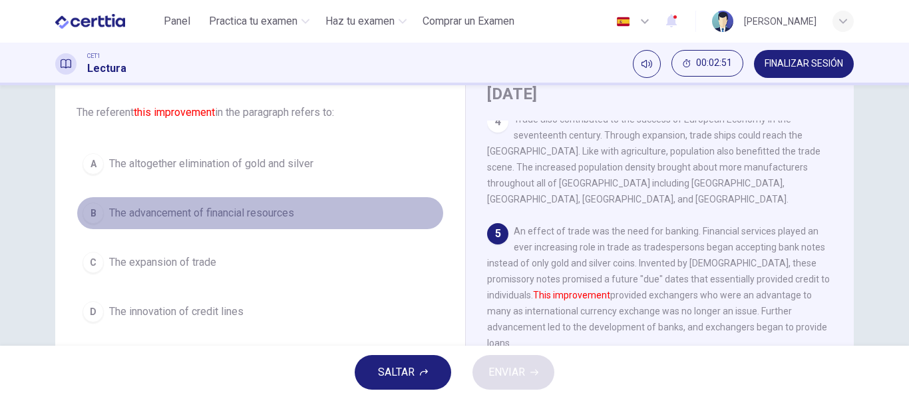
click at [289, 210] on span "The advancement of financial resources" at bounding box center [201, 213] width 185 height 16
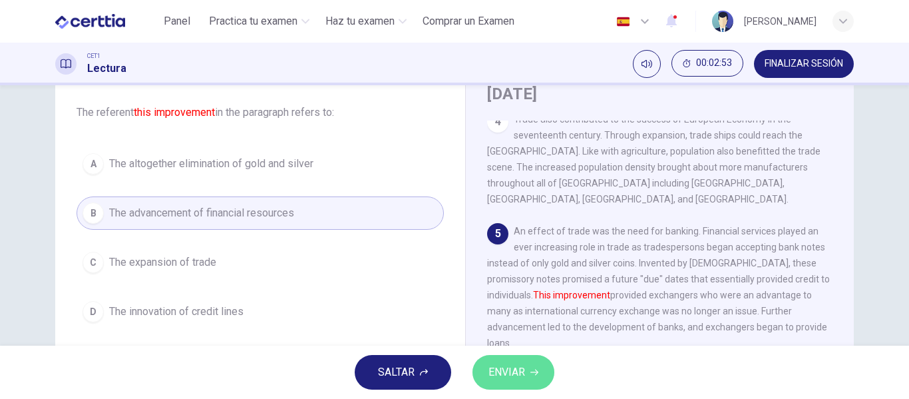
click at [492, 373] on span "ENVIAR" at bounding box center [506, 372] width 37 height 19
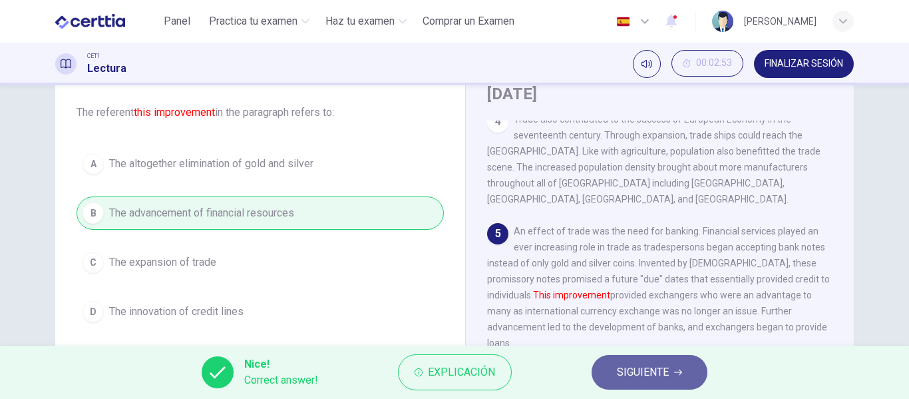
click at [633, 371] on span "SIGUIENTE" at bounding box center [643, 372] width 52 height 19
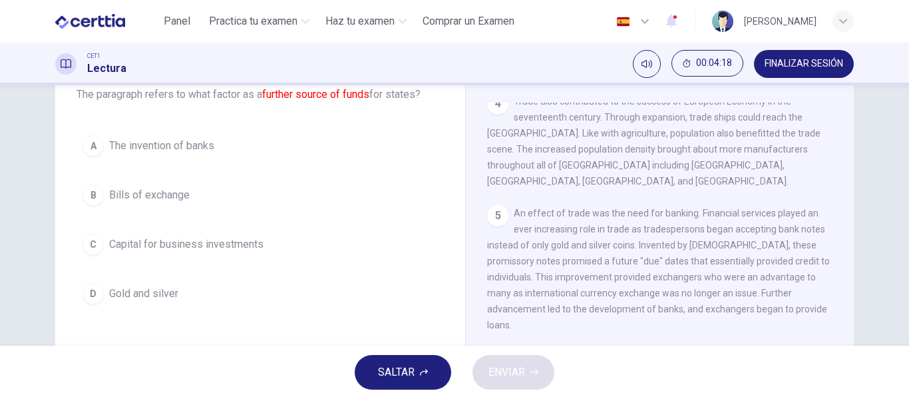
scroll to position [89, 0]
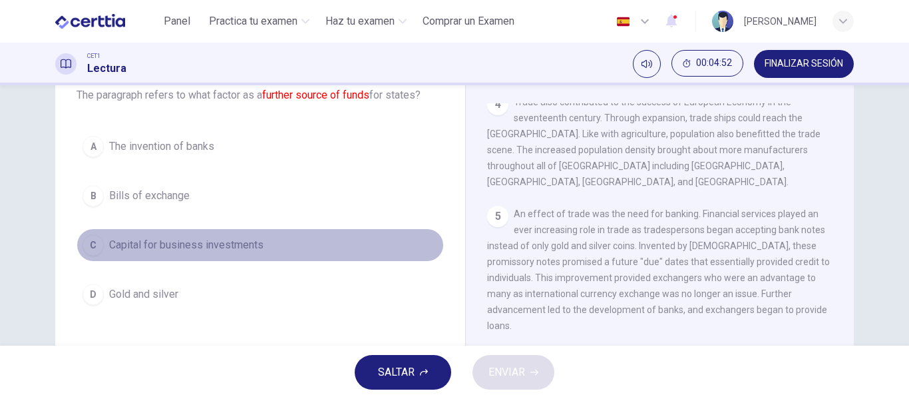
click at [264, 242] on button "C Capital for business investments" at bounding box center [260, 244] width 367 height 33
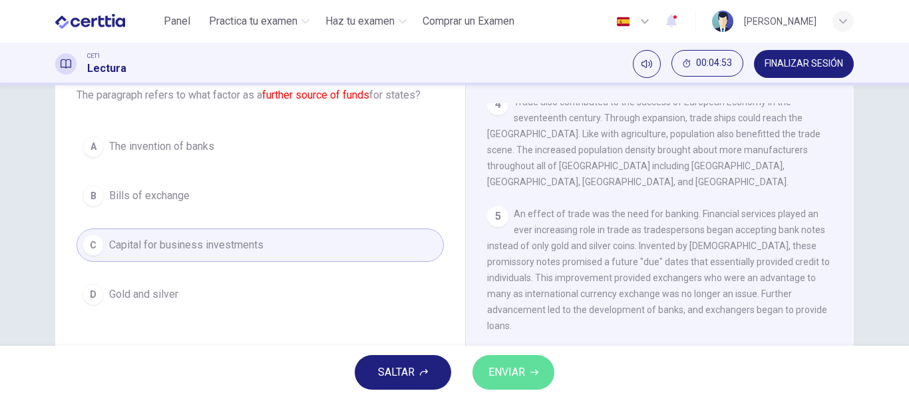
click at [512, 379] on span "ENVIAR" at bounding box center [506, 372] width 37 height 19
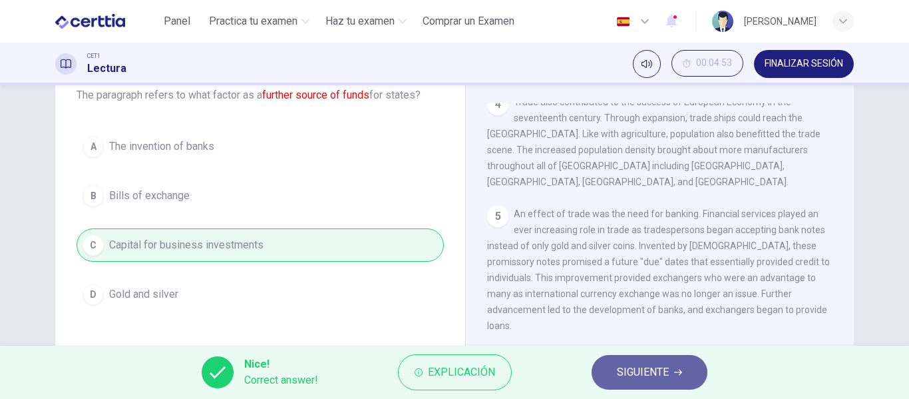
click at [614, 371] on button "SIGUIENTE" at bounding box center [650, 372] width 116 height 35
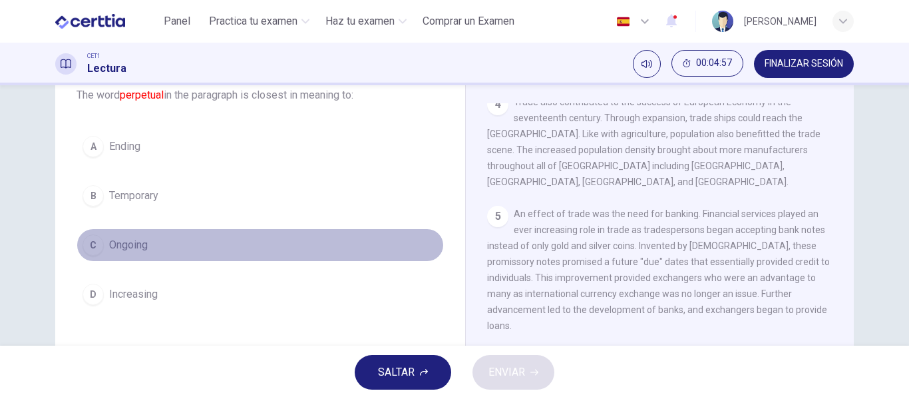
click at [132, 238] on span "Ongoing" at bounding box center [128, 245] width 39 height 16
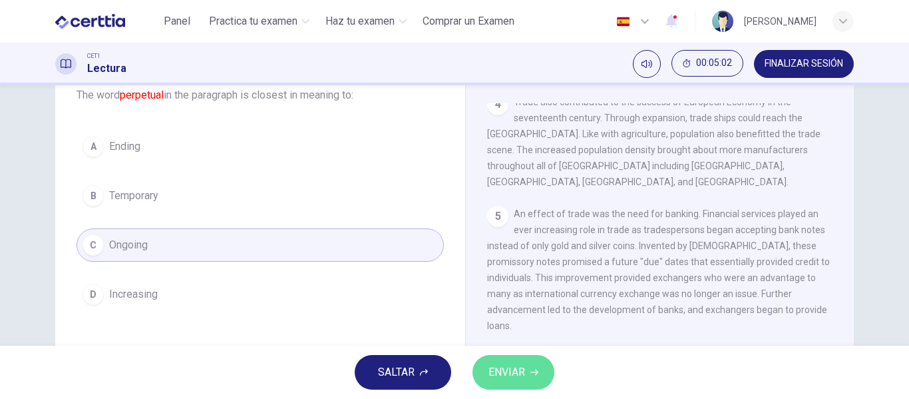
click at [524, 366] on span "ENVIAR" at bounding box center [506, 372] width 37 height 19
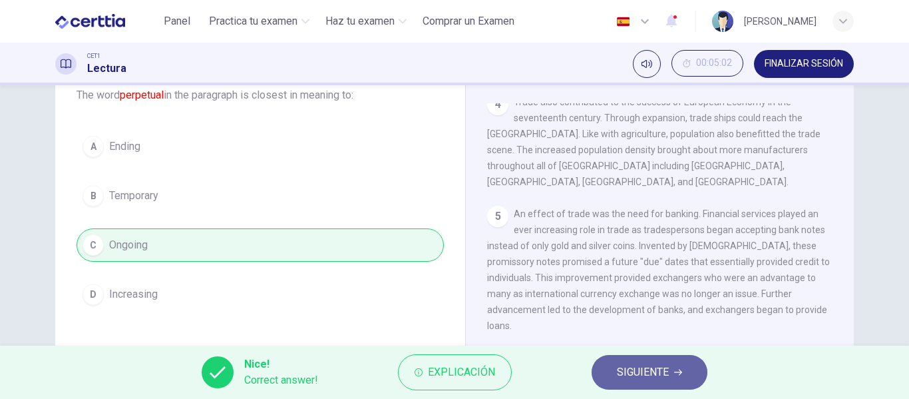
click at [631, 381] on span "SIGUIENTE" at bounding box center [643, 372] width 52 height 19
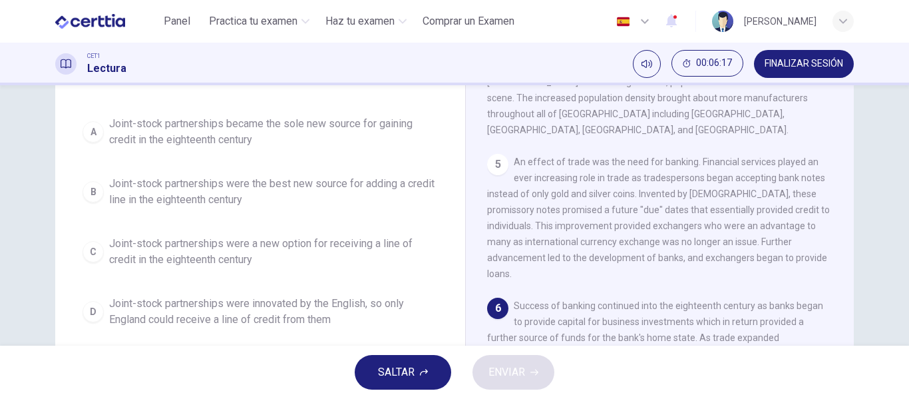
scroll to position [138, 0]
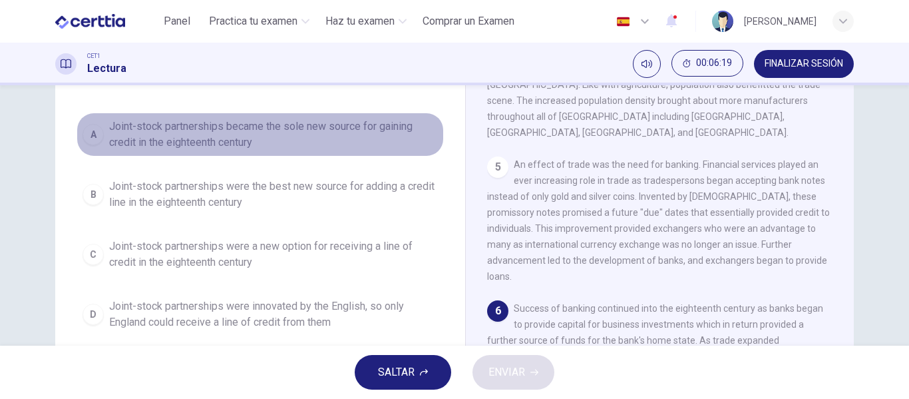
click at [239, 149] on span "Joint-stock partnerships became the sole new source for gaining credit in the e…" at bounding box center [273, 134] width 329 height 32
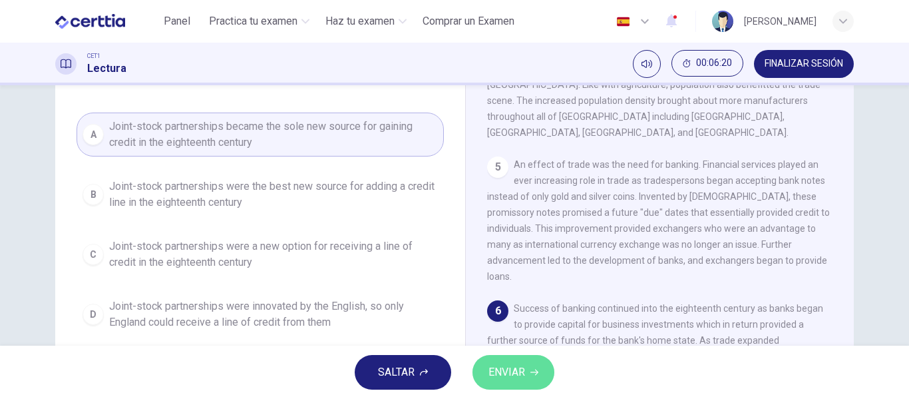
click at [514, 357] on button "ENVIAR" at bounding box center [513, 372] width 82 height 35
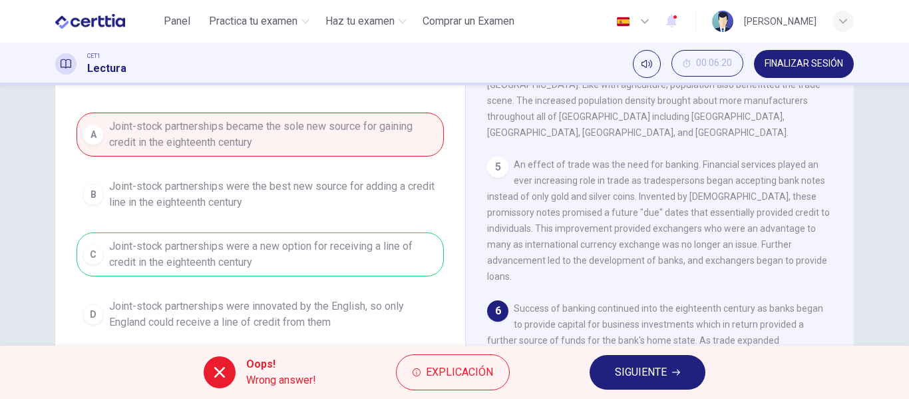
click at [577, 367] on div "Oops! Wrong answer! Explicación SIGUIENTE" at bounding box center [454, 371] width 909 height 53
click at [622, 371] on span "SIGUIENTE" at bounding box center [641, 372] width 52 height 19
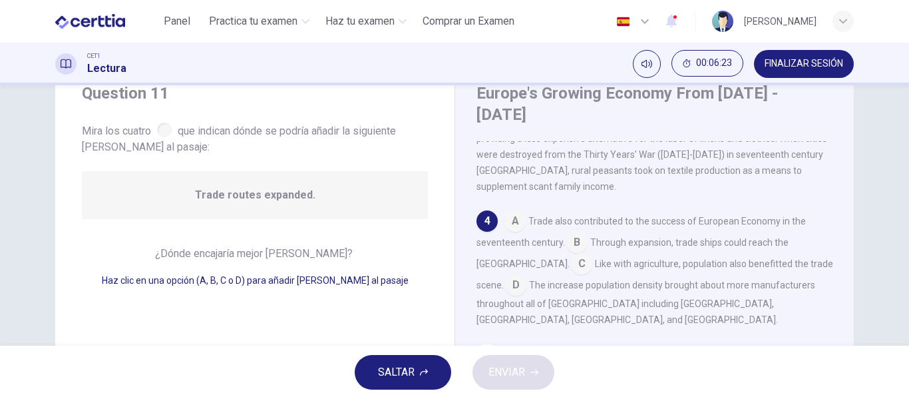
scroll to position [380, 0]
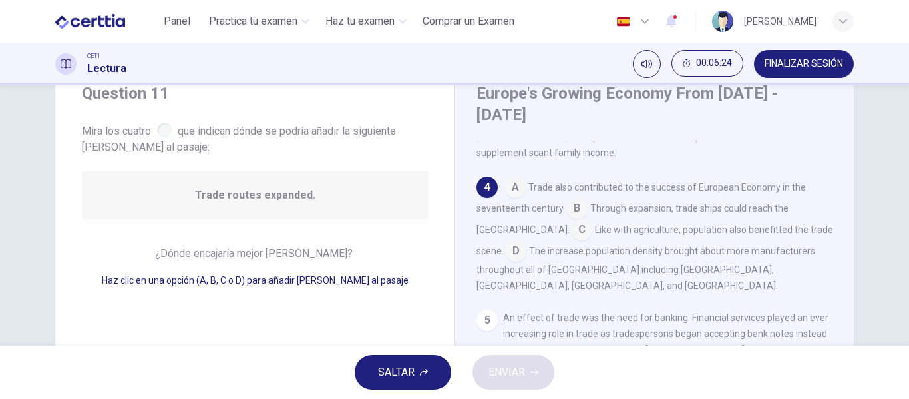
click at [566, 199] on input at bounding box center [576, 209] width 21 height 21
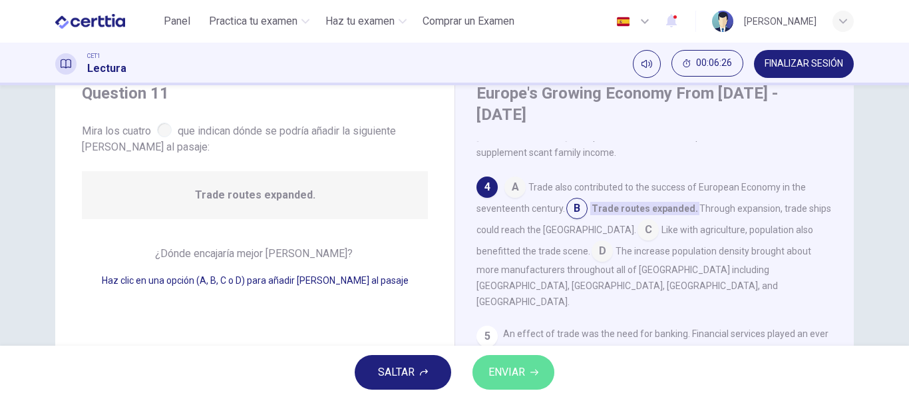
click at [499, 367] on span "ENVIAR" at bounding box center [506, 372] width 37 height 19
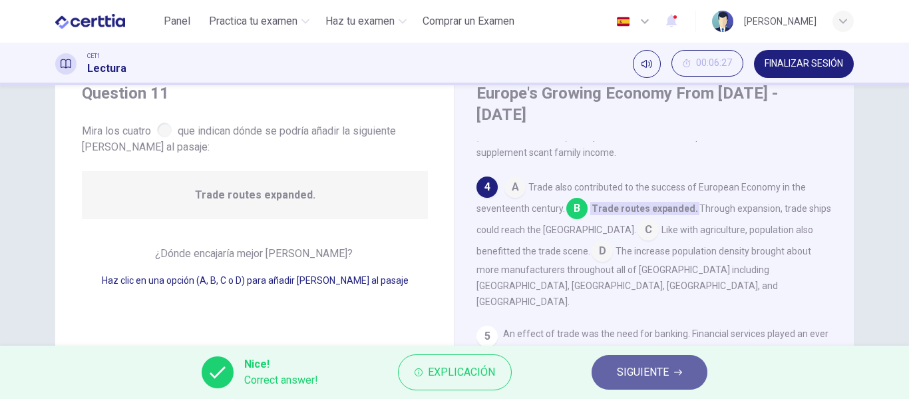
click at [629, 373] on span "SIGUIENTE" at bounding box center [643, 372] width 52 height 19
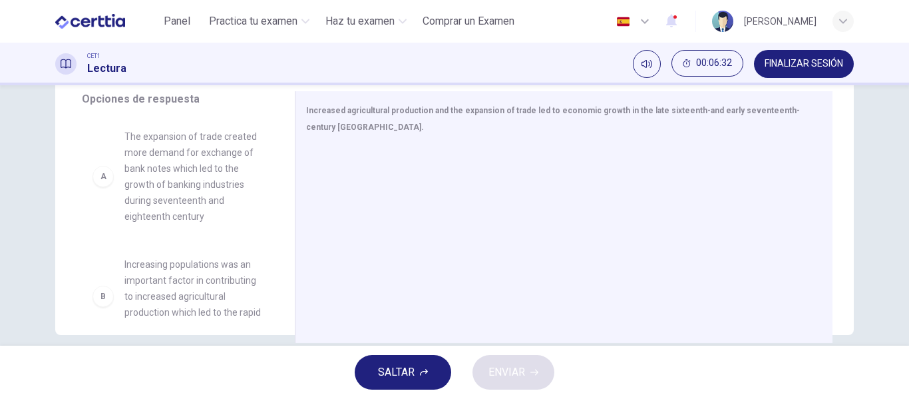
scroll to position [241, 0]
click at [197, 133] on span "The expansion of trade created more demand for exchange of bank notes which led…" at bounding box center [193, 175] width 138 height 96
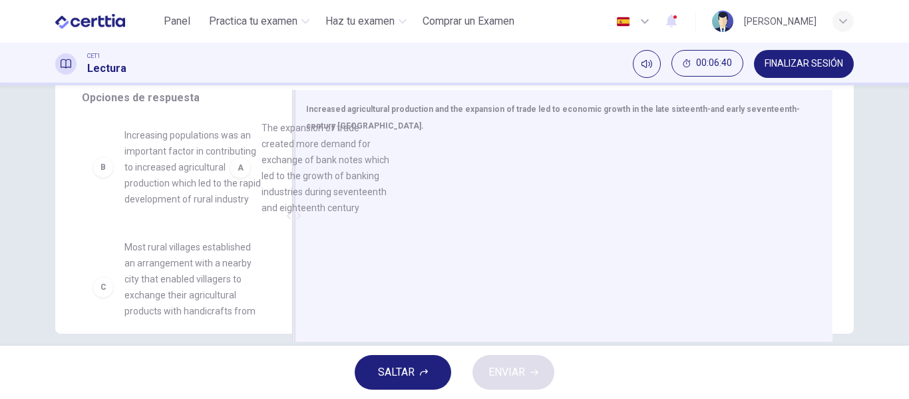
drag, startPoint x: 197, startPoint y: 133, endPoint x: 396, endPoint y: 142, distance: 199.2
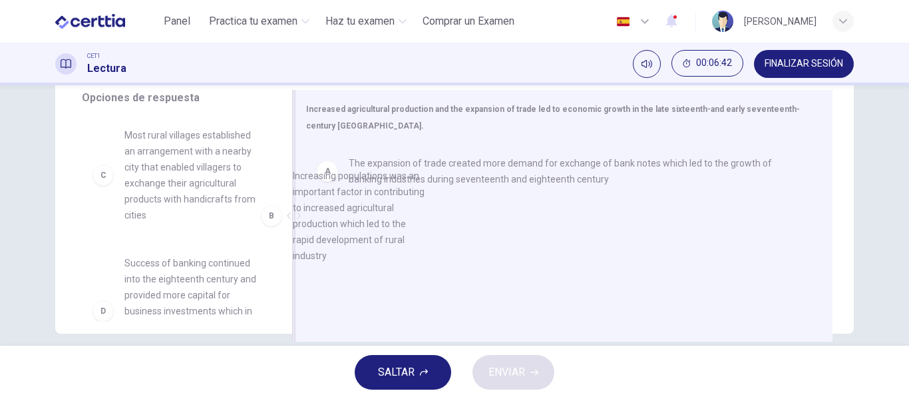
drag, startPoint x: 221, startPoint y: 145, endPoint x: 457, endPoint y: 208, distance: 243.7
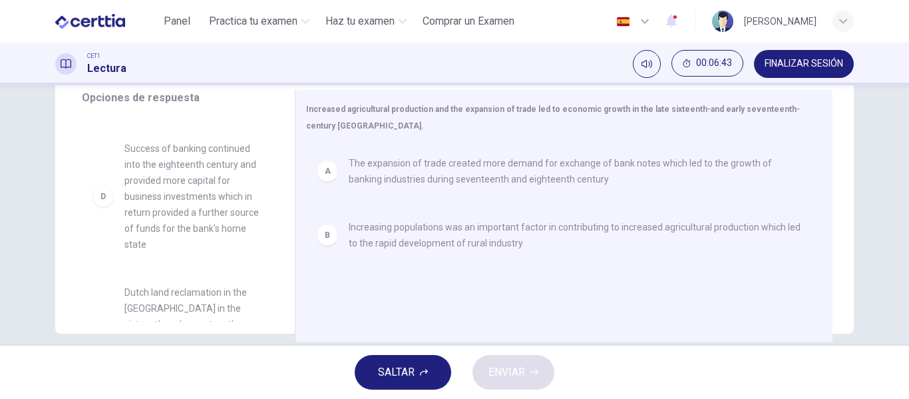
scroll to position [119, 0]
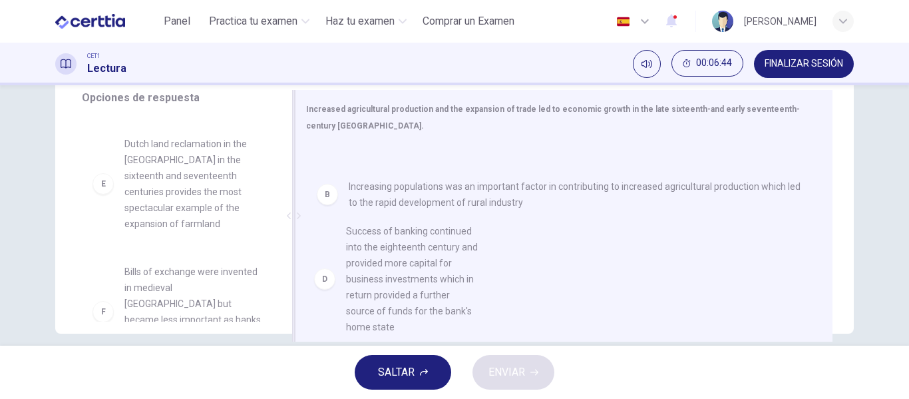
drag, startPoint x: 174, startPoint y: 174, endPoint x: 408, endPoint y: 278, distance: 256.5
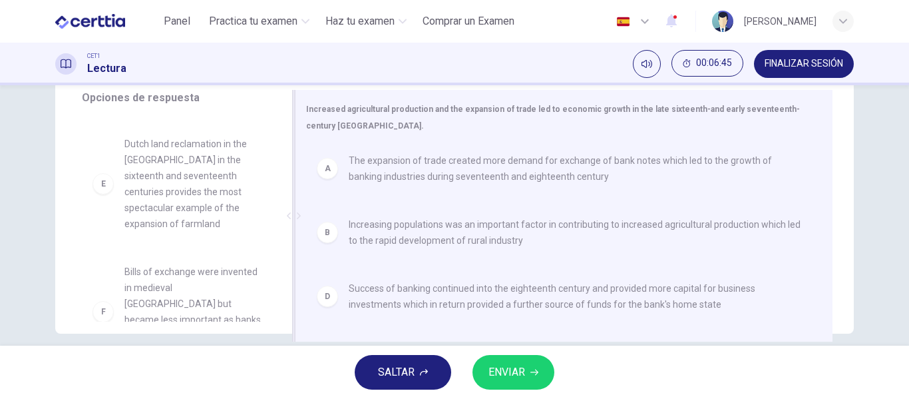
scroll to position [3, 0]
click at [494, 361] on button "ENVIAR" at bounding box center [513, 372] width 82 height 35
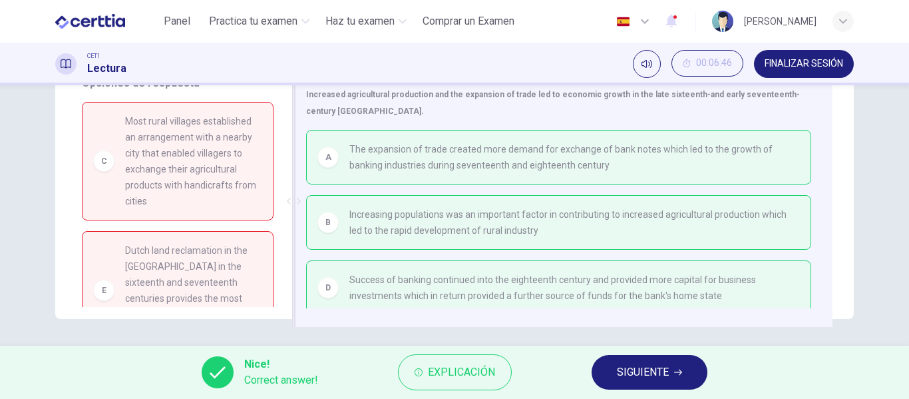
scroll to position [7, 0]
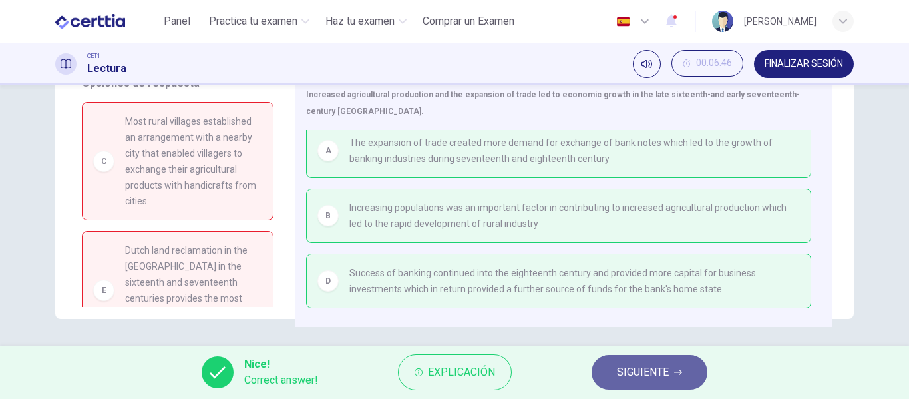
click at [610, 385] on button "SIGUIENTE" at bounding box center [650, 372] width 116 height 35
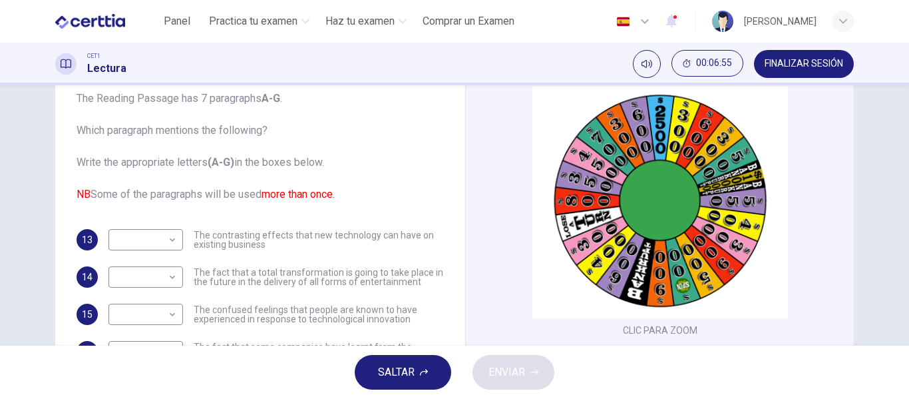
scroll to position [0, 0]
click at [158, 236] on body "Este sitio utiliza cookies, como se explica en nuestra Política de Privacidad .…" at bounding box center [454, 199] width 909 height 399
click at [276, 193] on div at bounding box center [454, 199] width 909 height 399
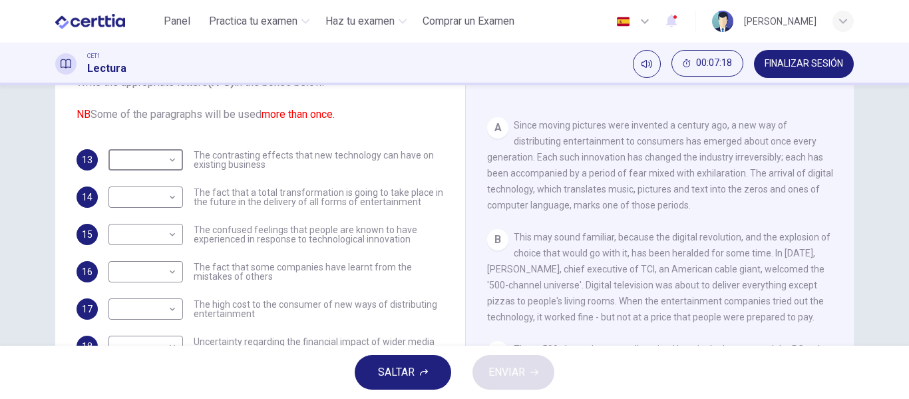
scroll to position [213, 0]
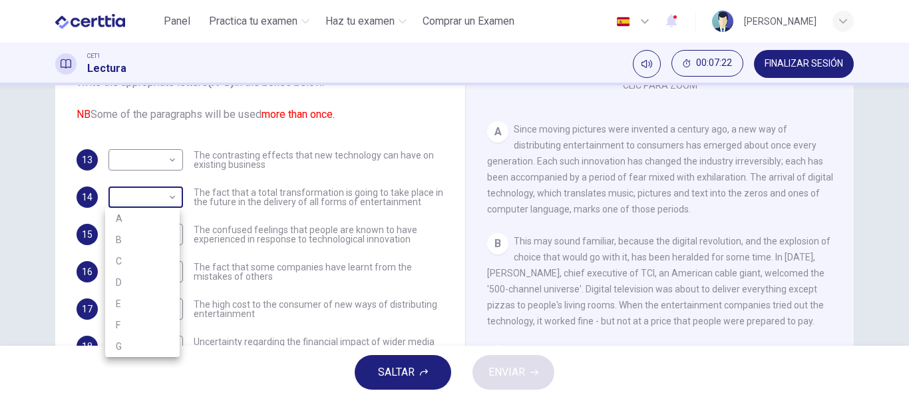
click at [162, 187] on body "Este sitio utiliza cookies, como se explica en nuestra Política de Privacidad .…" at bounding box center [454, 199] width 909 height 399
click at [254, 238] on div at bounding box center [454, 199] width 909 height 399
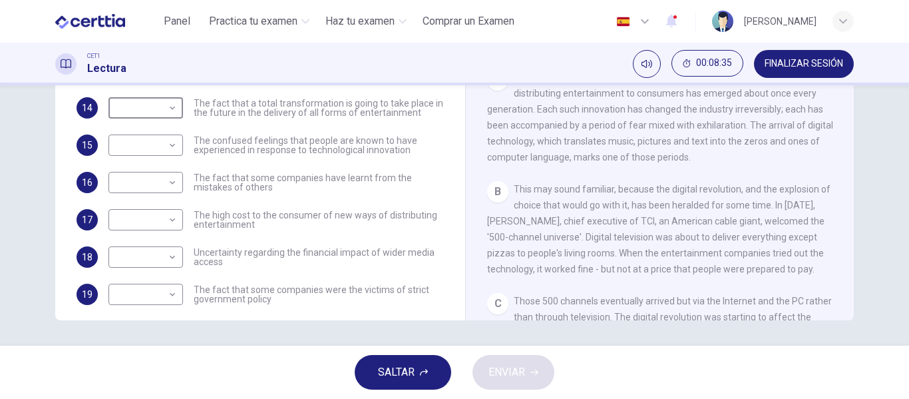
scroll to position [256, 0]
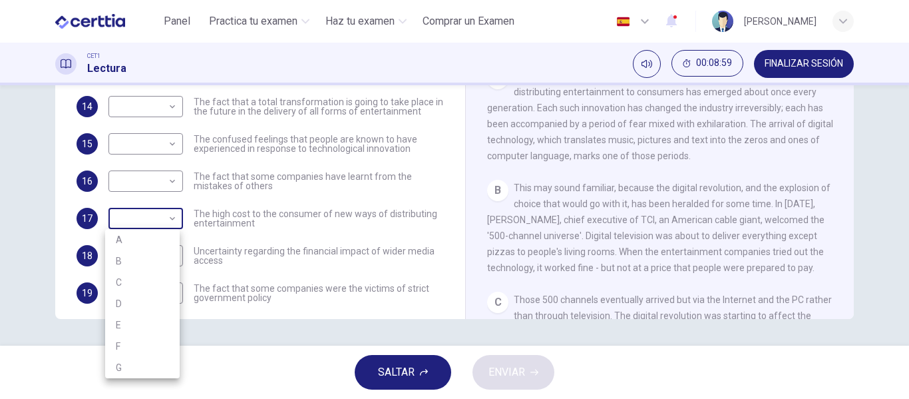
click at [162, 221] on body "Este sitio utiliza cookies, como se explica en nuestra Política de Privacidad .…" at bounding box center [454, 199] width 909 height 399
click at [150, 240] on li "A" at bounding box center [142, 239] width 75 height 21
type input "*"
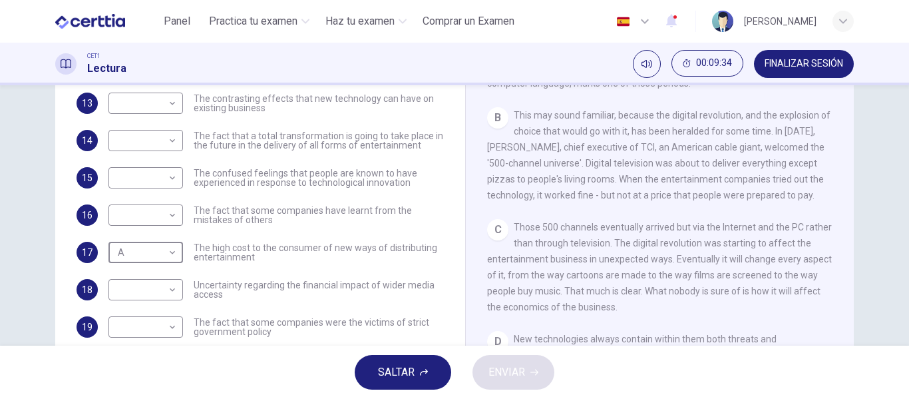
scroll to position [234, 0]
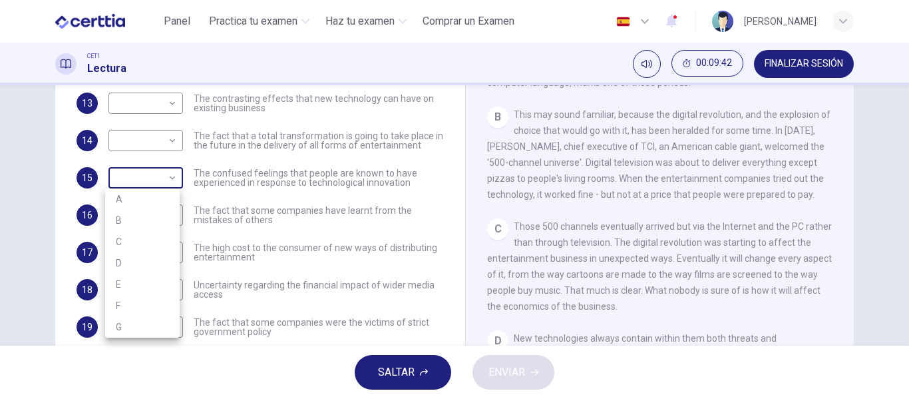
click at [149, 164] on body "Este sitio utiliza cookies, como se explica en nuestra Política de Privacidad .…" at bounding box center [454, 199] width 909 height 399
click at [149, 218] on li "B" at bounding box center [142, 220] width 75 height 21
type input "*"
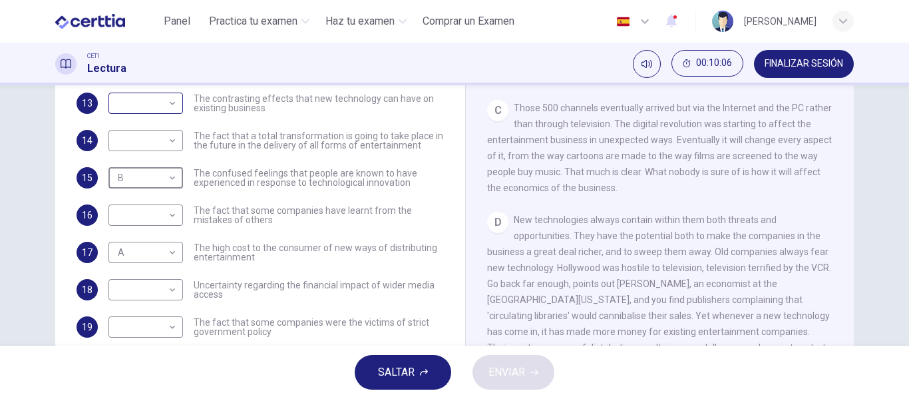
scroll to position [221, 0]
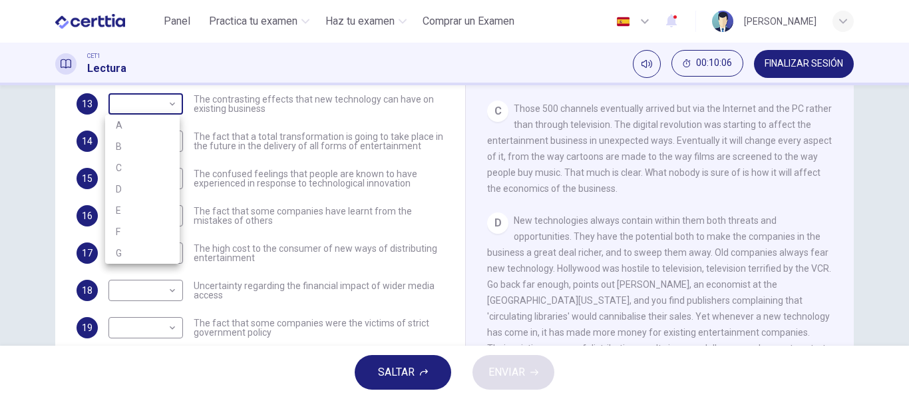
click at [155, 110] on body "Este sitio utiliza cookies, como se explica en nuestra Política de Privacidad .…" at bounding box center [454, 199] width 909 height 399
click at [160, 162] on li "C" at bounding box center [142, 167] width 75 height 21
type input "*"
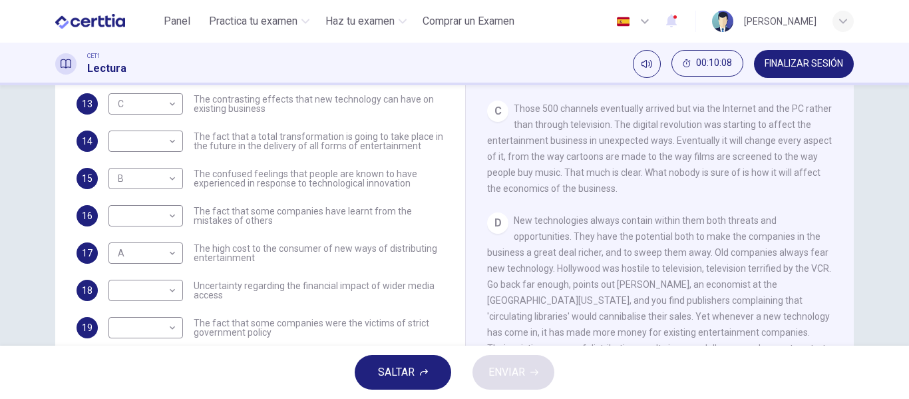
click at [611, 234] on span "New technologies always contain within them both threats and opportunities. The…" at bounding box center [659, 292] width 344 height 154
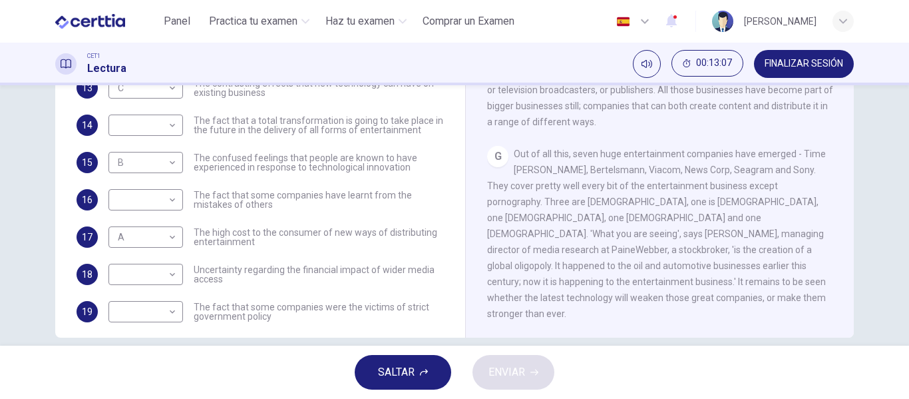
scroll to position [49, 0]
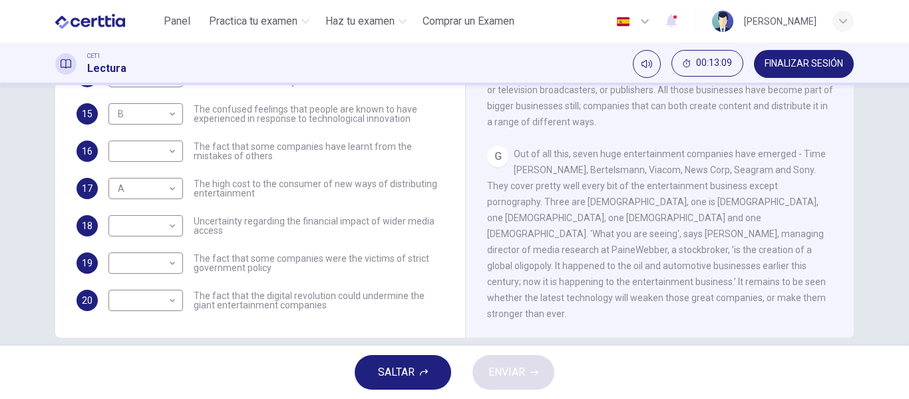
click at [185, 305] on div "​ ​ The fact that the digital revolution could undermine the giant entertainmen…" at bounding box center [275, 299] width 335 height 21
click at [158, 300] on body "Este sitio utiliza cookies, como se explica en nuestra Política de Privacidad .…" at bounding box center [454, 199] width 909 height 399
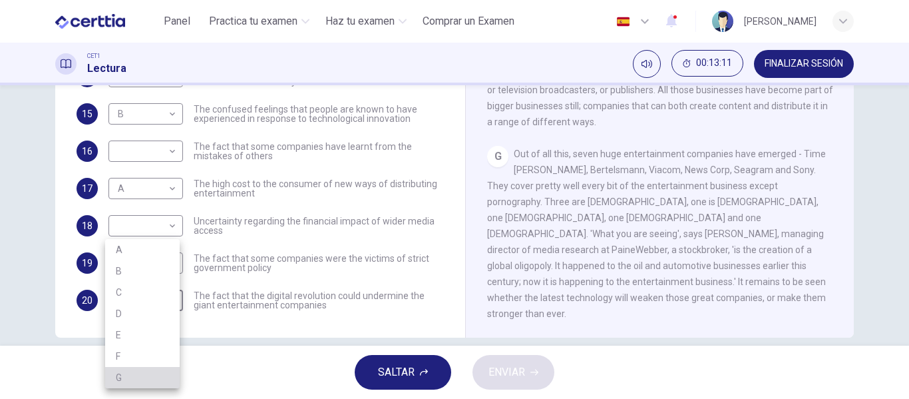
click at [132, 377] on li "G" at bounding box center [142, 377] width 75 height 21
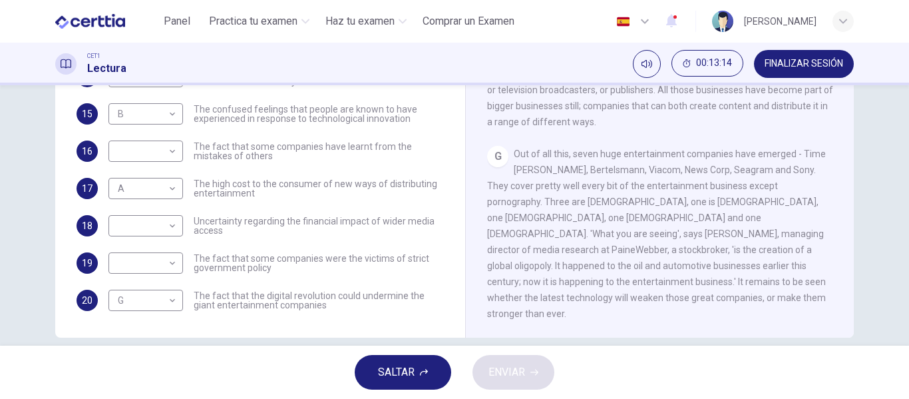
click at [508, 240] on div "G Out of all this, seven huge entertainment companies have emerged - Time [PERS…" at bounding box center [660, 234] width 346 height 176
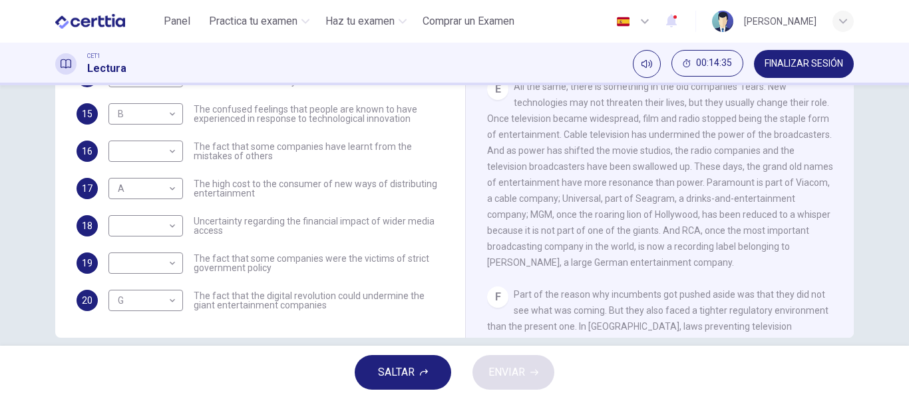
scroll to position [256, 0]
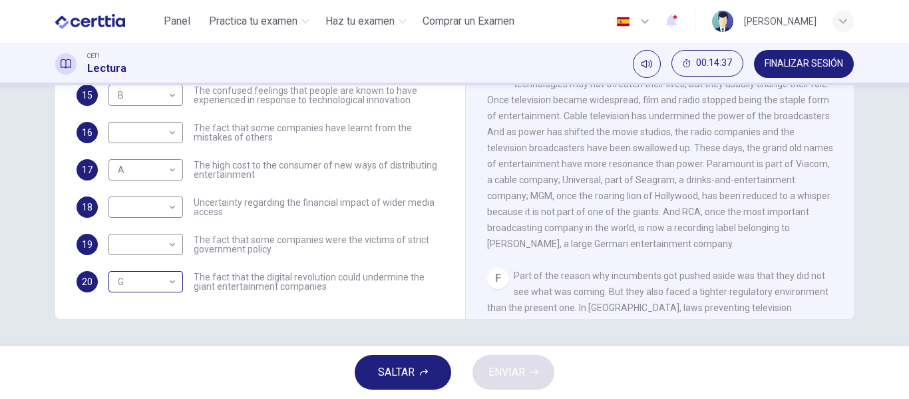
click at [158, 274] on body "Este sitio utiliza cookies, como se explica en nuestra Política de Privacidad .…" at bounding box center [454, 199] width 909 height 399
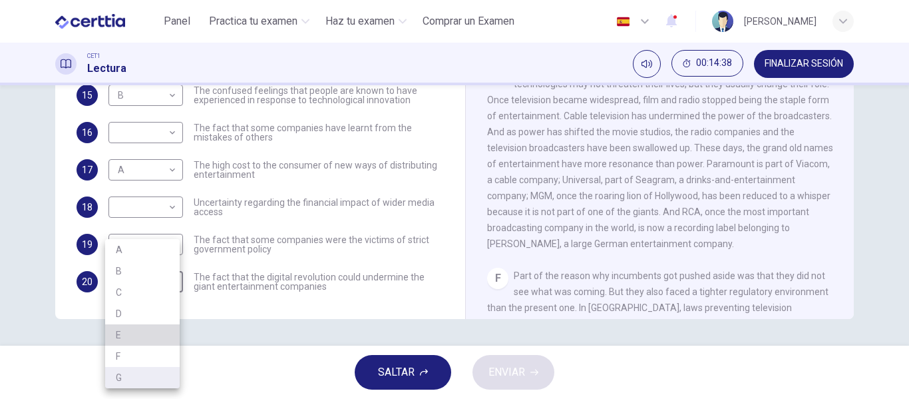
click at [122, 333] on li "E" at bounding box center [142, 334] width 75 height 21
type input "*"
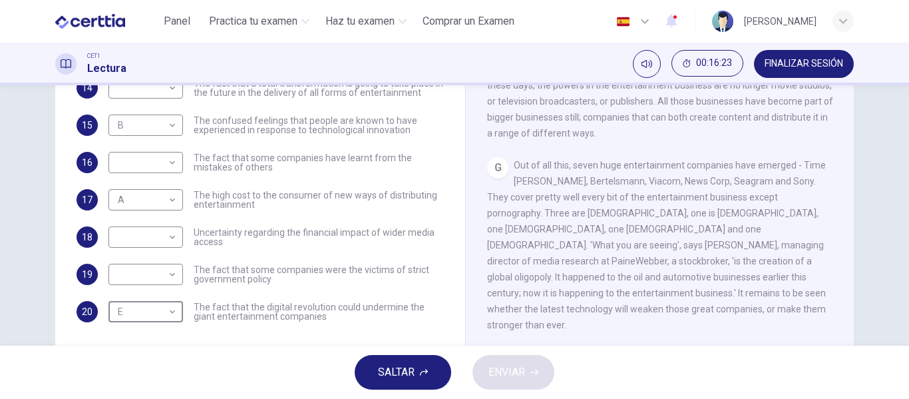
scroll to position [226, 0]
click at [164, 276] on body "Este sitio utiliza cookies, como se explica en nuestra Política de Privacidad .…" at bounding box center [454, 199] width 909 height 399
click at [615, 159] on div at bounding box center [454, 199] width 909 height 399
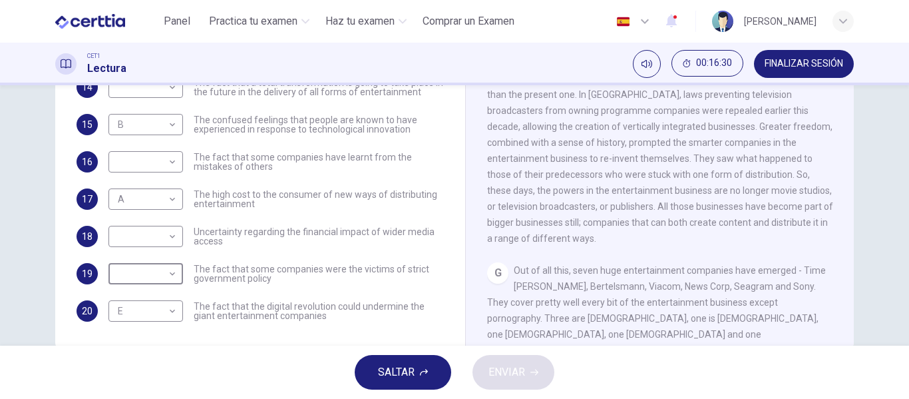
scroll to position [862, 0]
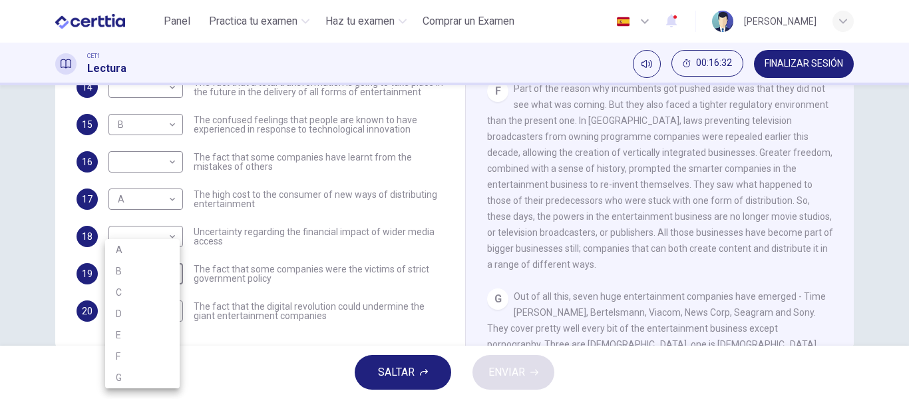
click at [160, 274] on body "Este sitio utiliza cookies, como se explica en nuestra Política de Privacidad .…" at bounding box center [454, 199] width 909 height 399
click at [146, 361] on li "F" at bounding box center [142, 355] width 75 height 21
type input "*"
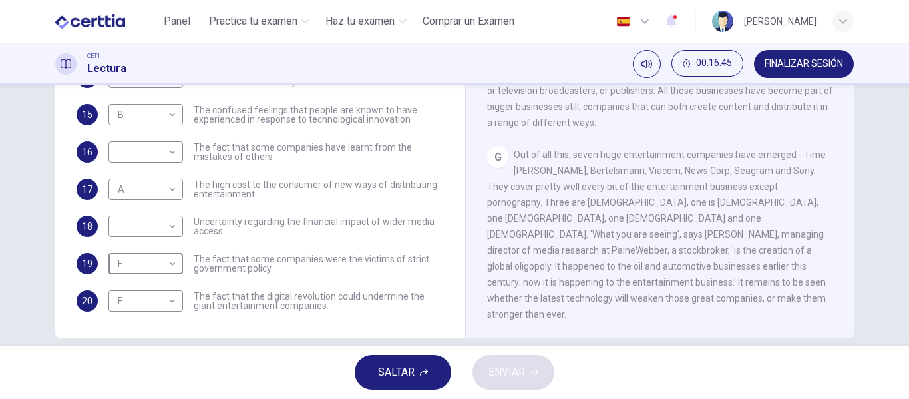
scroll to position [256, 0]
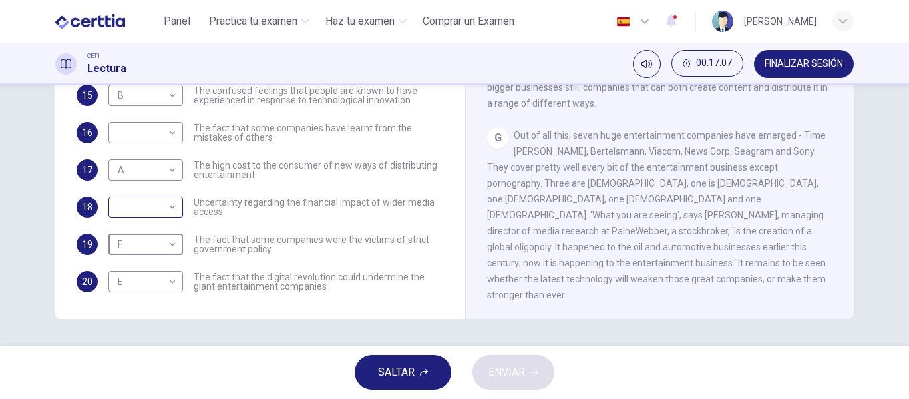
click at [152, 216] on body "Este sitio utiliza cookies, como se explica en nuestra Política de Privacidad .…" at bounding box center [454, 199] width 909 height 399
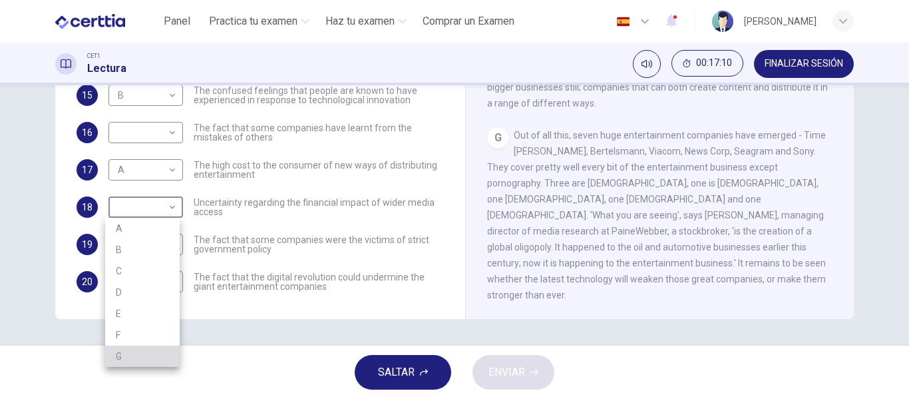
click at [146, 352] on li "G" at bounding box center [142, 355] width 75 height 21
type input "*"
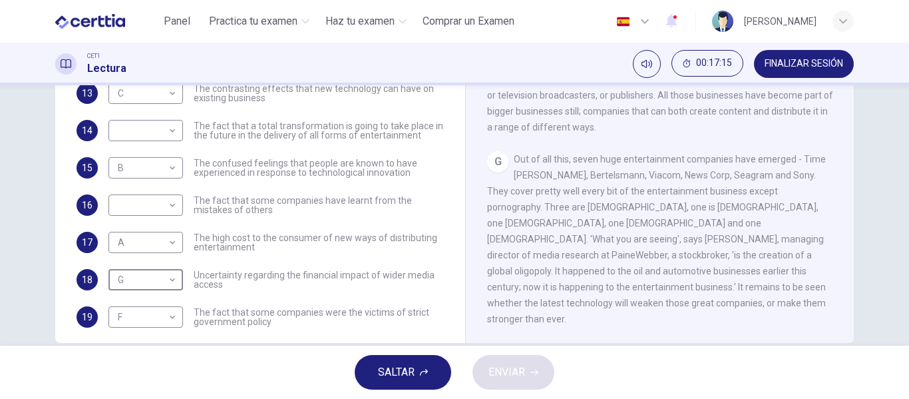
scroll to position [216, 0]
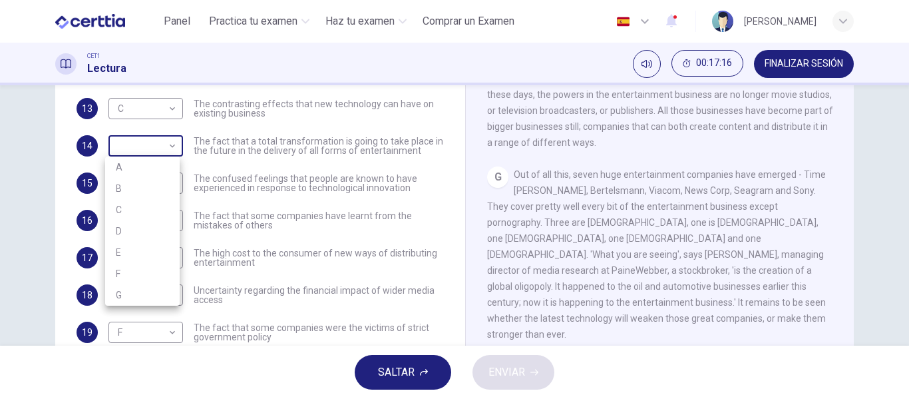
click at [160, 147] on body "Este sitio utiliza cookies, como se explica en nuestra Política de Privacidad .…" at bounding box center [454, 199] width 909 height 399
click at [150, 240] on li "D" at bounding box center [142, 230] width 75 height 21
type input "*"
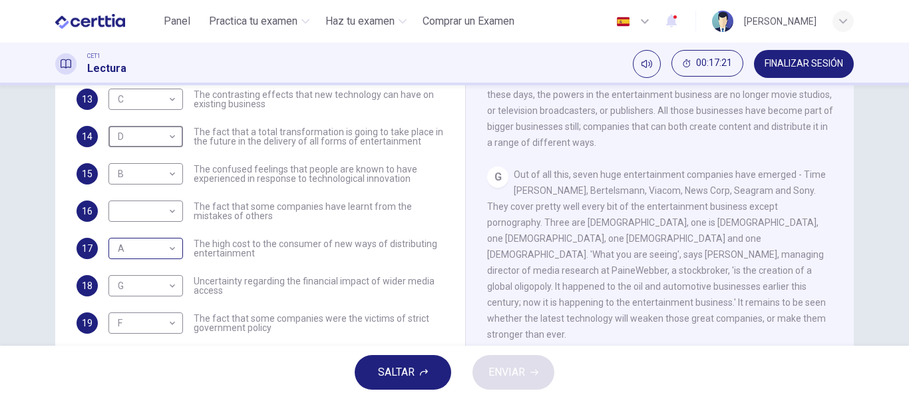
scroll to position [0, 0]
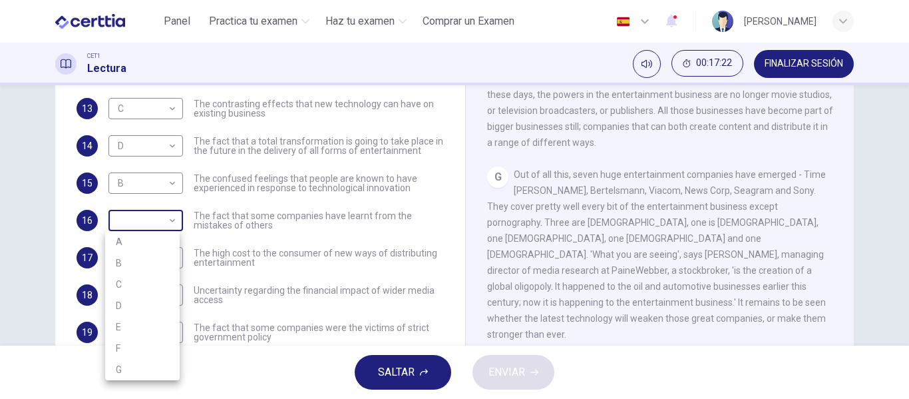
click at [164, 216] on body "Este sitio utiliza cookies, como se explica en nuestra Política de Privacidad .…" at bounding box center [454, 199] width 909 height 399
click at [289, 193] on div at bounding box center [454, 199] width 909 height 399
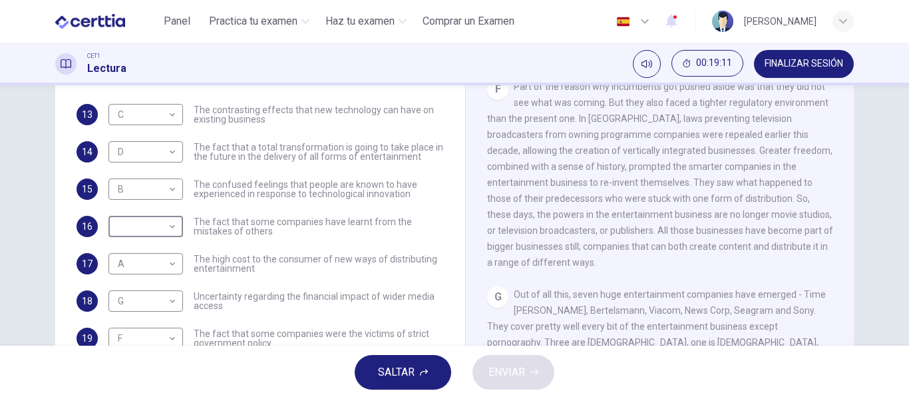
scroll to position [930, 0]
click at [724, 256] on div "F Part of the reason why incumbents got pushed aside was that they did not see …" at bounding box center [660, 174] width 346 height 192
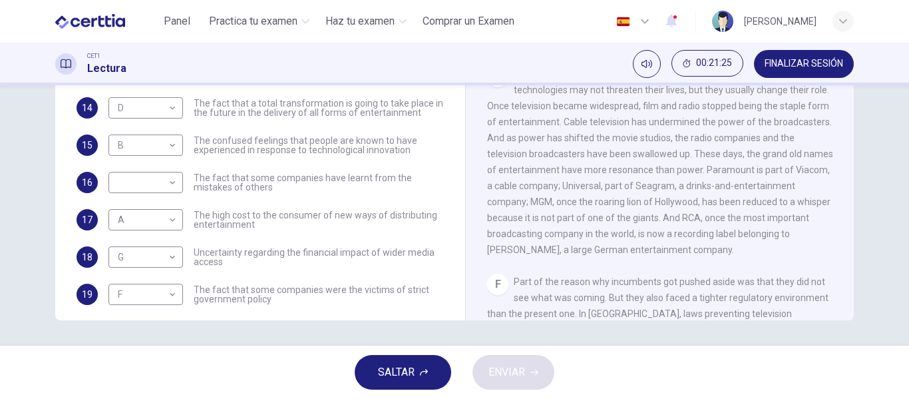
scroll to position [644, 0]
click at [165, 190] on body "Este sitio utiliza cookies, como se explica en nuestra Política de Privacidad .…" at bounding box center [454, 199] width 909 height 399
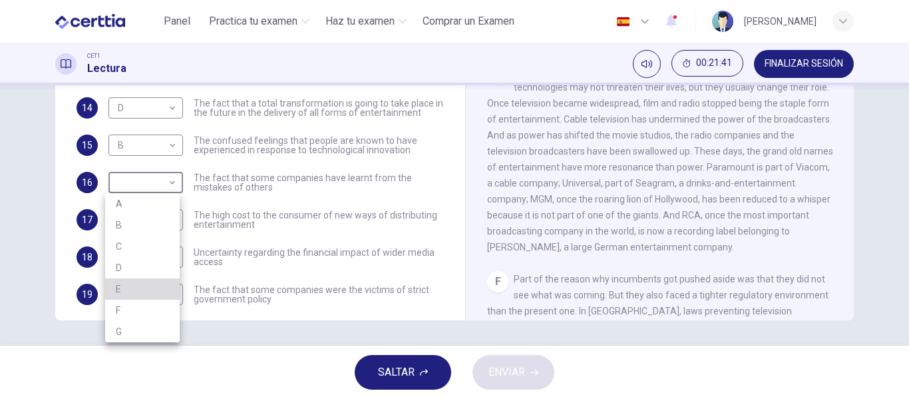
click at [144, 292] on li "E" at bounding box center [142, 288] width 75 height 21
type input "*"
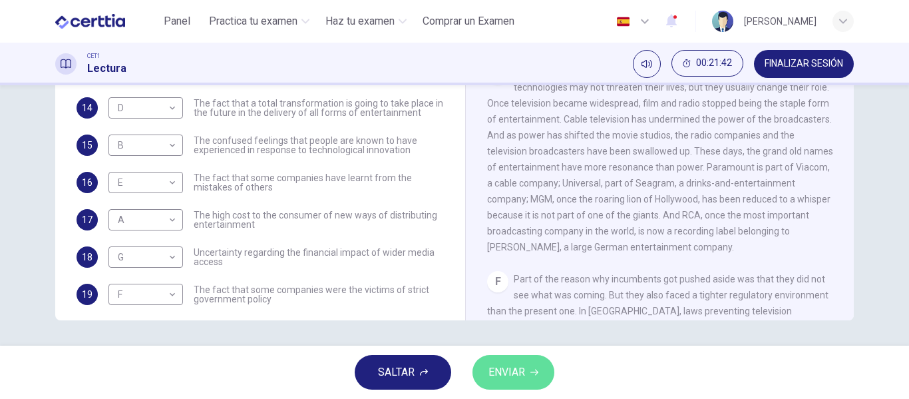
click at [522, 369] on span "ENVIAR" at bounding box center [506, 372] width 37 height 19
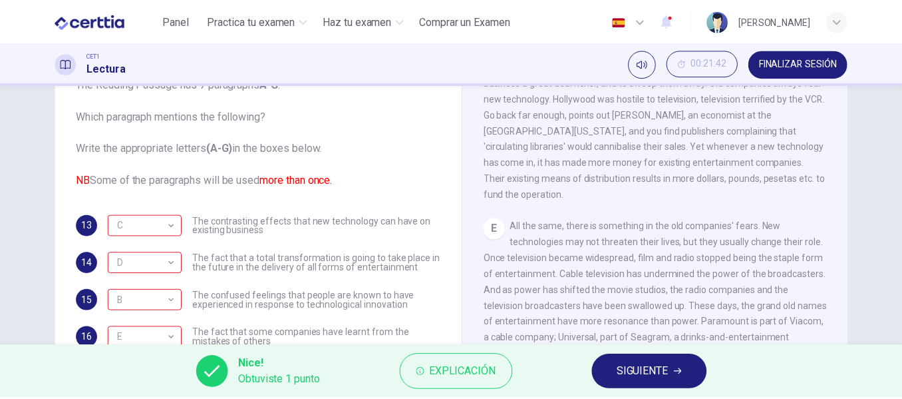
scroll to position [49, 0]
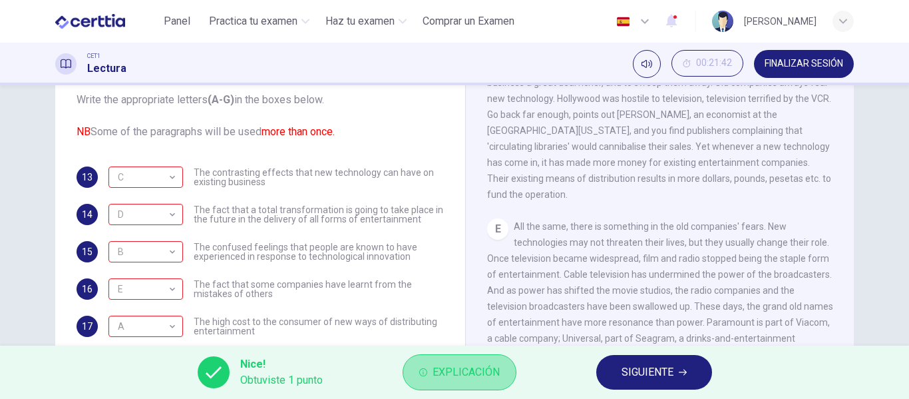
click at [435, 377] on span "Explicación" at bounding box center [466, 372] width 67 height 19
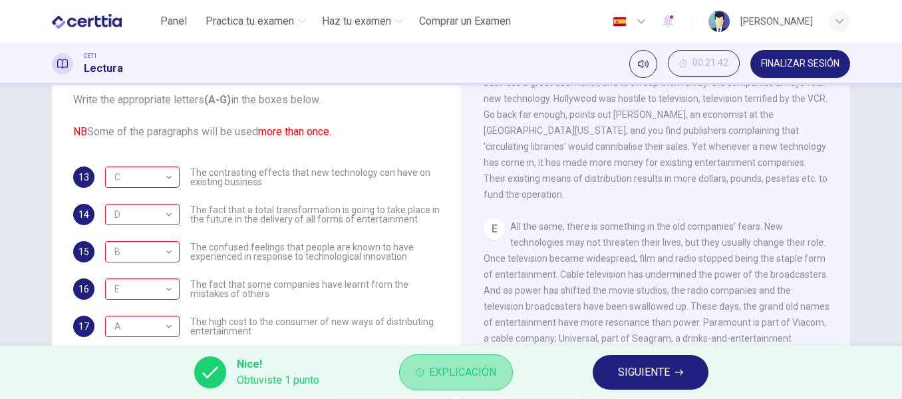
click at [446, 361] on button "Explicación" at bounding box center [456, 372] width 114 height 36
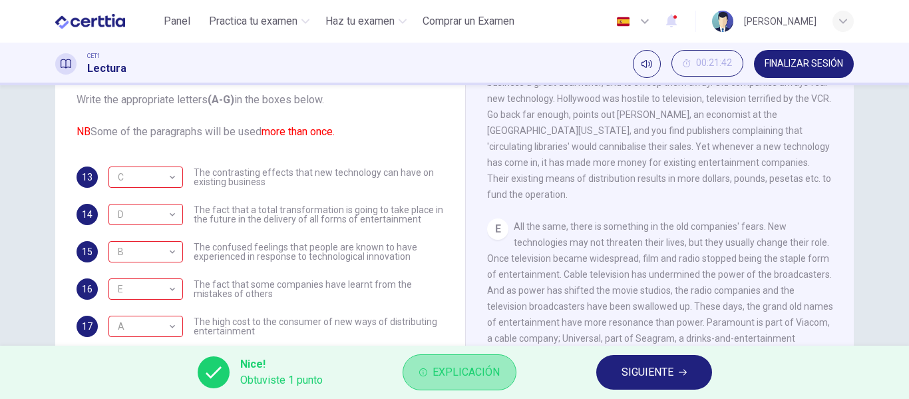
click at [446, 361] on button "Explicación" at bounding box center [460, 372] width 114 height 36
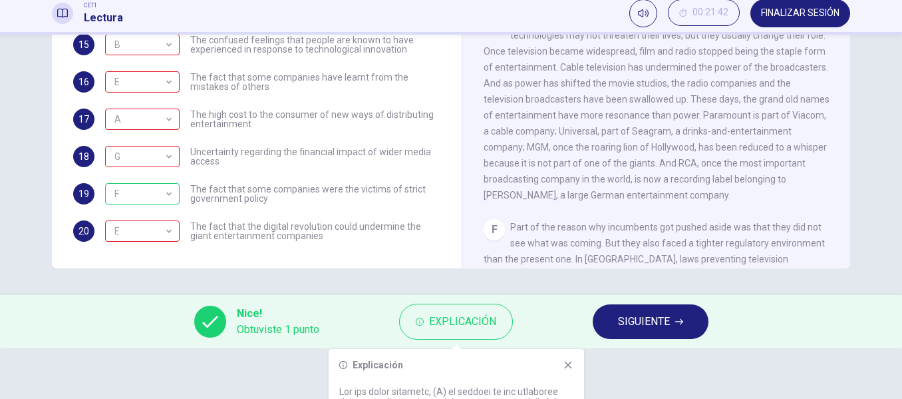
scroll to position [0, 0]
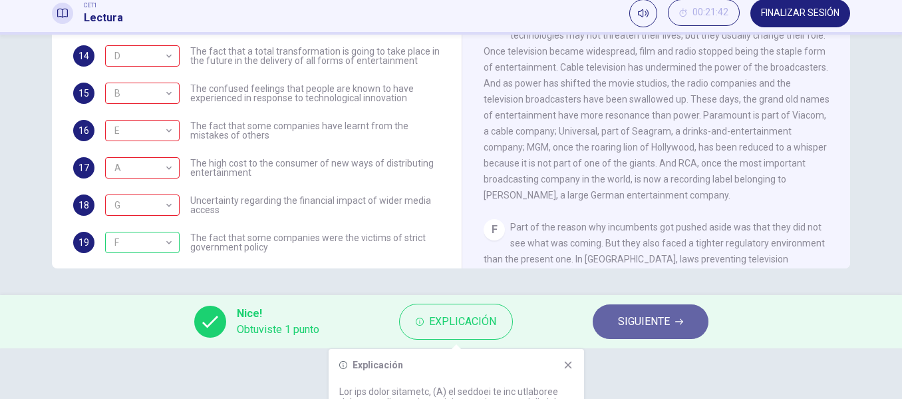
click at [644, 329] on span "SIGUIENTE" at bounding box center [644, 321] width 52 height 19
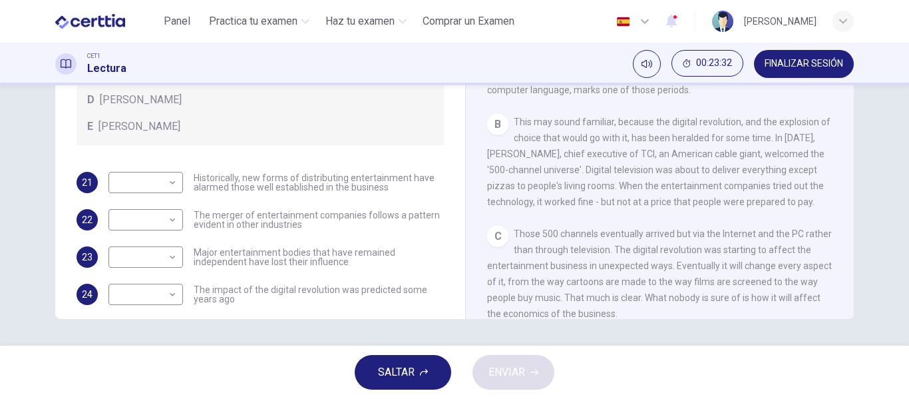
scroll to position [81, 0]
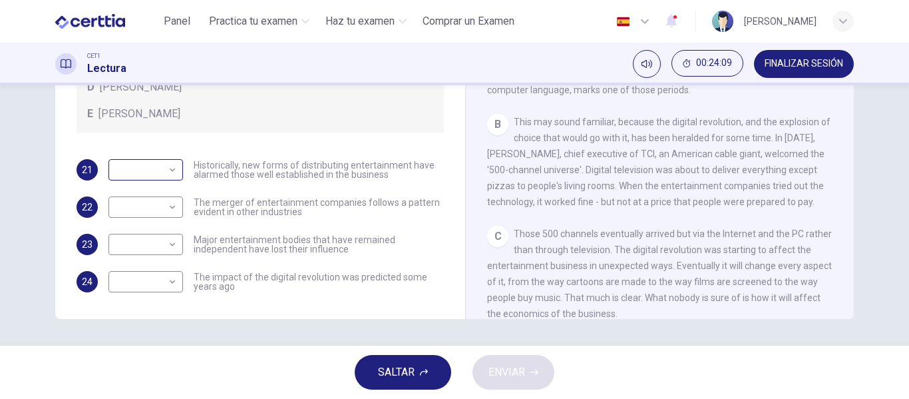
click at [154, 164] on body "Este sitio utiliza cookies, como se explica en nuestra Política de Privacidad .…" at bounding box center [454, 199] width 909 height 399
click at [152, 191] on li "A" at bounding box center [142, 190] width 75 height 21
type input "*"
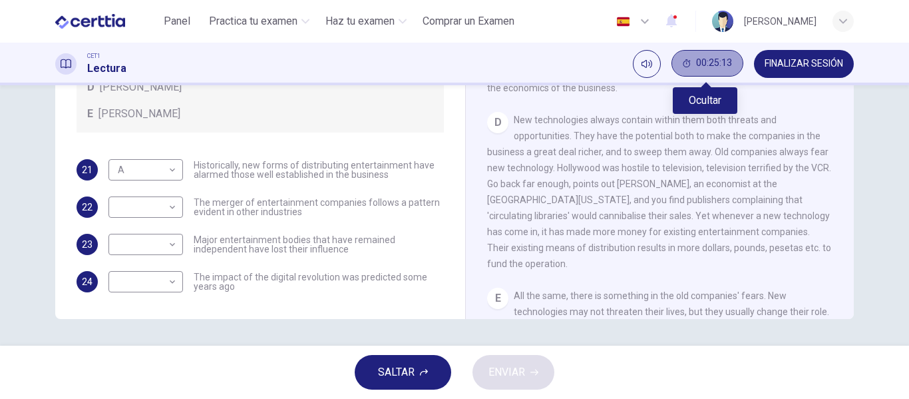
click at [690, 61] on button "00:25:13" at bounding box center [707, 63] width 72 height 27
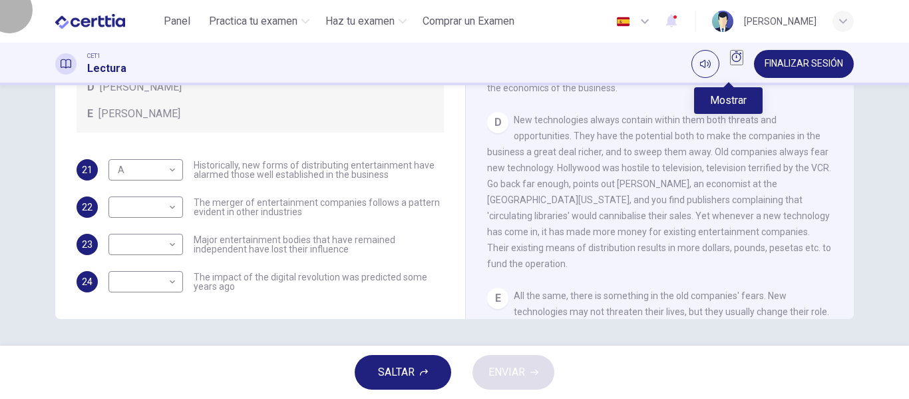
click at [731, 61] on icon "Mostrar" at bounding box center [736, 56] width 11 height 11
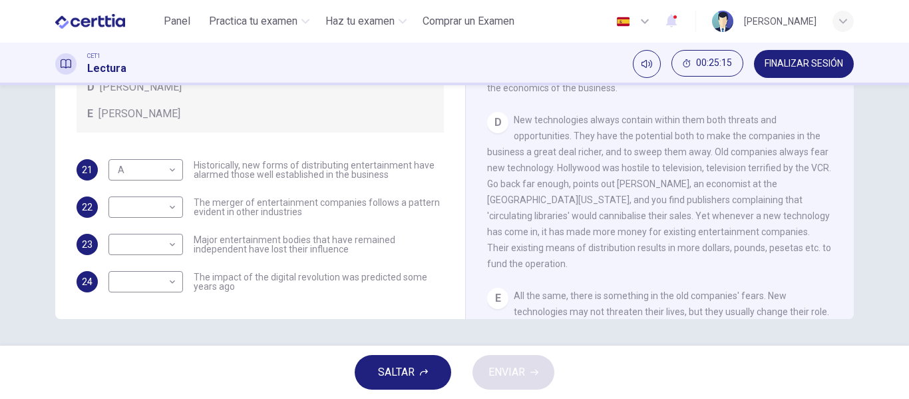
click at [688, 243] on span "New technologies always contain within them both threats and opportunities. The…" at bounding box center [659, 191] width 344 height 154
click at [786, 63] on span "FINALIZAR SESIÓN" at bounding box center [804, 64] width 79 height 11
